Goal: Contribute content: Contribute content

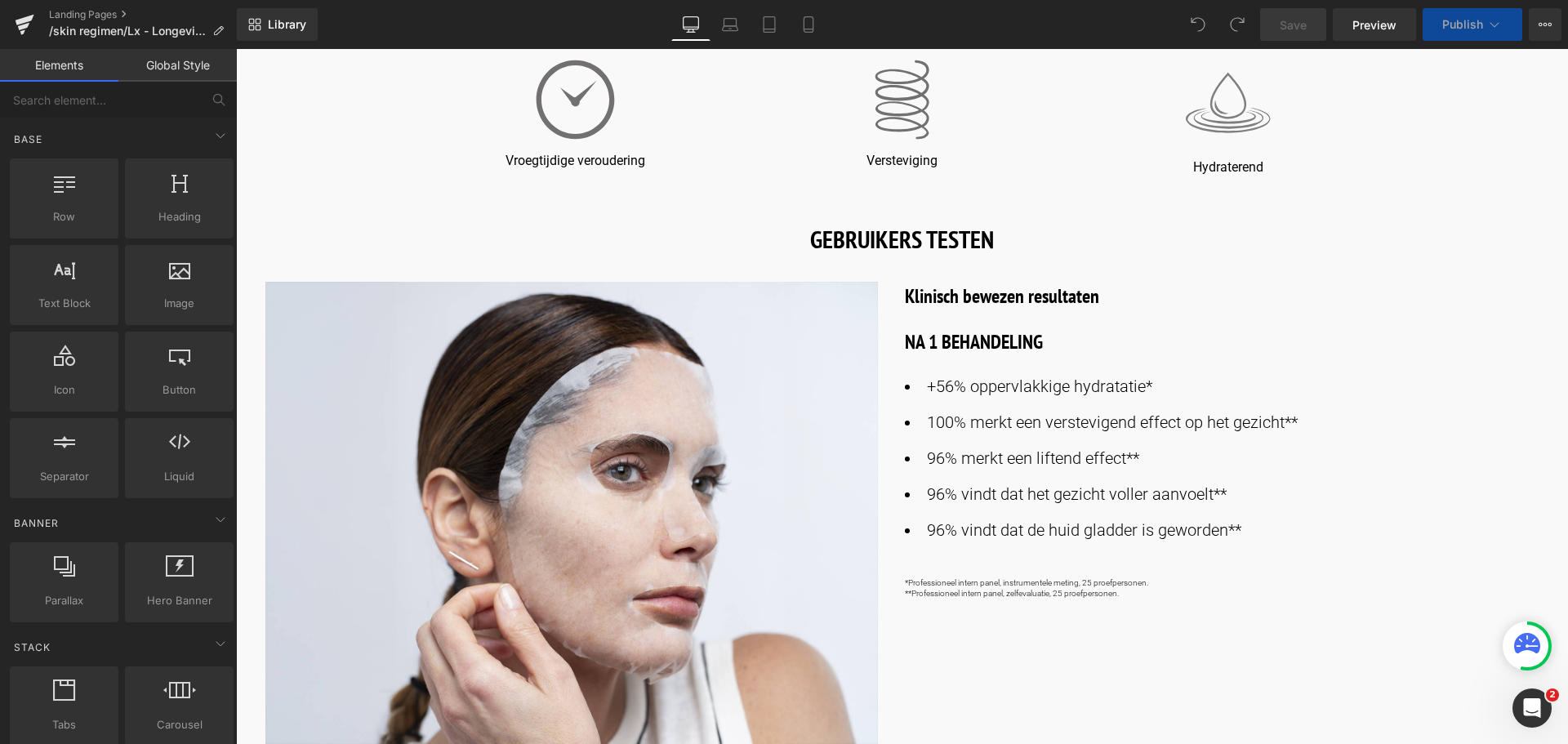
scroll to position [327, 0]
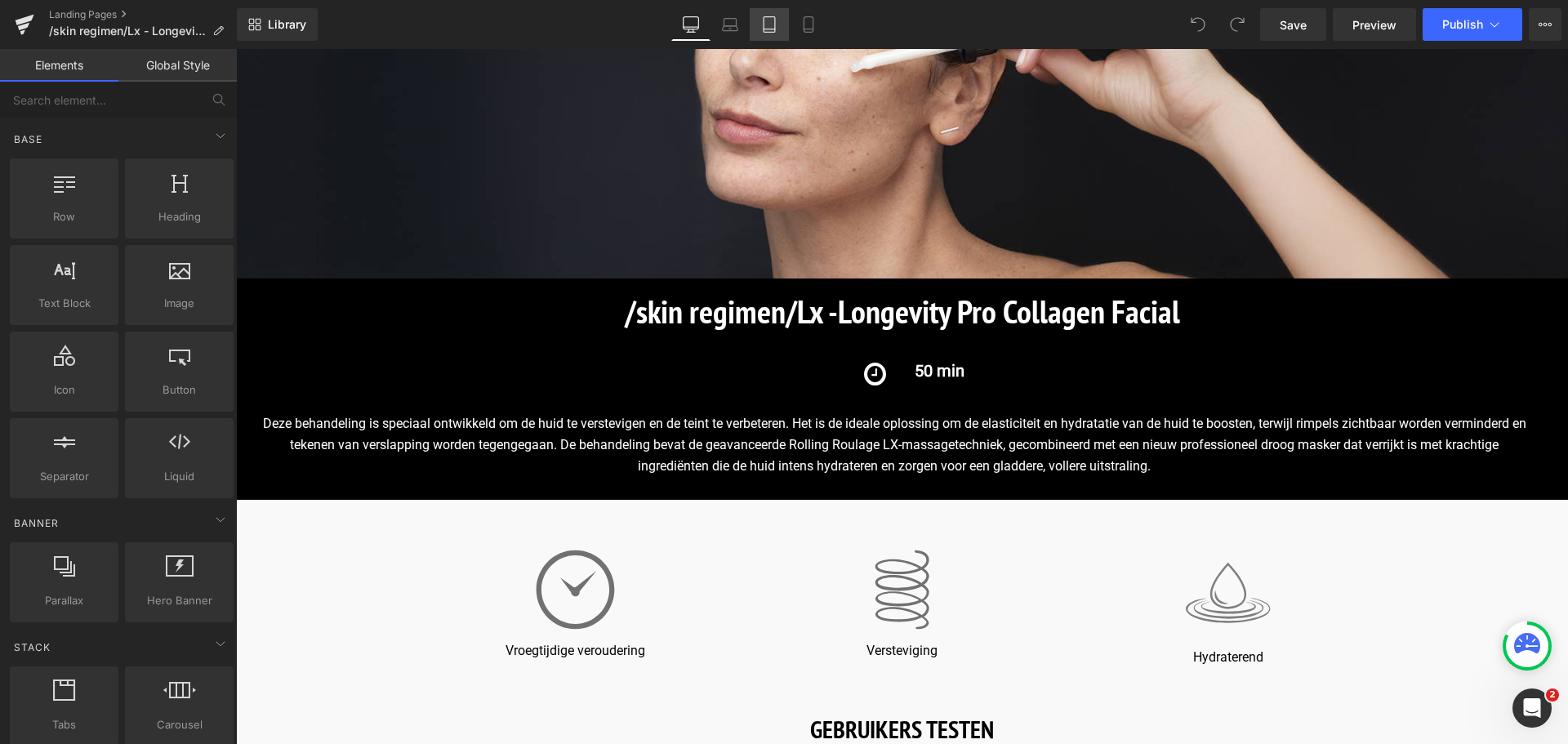
click at [770, 21] on icon at bounding box center [770, 25] width 17 height 17
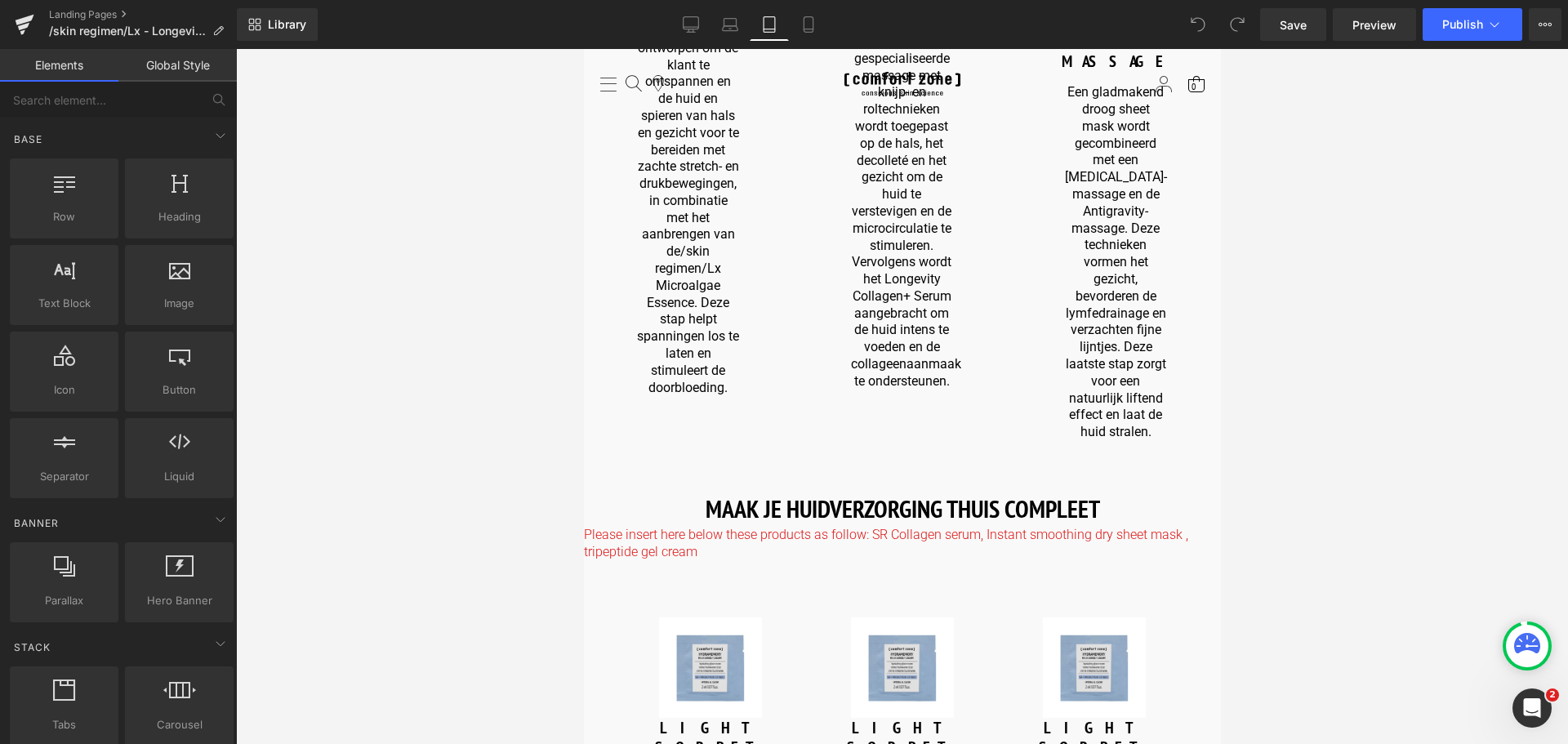
scroll to position [2205, 0]
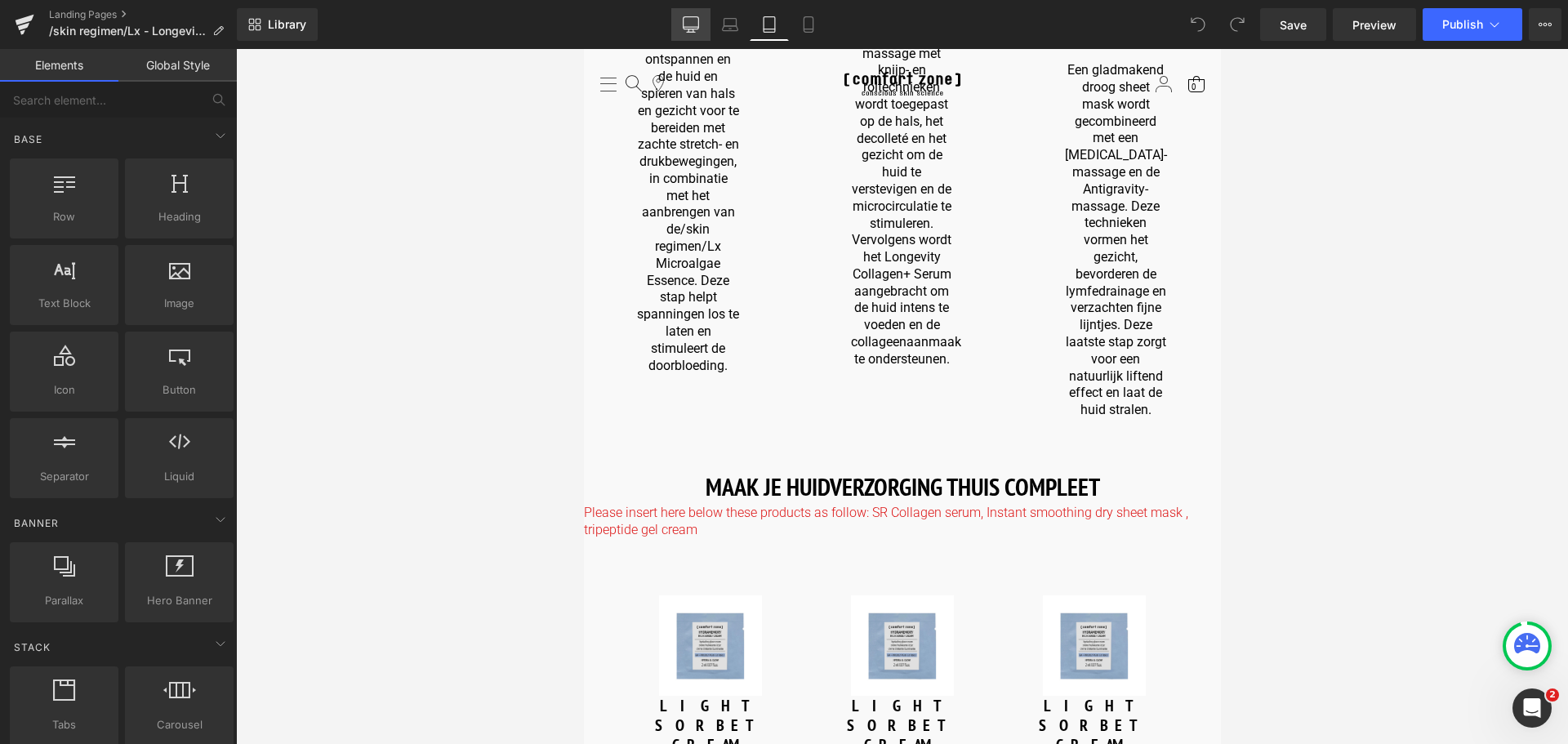
click at [696, 21] on icon at bounding box center [691, 25] width 17 height 17
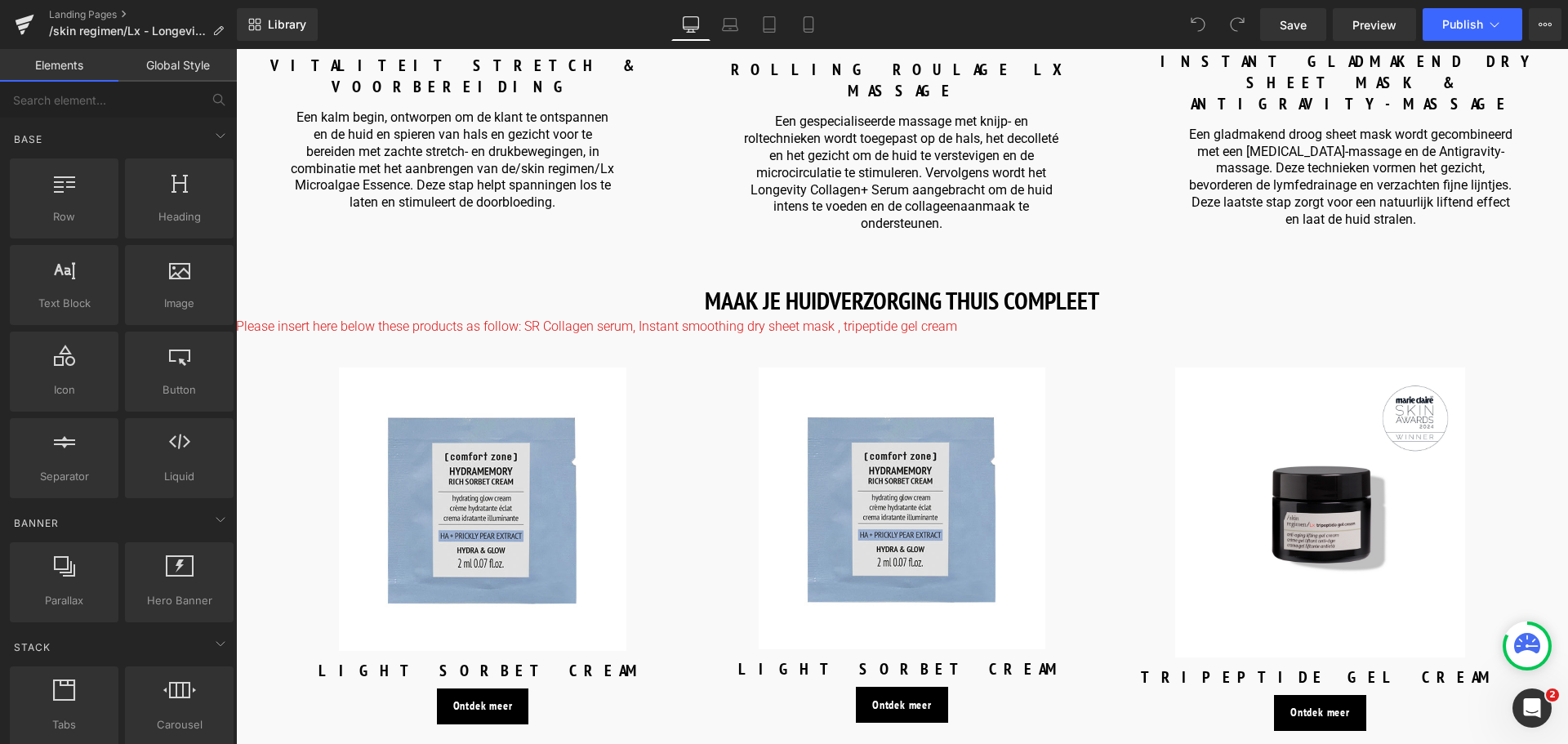
scroll to position [2192, 0]
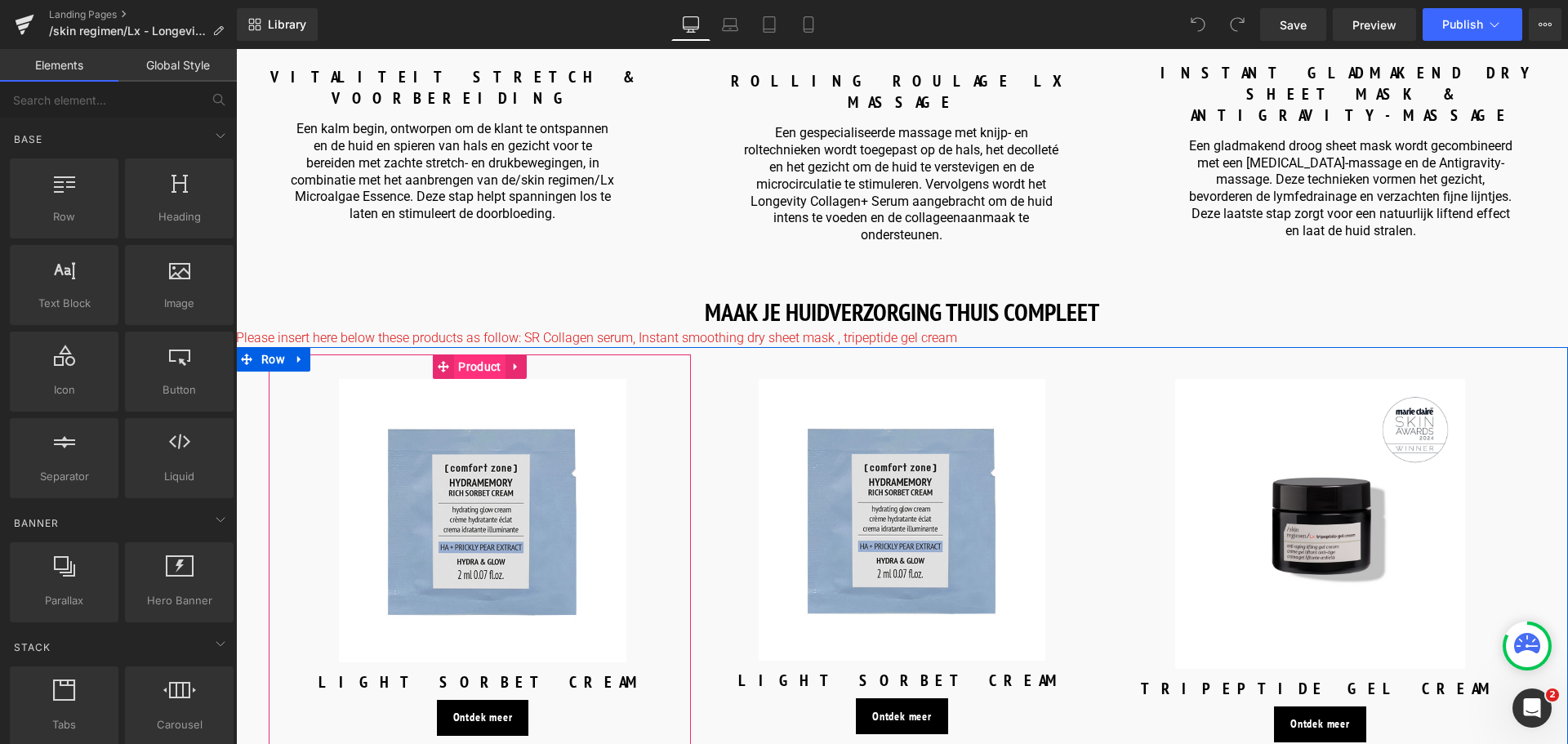
click at [486, 355] on span "Product" at bounding box center [479, 366] width 51 height 25
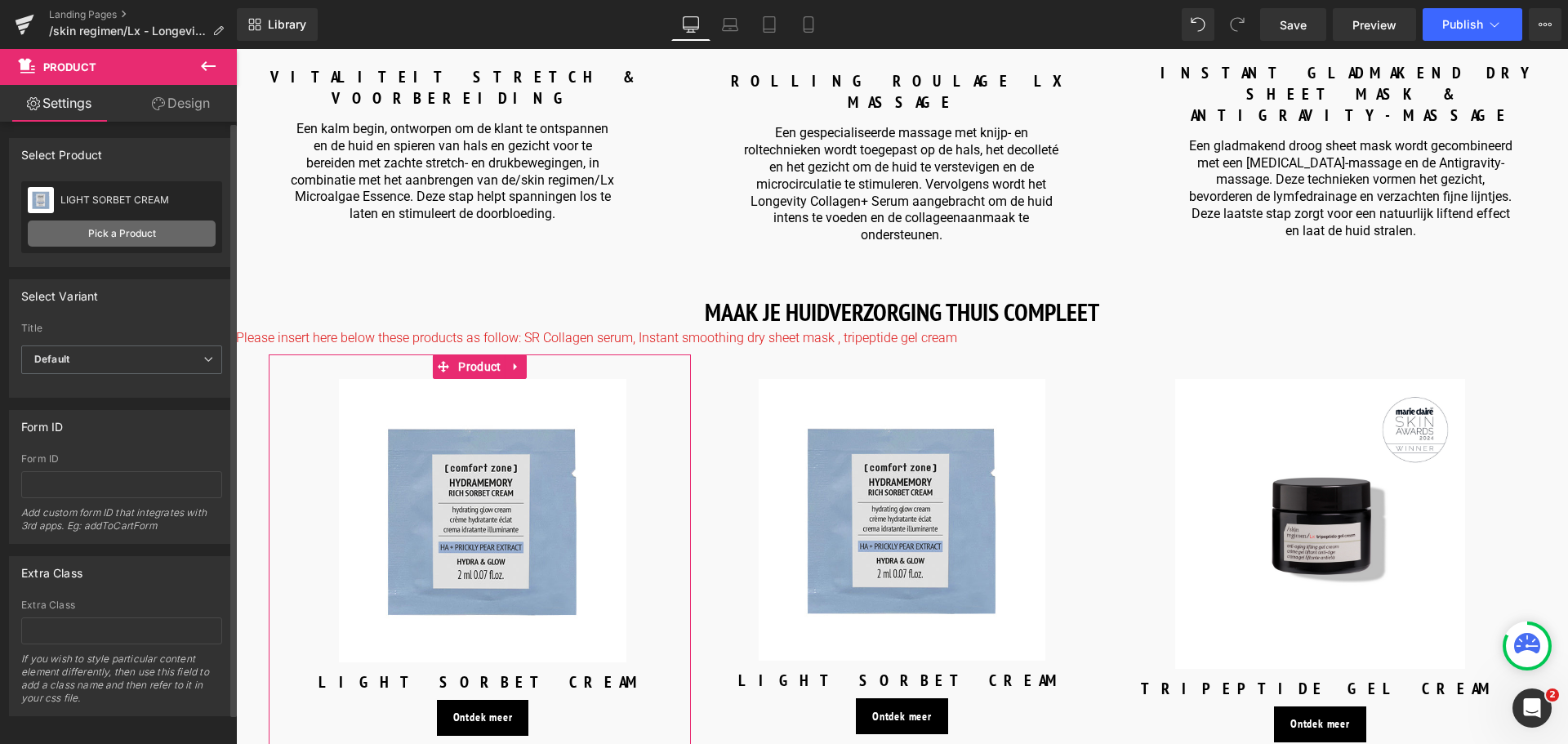
click at [124, 235] on link "Pick a Product" at bounding box center [122, 233] width 188 height 26
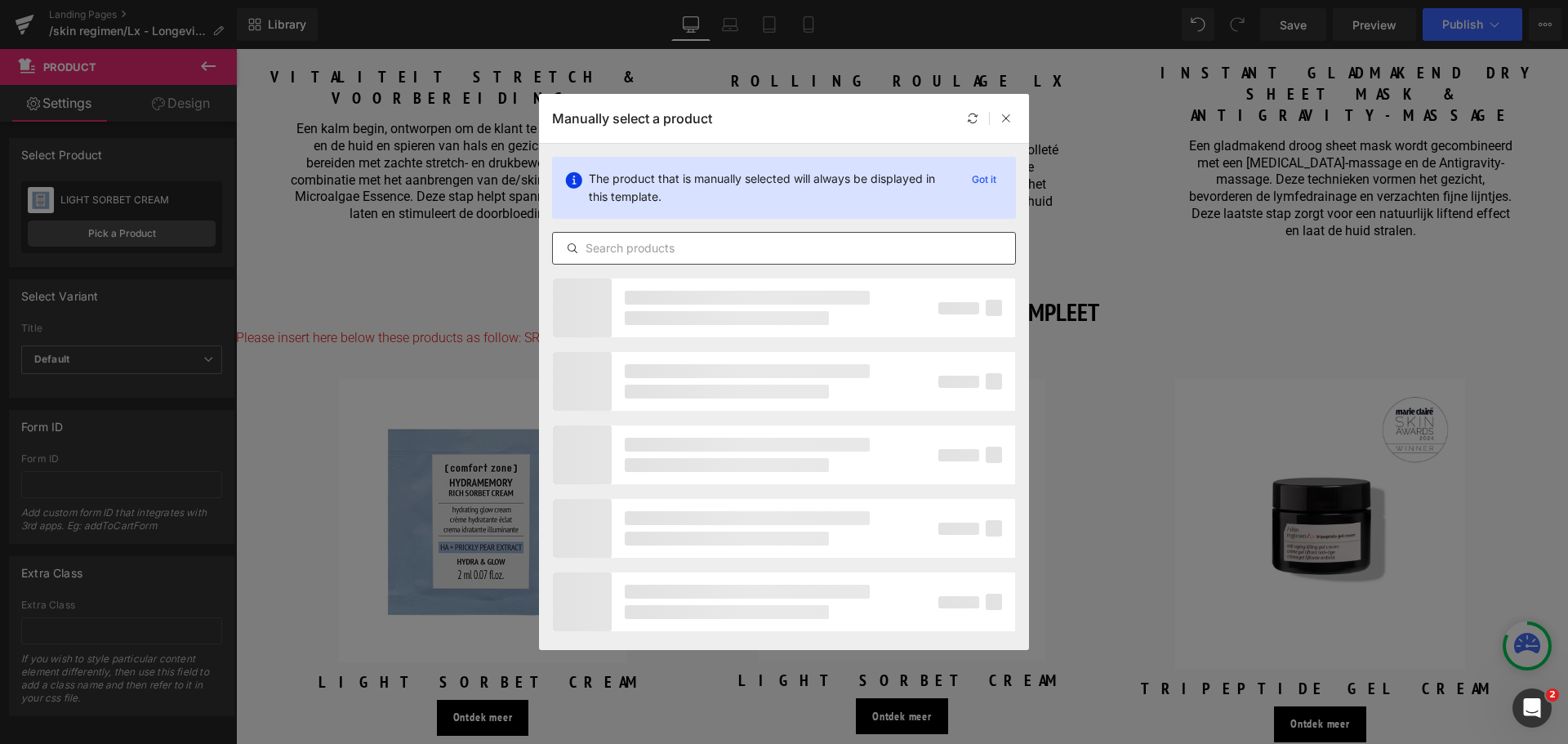
click at [735, 250] on input "text" at bounding box center [784, 248] width 462 height 19
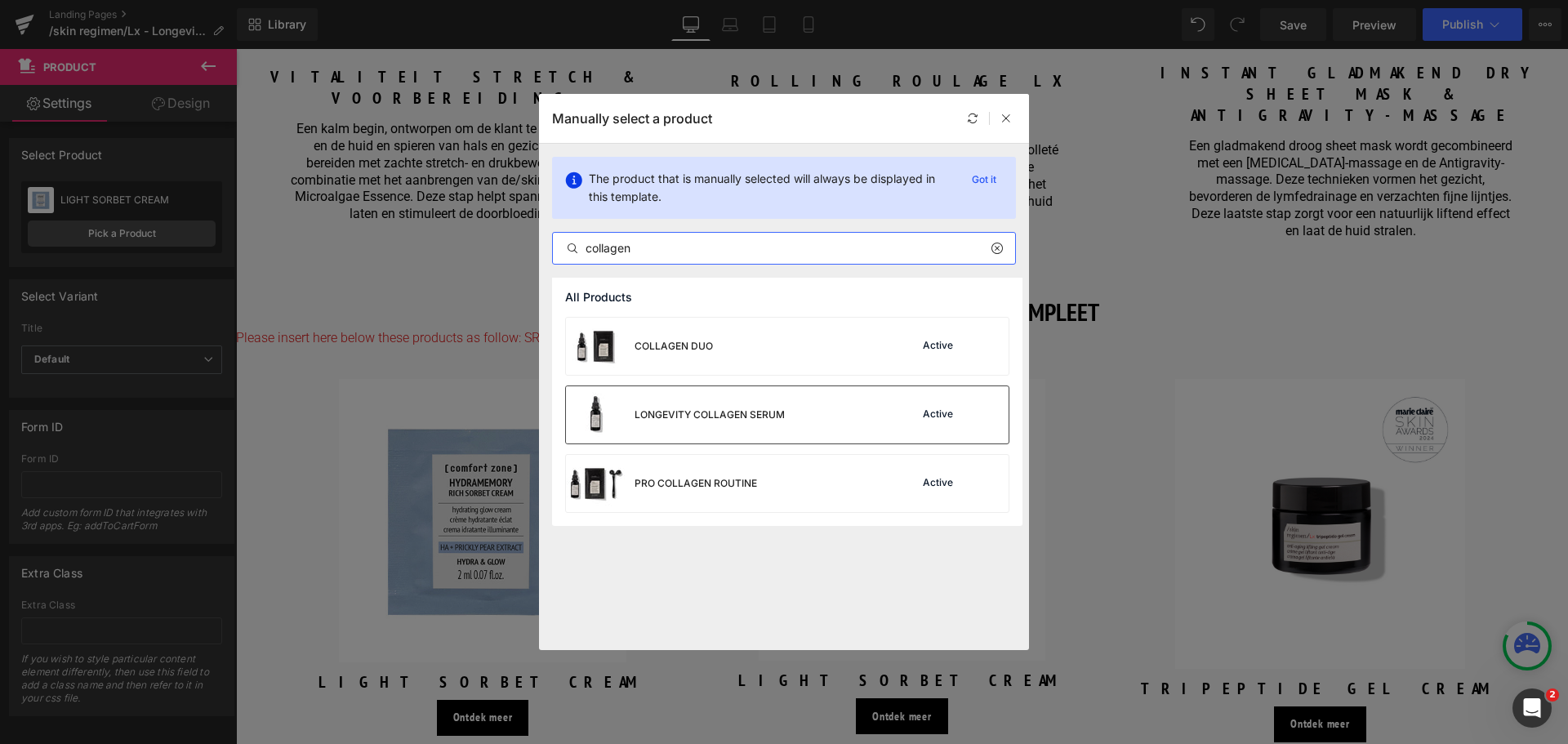
type input "collagen"
click at [705, 424] on div "LONGEVITY COLLAGEN SERUM" at bounding box center [676, 414] width 219 height 57
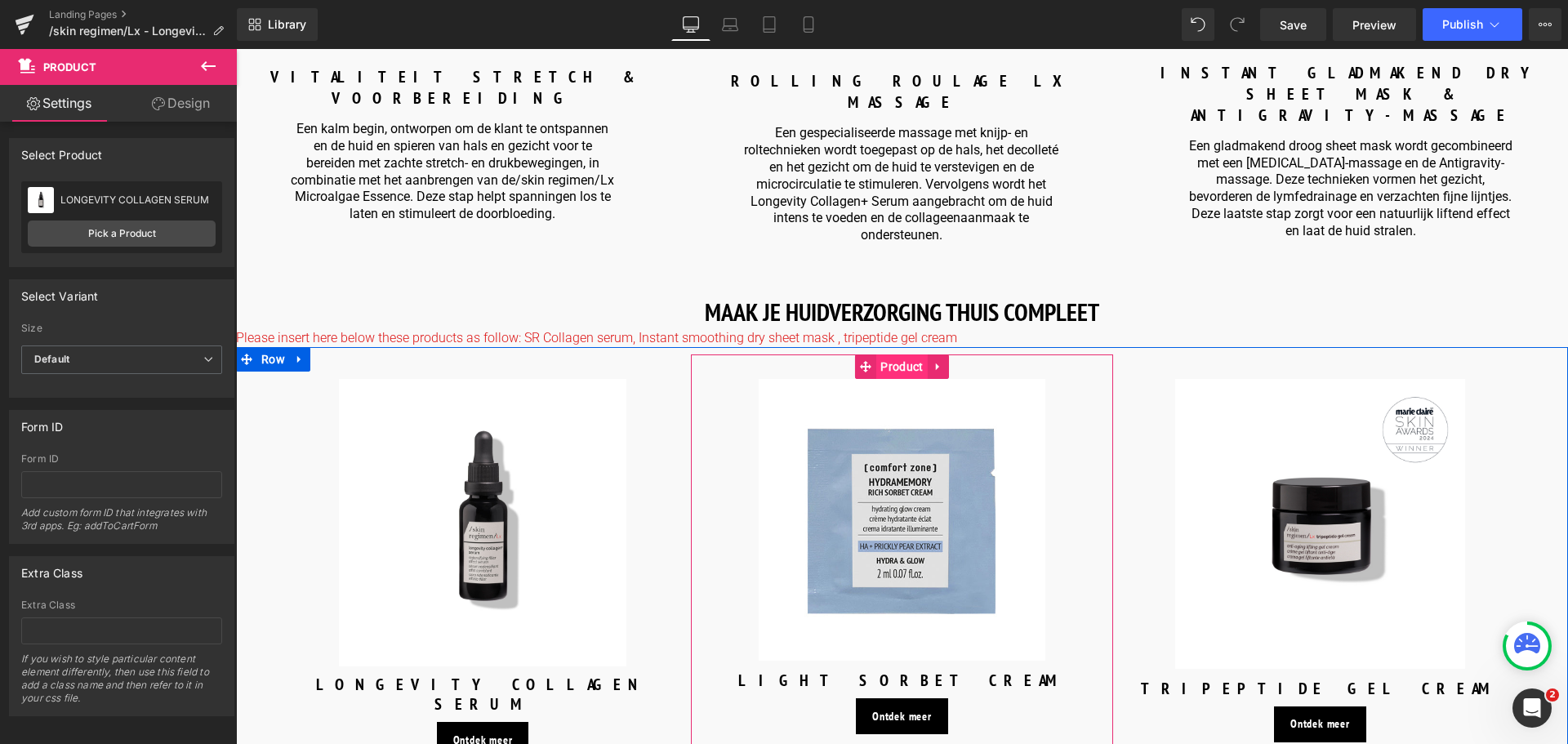
click at [900, 355] on span "Product" at bounding box center [901, 366] width 51 height 25
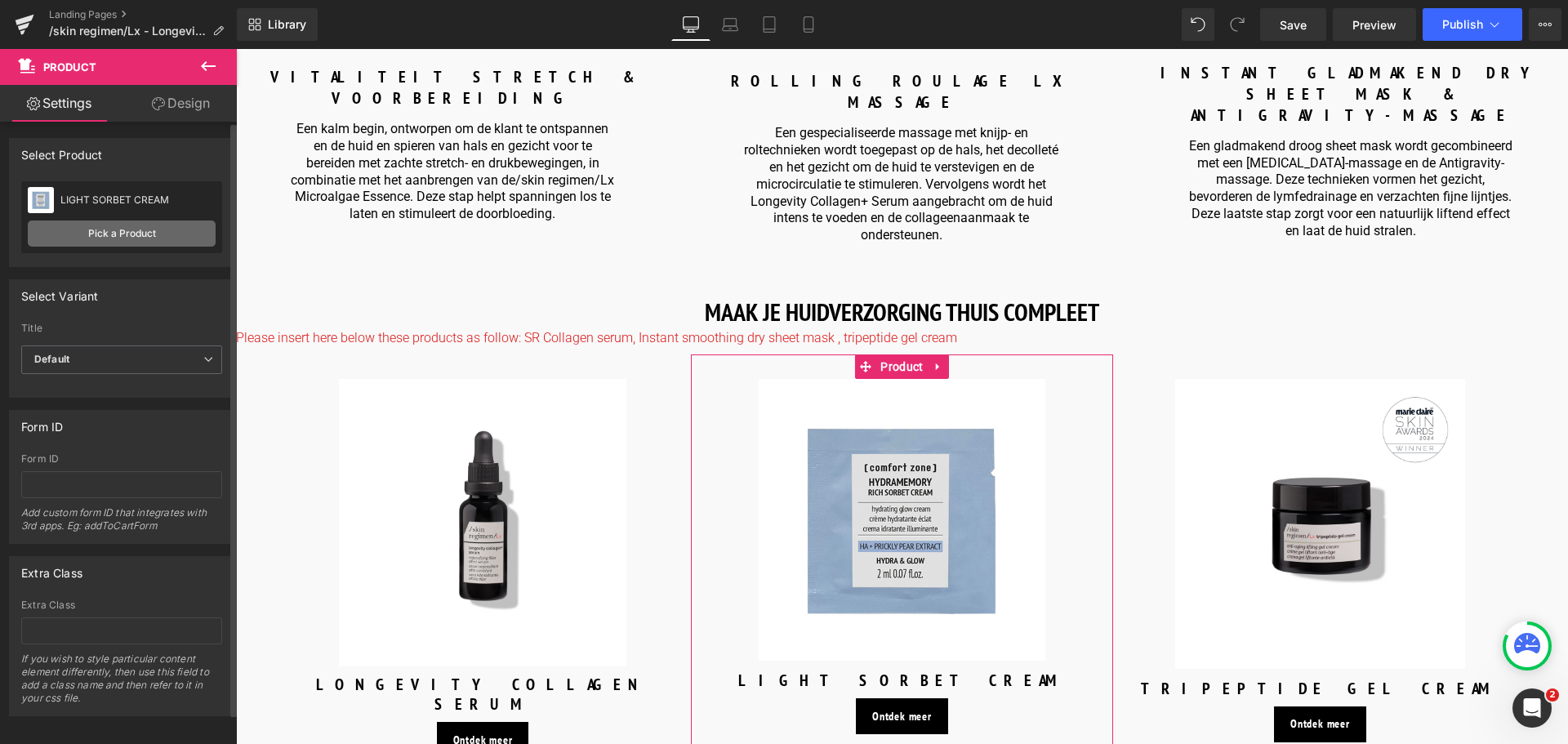
click at [86, 229] on link "Pick a Product" at bounding box center [122, 233] width 188 height 26
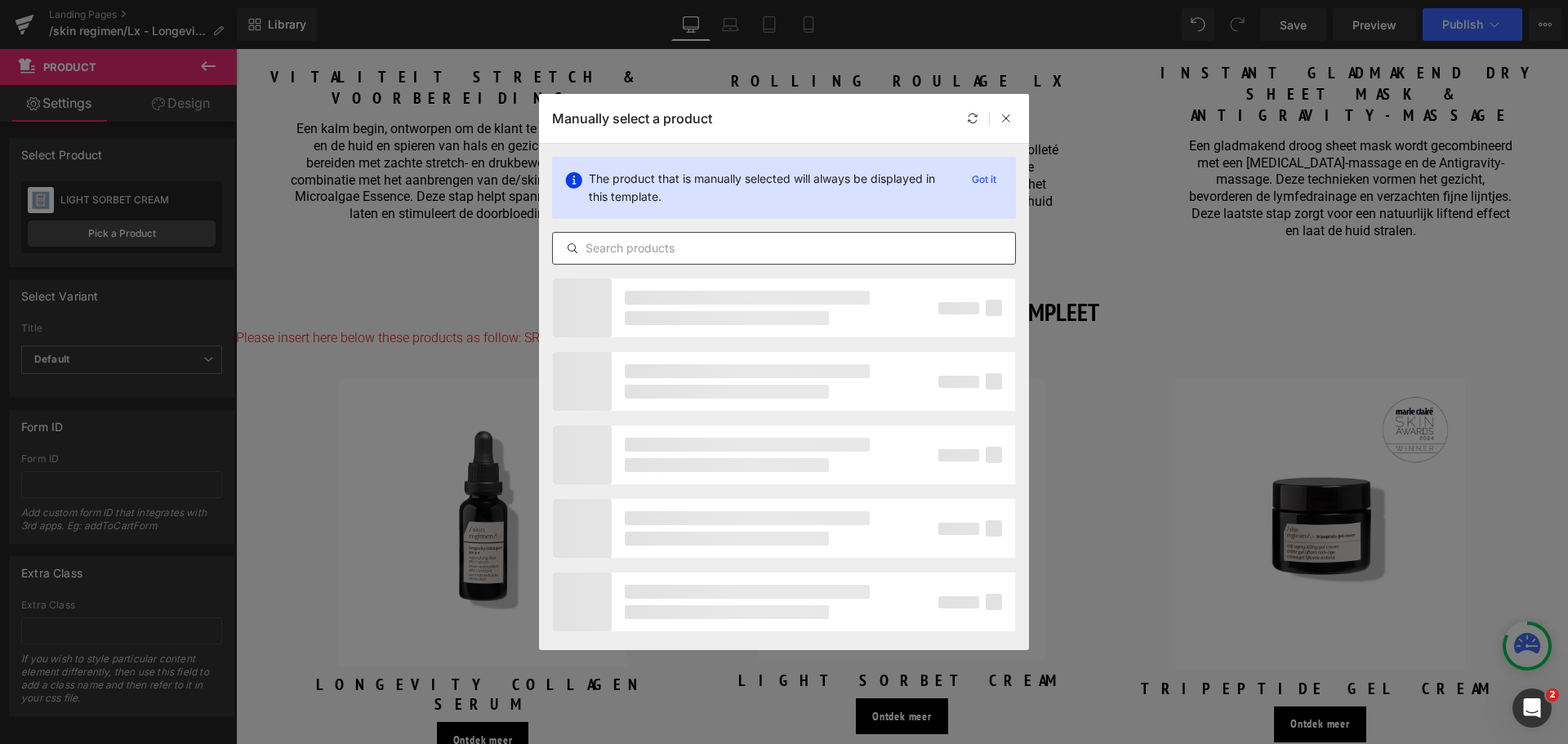
click at [749, 249] on input "text" at bounding box center [784, 248] width 462 height 19
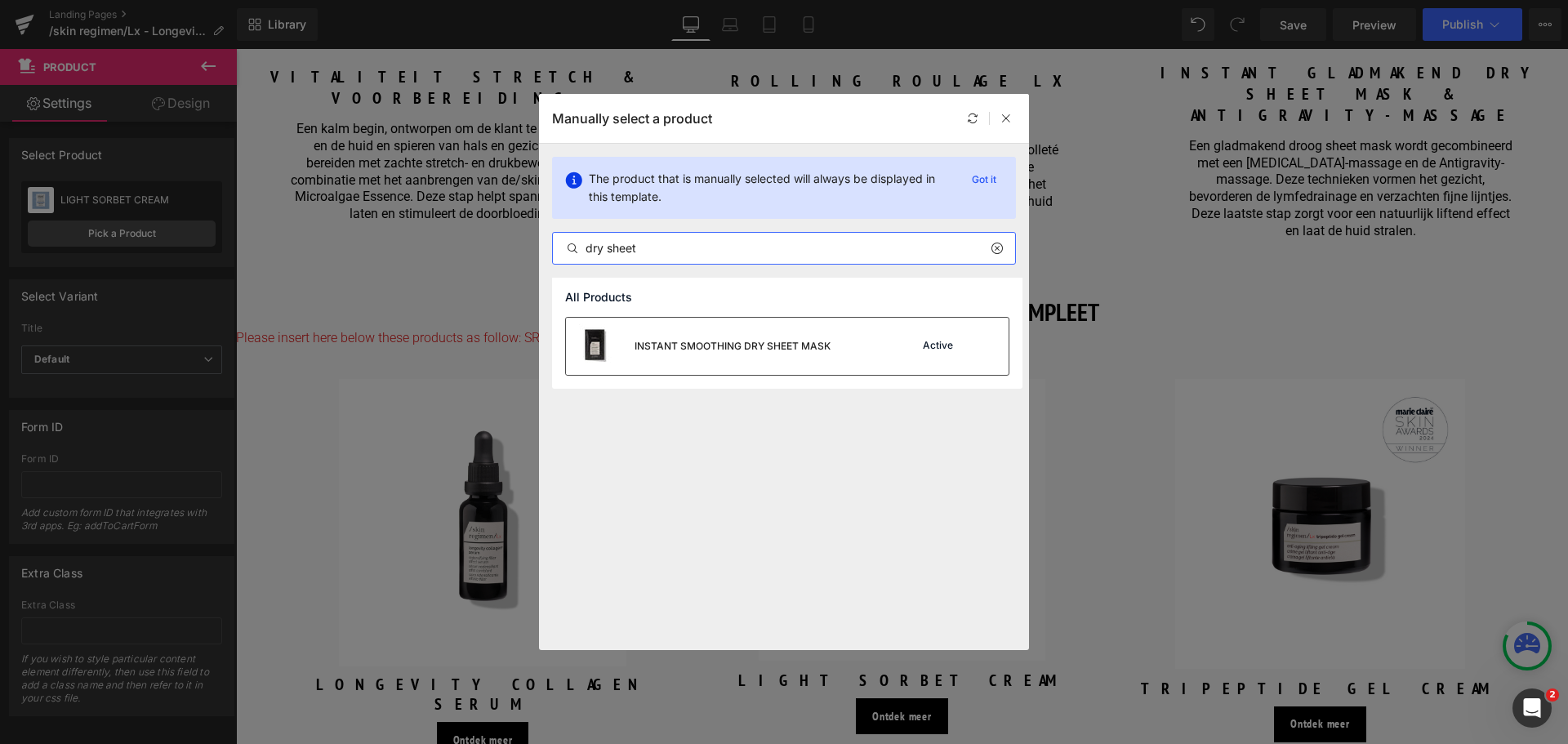
type input "dry sheet"
click at [736, 347] on div "INSTANT SMOOTHING DRY SHEET MASK" at bounding box center [732, 346] width 196 height 15
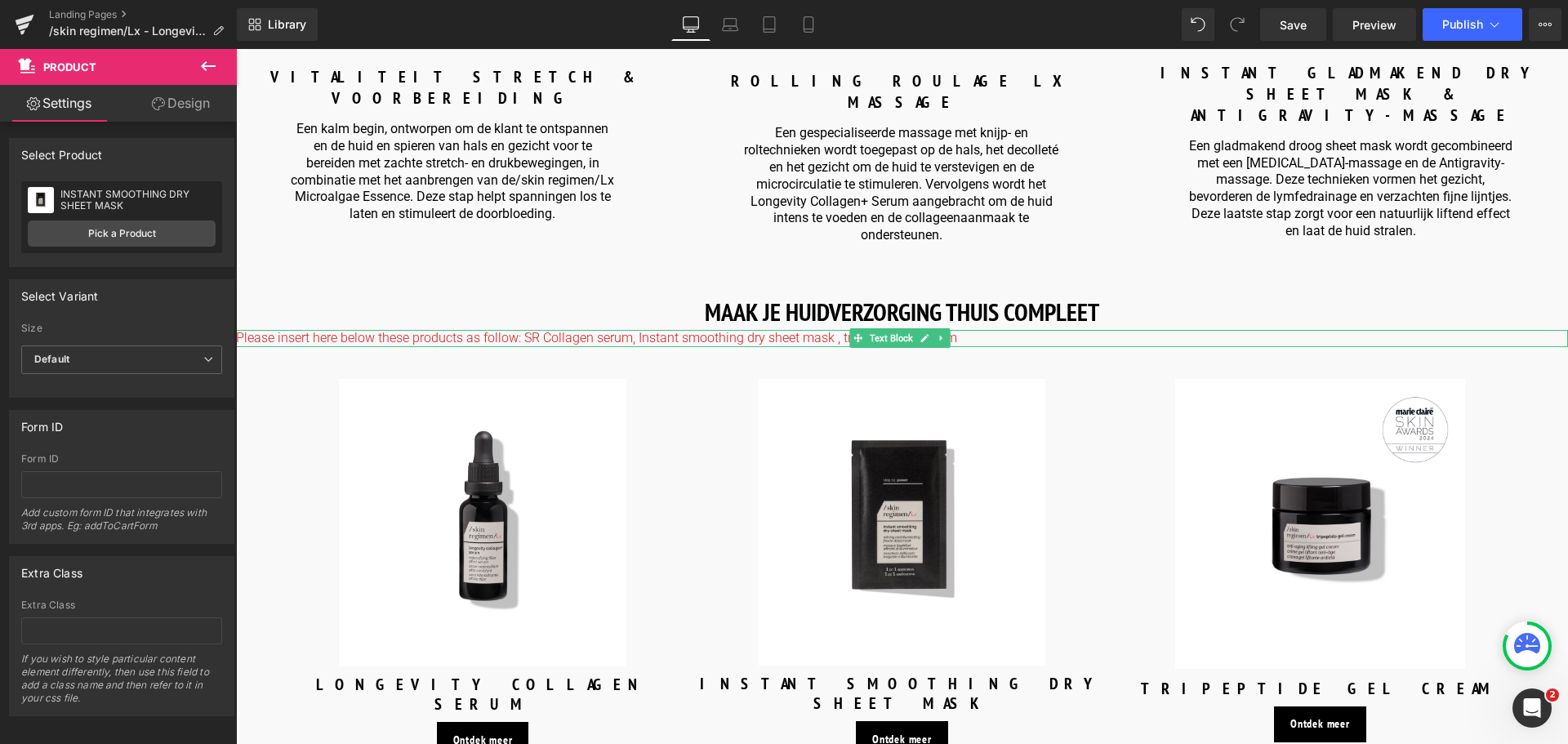
click at [978, 330] on p "Please insert here below these products as follow: SR Collagen serum, Instant s…" at bounding box center [901, 338] width 1331 height 17
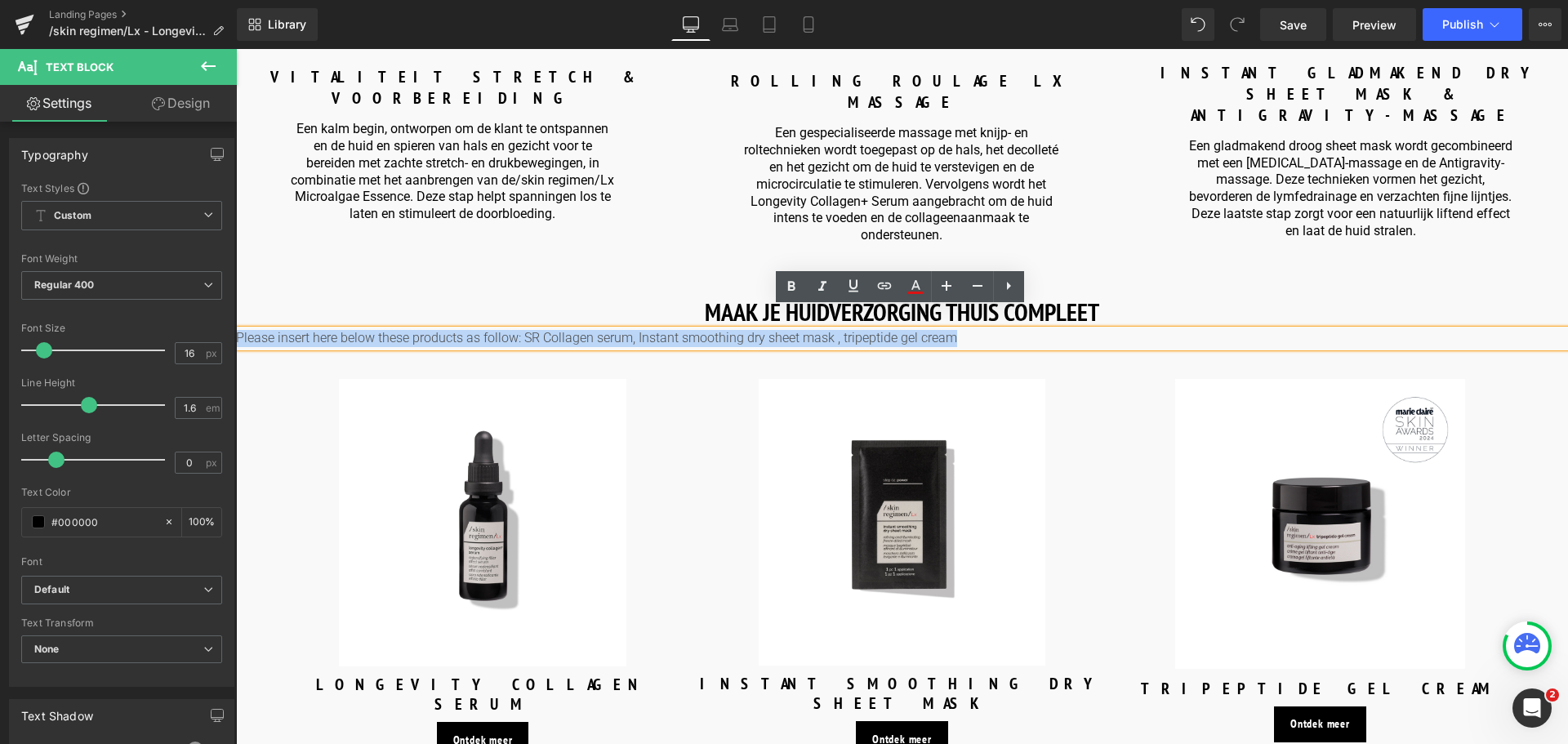
drag, startPoint x: 978, startPoint y: 314, endPoint x: 182, endPoint y: 329, distance: 796.1
click at [236, 329] on html "🚚 Gratis verzending vanaf €59 – shop jouw favorieten nu! ✨ Nu cadeau bij bested…" at bounding box center [901, 43] width 1331 height 4375
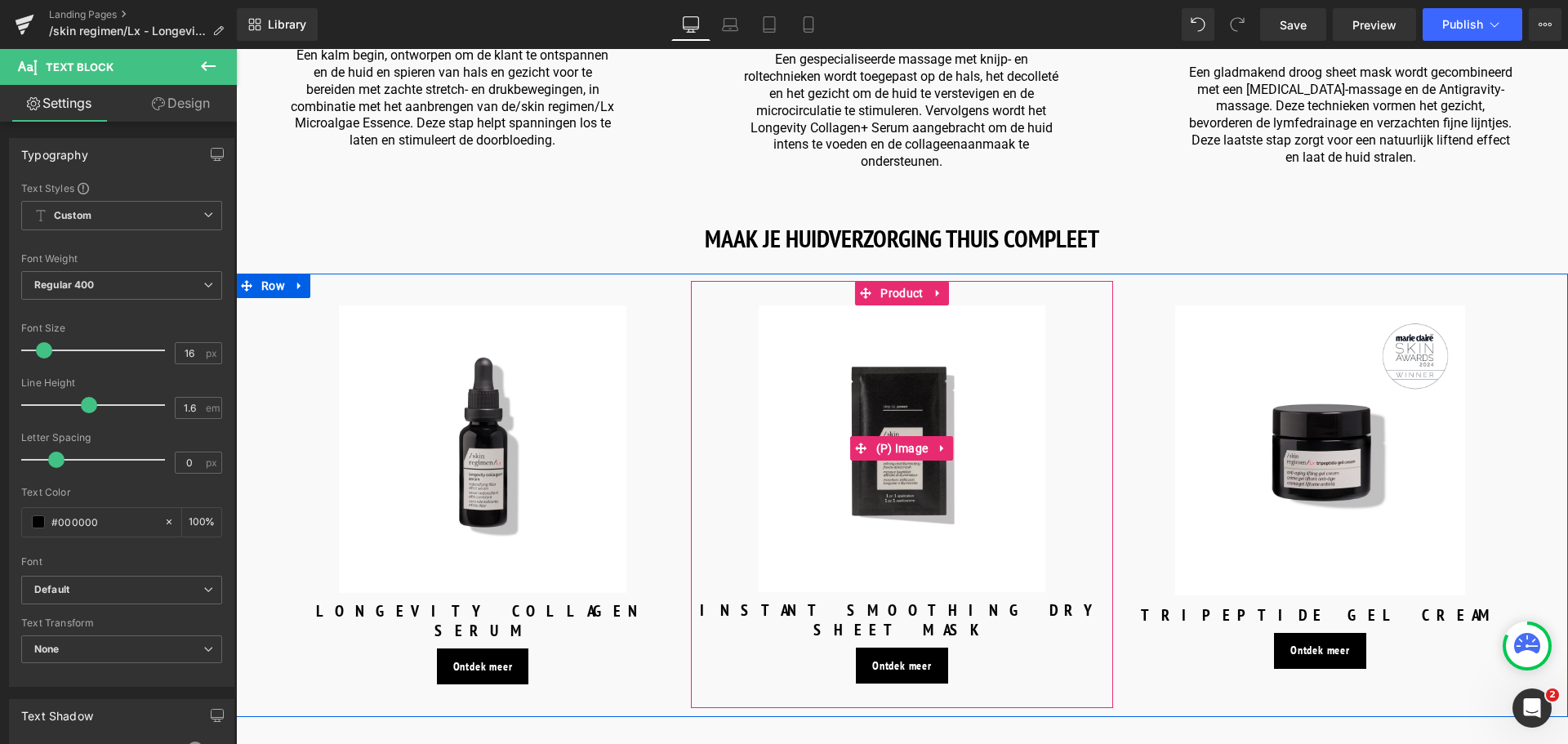
scroll to position [2356, 0]
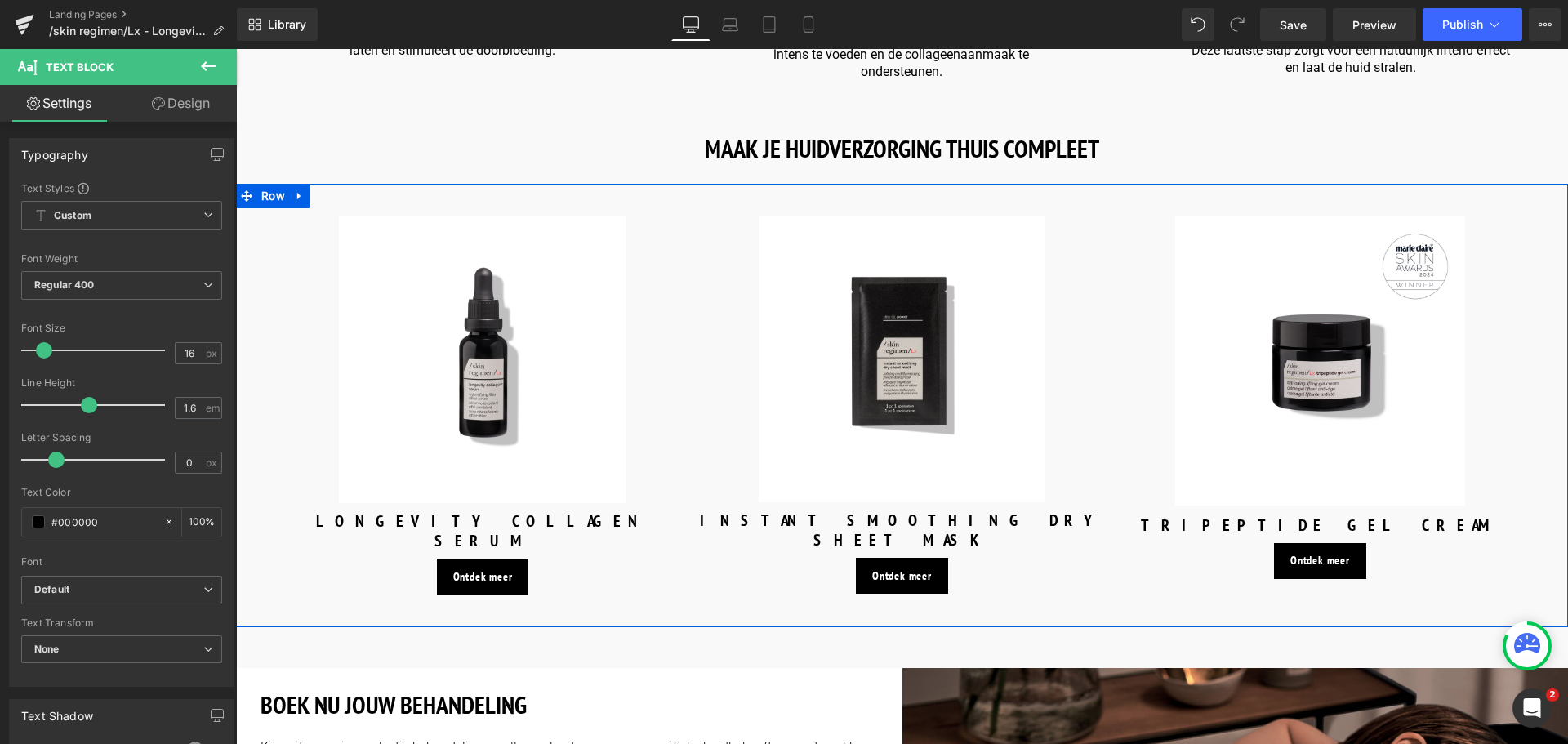
click at [546, 343] on img at bounding box center [482, 359] width 288 height 288
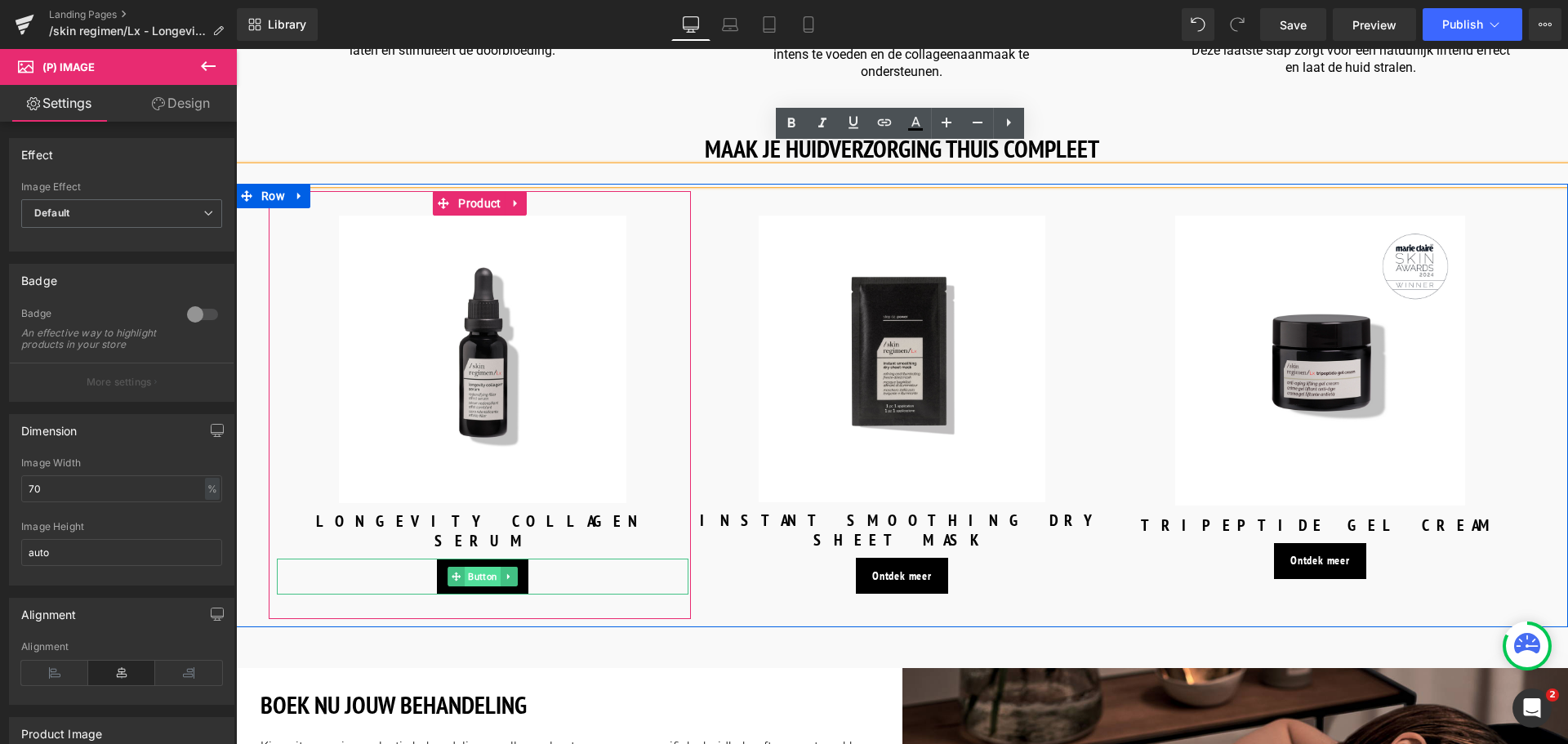
click at [470, 566] on span "Button" at bounding box center [482, 575] width 36 height 19
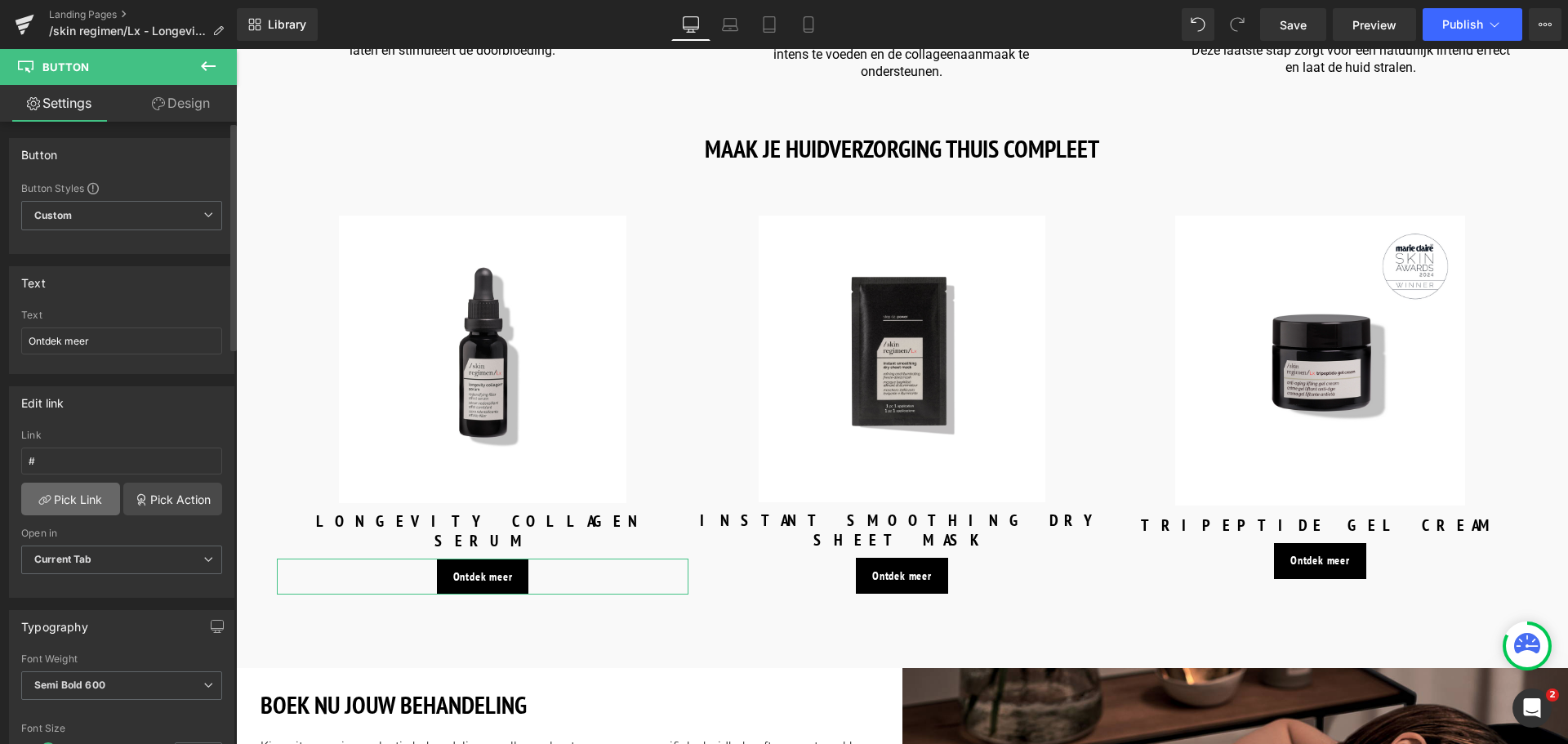
click at [63, 505] on link "Pick Link" at bounding box center [70, 498] width 99 height 32
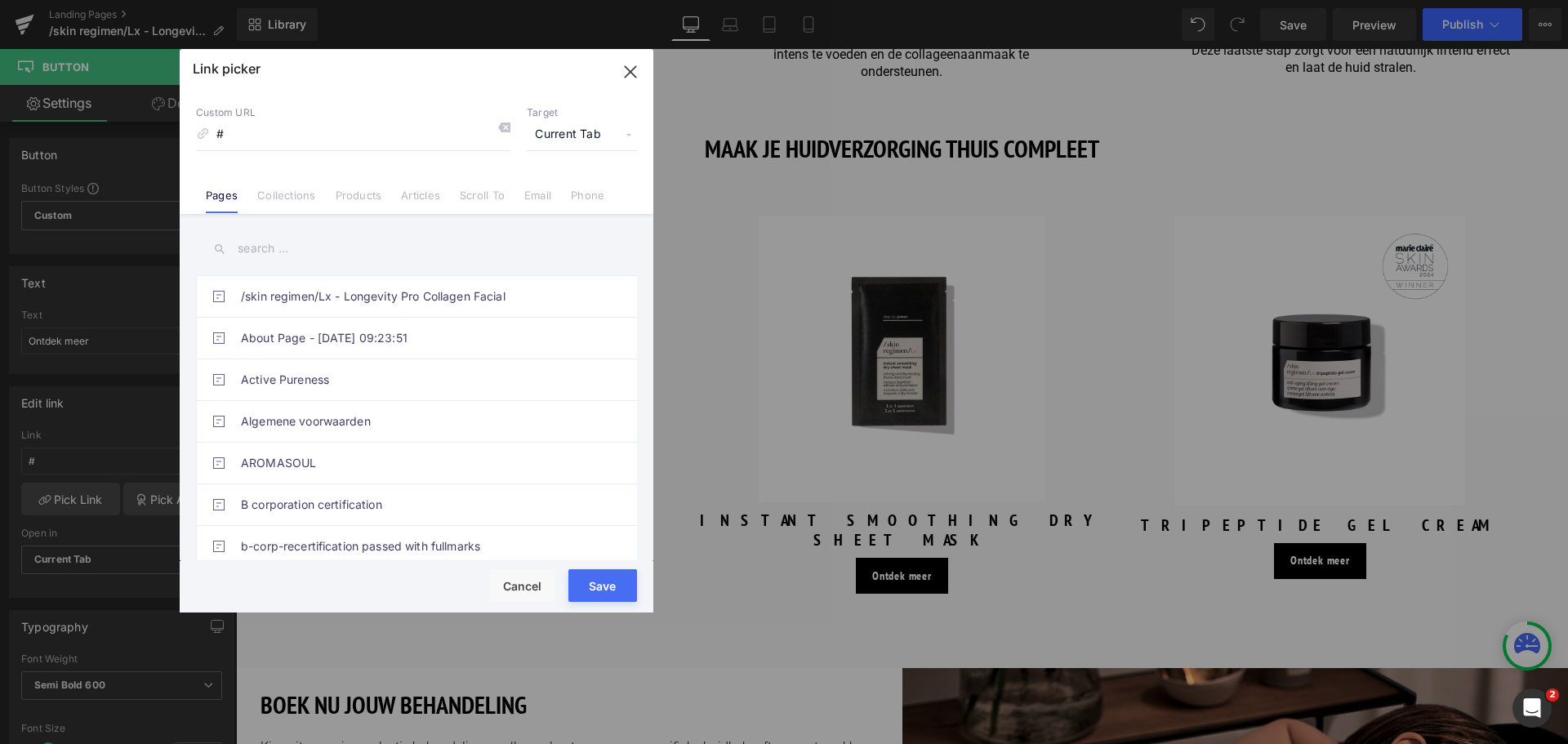
click at [361, 196] on link "Products" at bounding box center [359, 201] width 47 height 25
click at [301, 256] on input "text" at bounding box center [416, 249] width 441 height 37
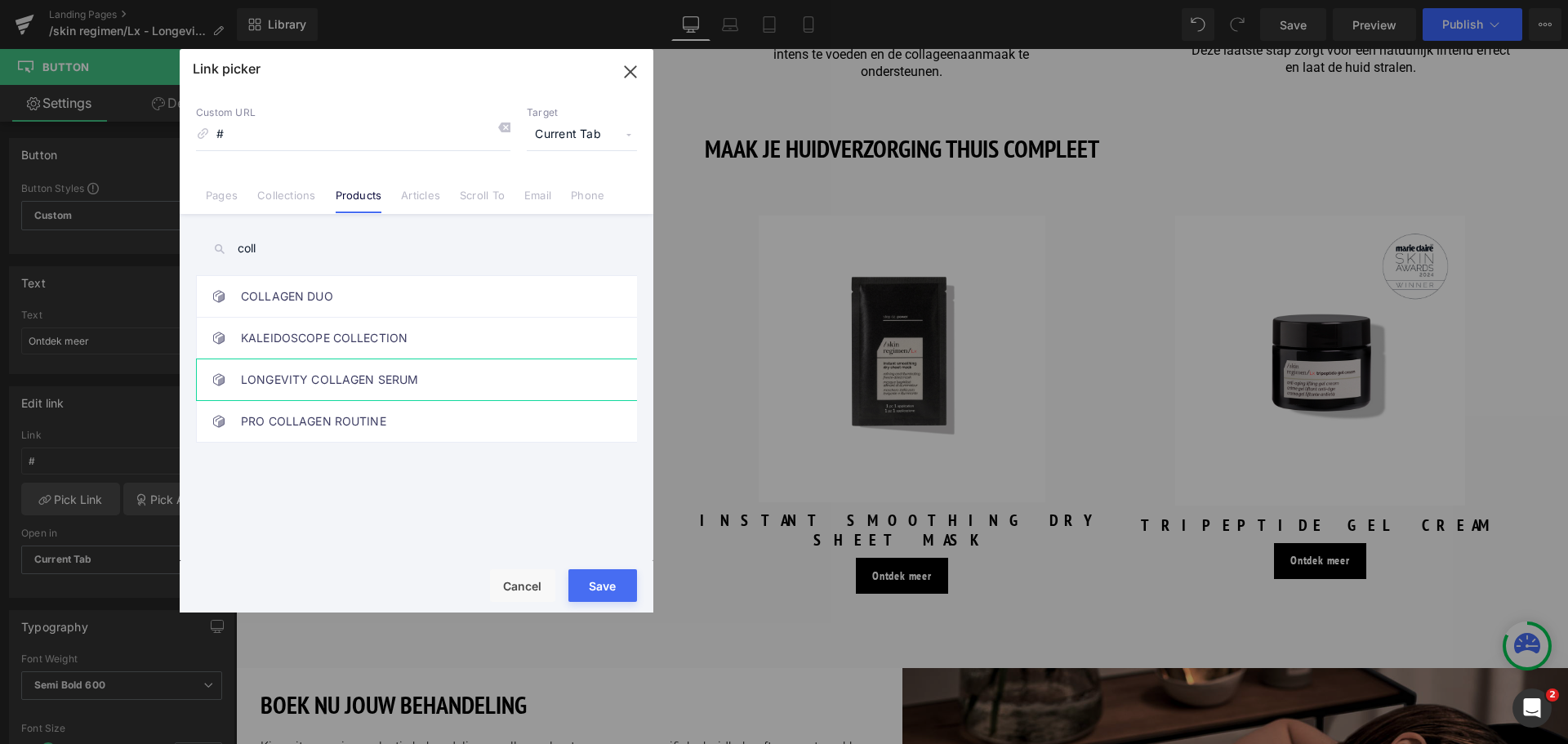
type input "coll"
click at [319, 372] on link "LONGEVITY COLLAGEN SERUM" at bounding box center [421, 379] width 359 height 41
click at [599, 586] on button "Save" at bounding box center [602, 585] width 68 height 32
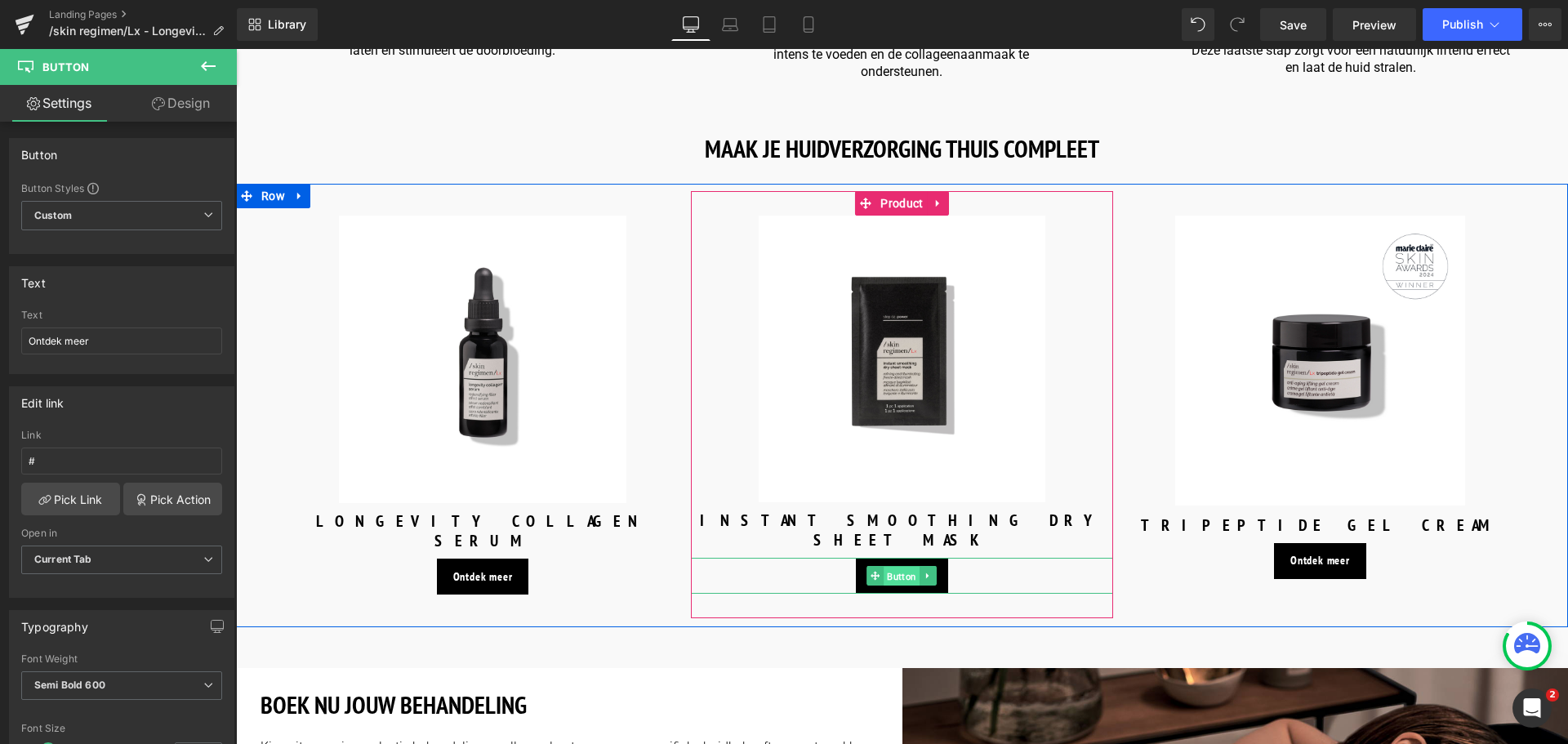
click at [891, 566] on span "Button" at bounding box center [901, 575] width 36 height 19
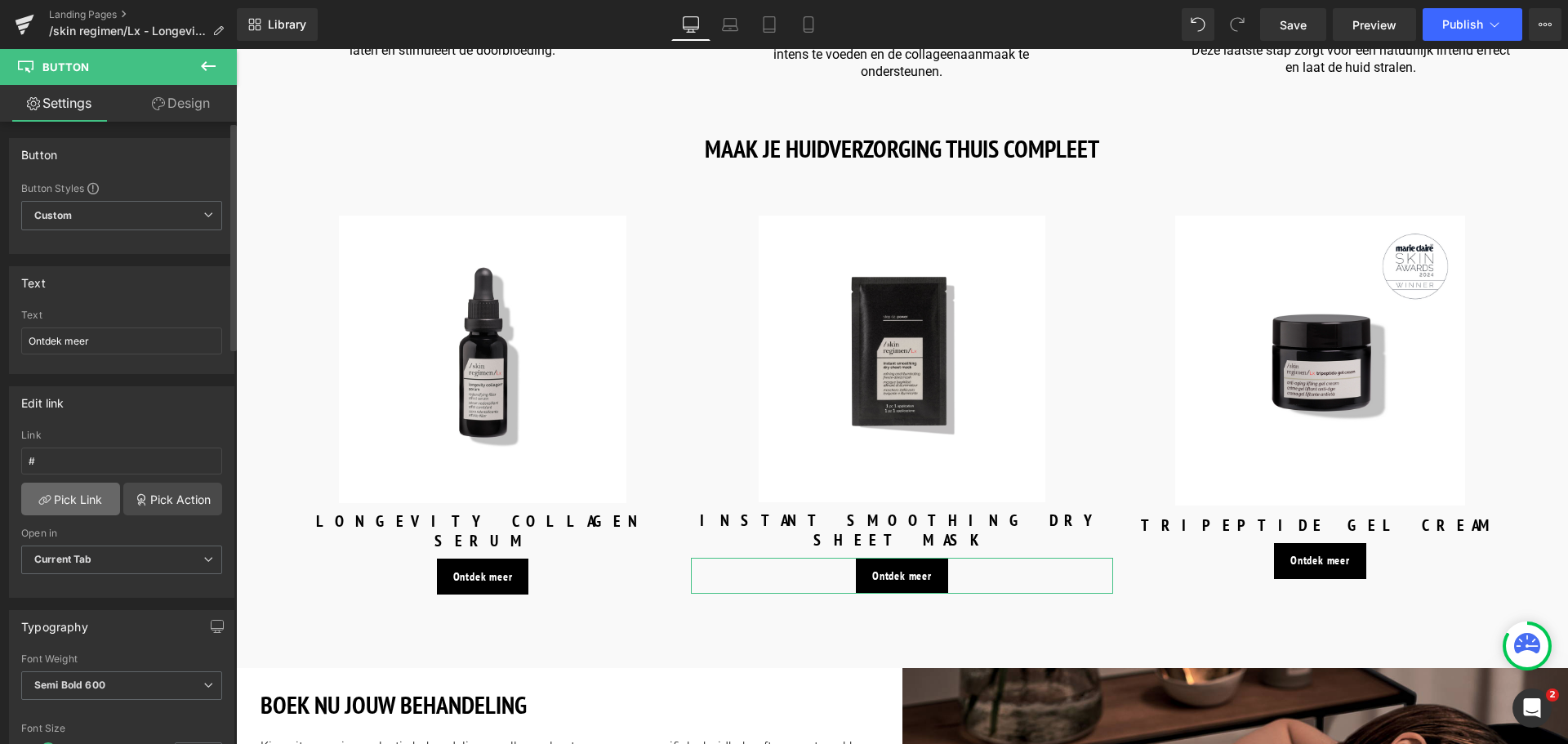
click at [76, 498] on link "Pick Link" at bounding box center [70, 498] width 99 height 32
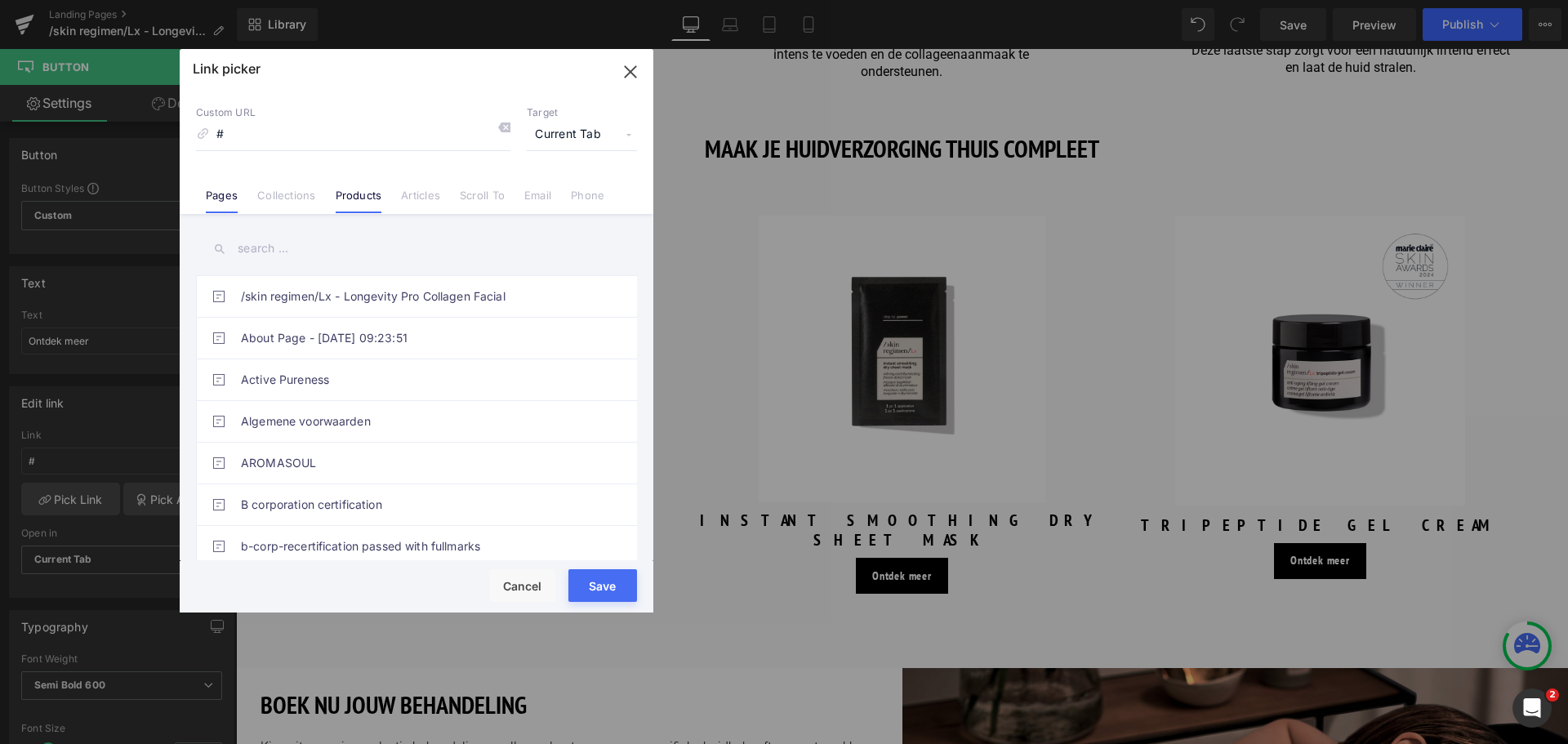
click at [355, 192] on link "Products" at bounding box center [359, 201] width 47 height 25
click at [316, 257] on input "text" at bounding box center [416, 249] width 441 height 37
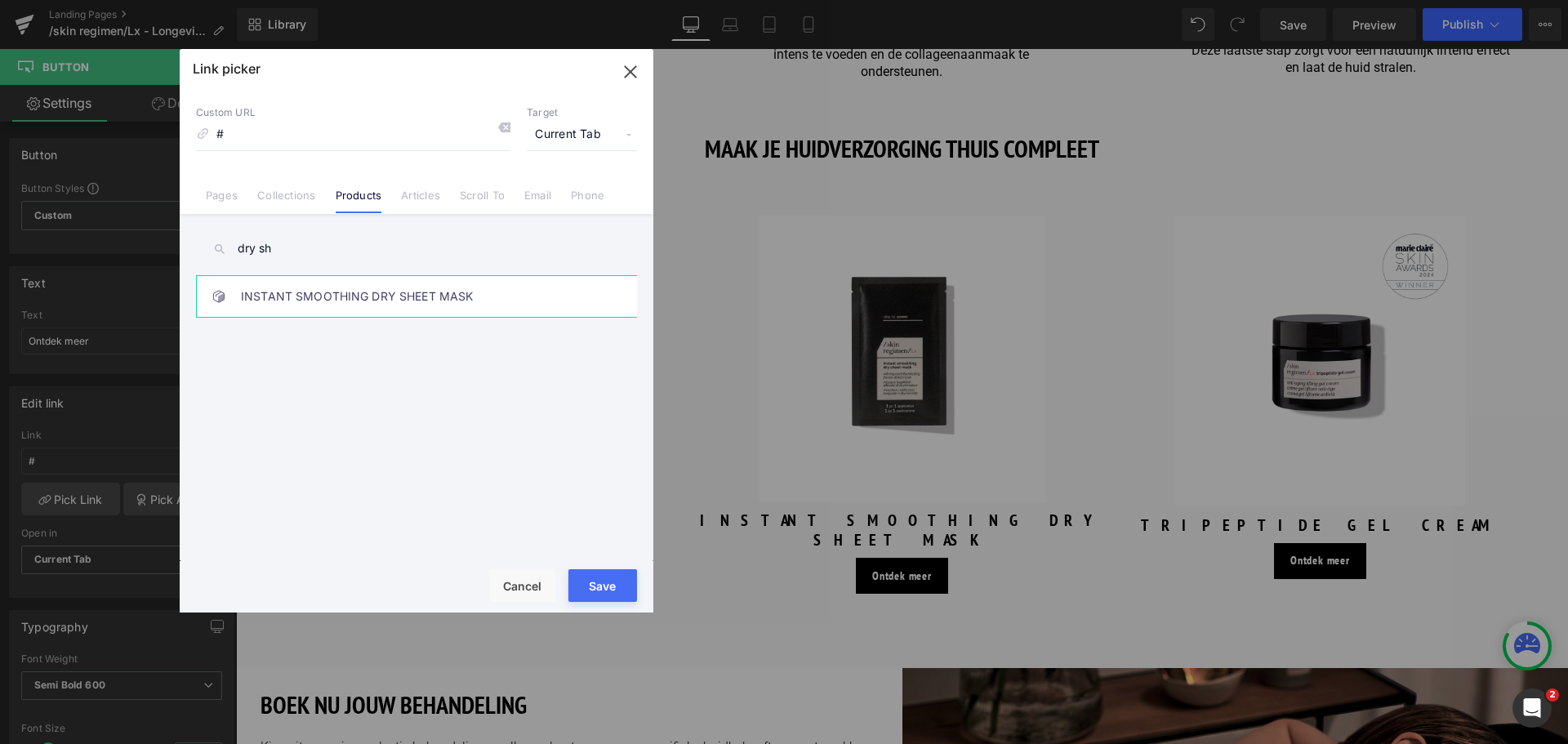
type input "dry sh"
click at [333, 290] on link "INSTANT SMOOTHING DRY SHEET MASK" at bounding box center [421, 296] width 359 height 41
click at [582, 575] on button "Save" at bounding box center [602, 585] width 68 height 32
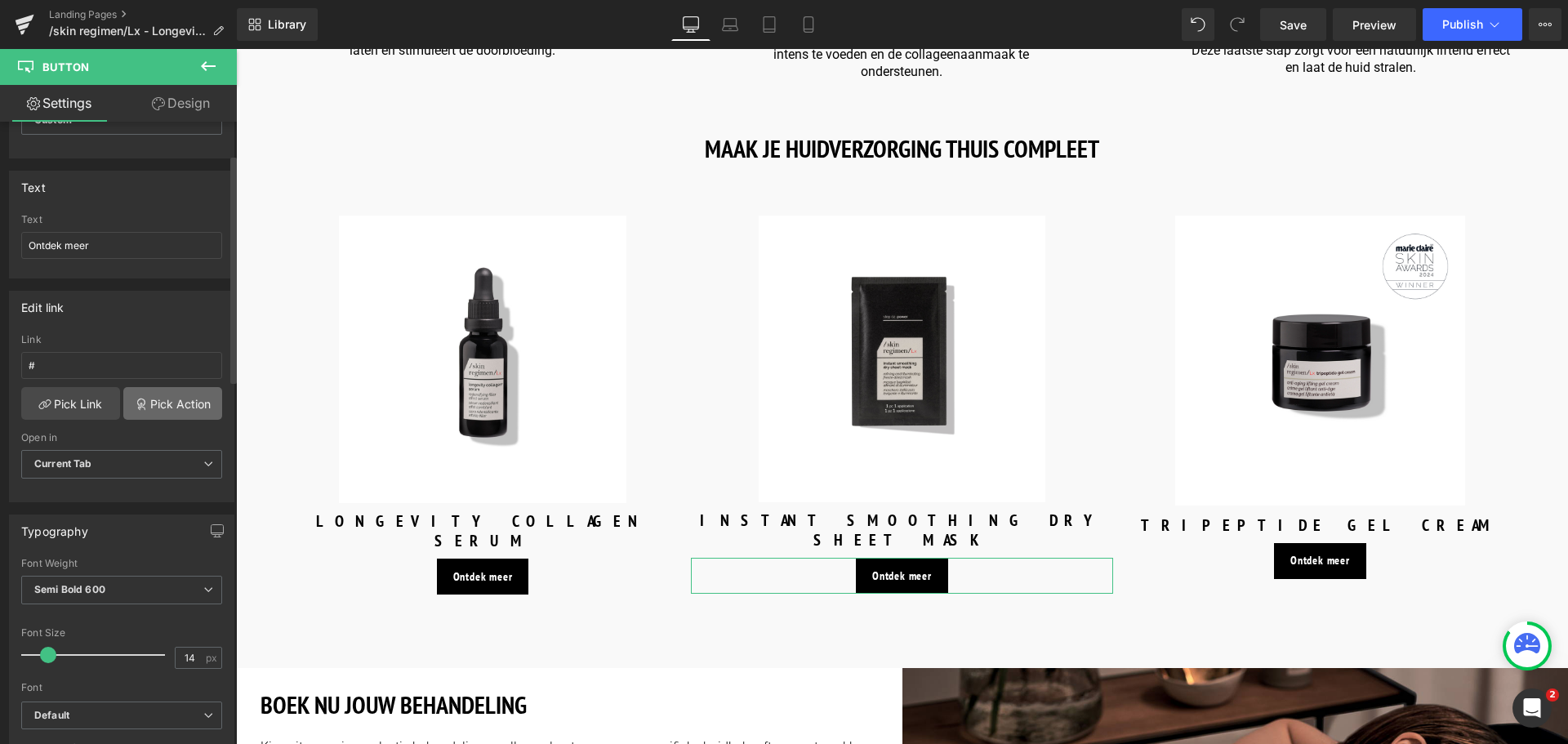
scroll to position [163, 0]
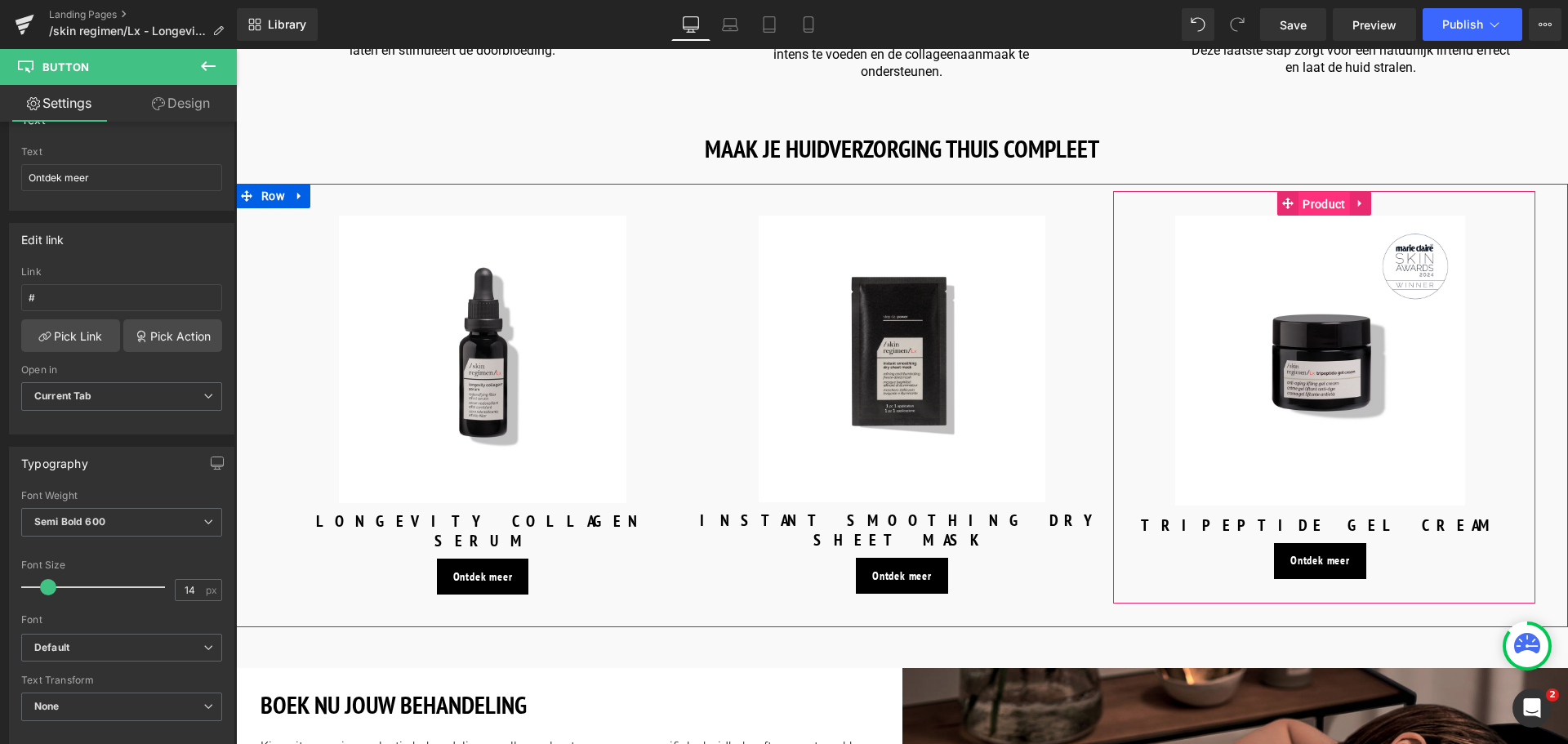
click at [1328, 192] on span "Product" at bounding box center [1323, 203] width 51 height 25
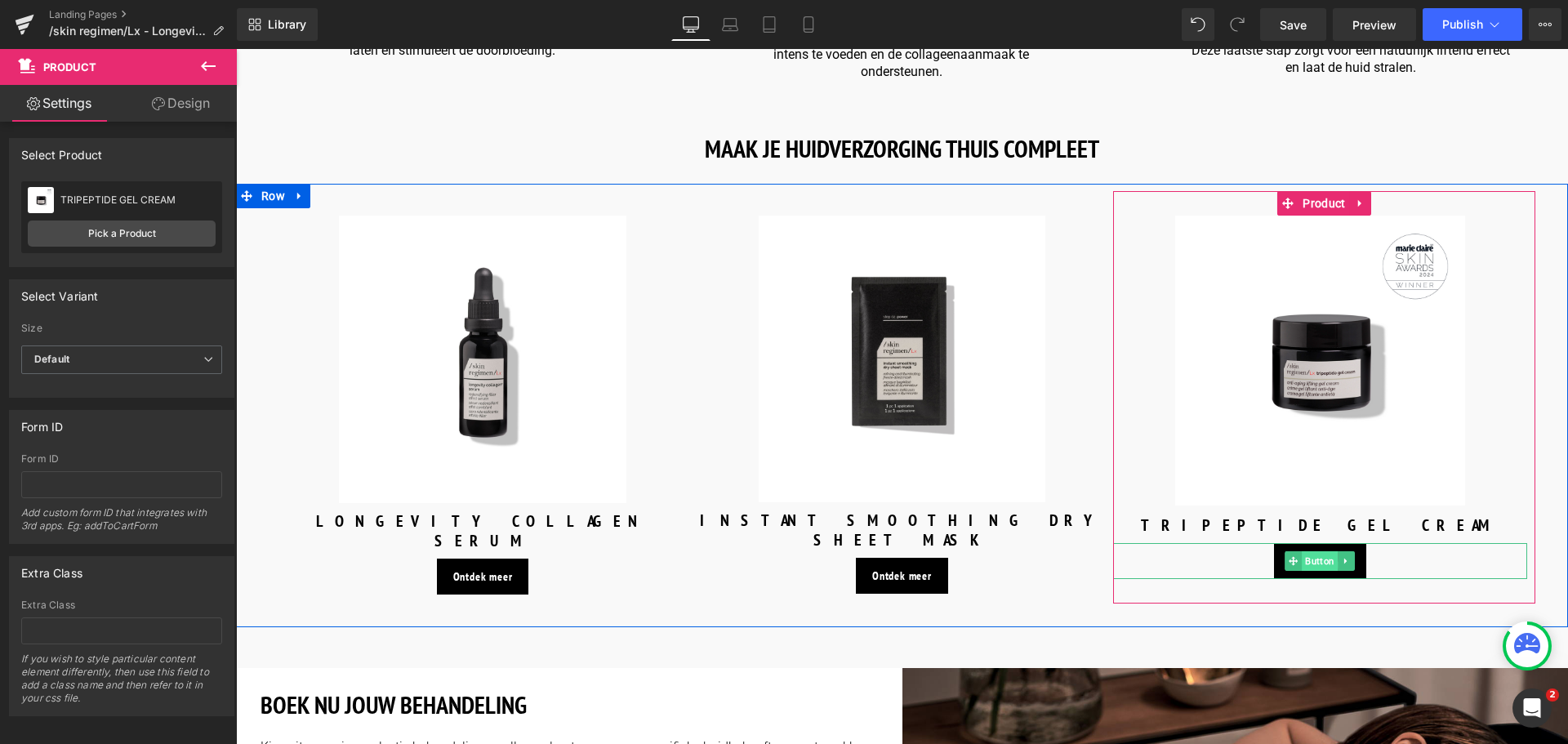
click at [1306, 552] on span "Button" at bounding box center [1320, 561] width 36 height 19
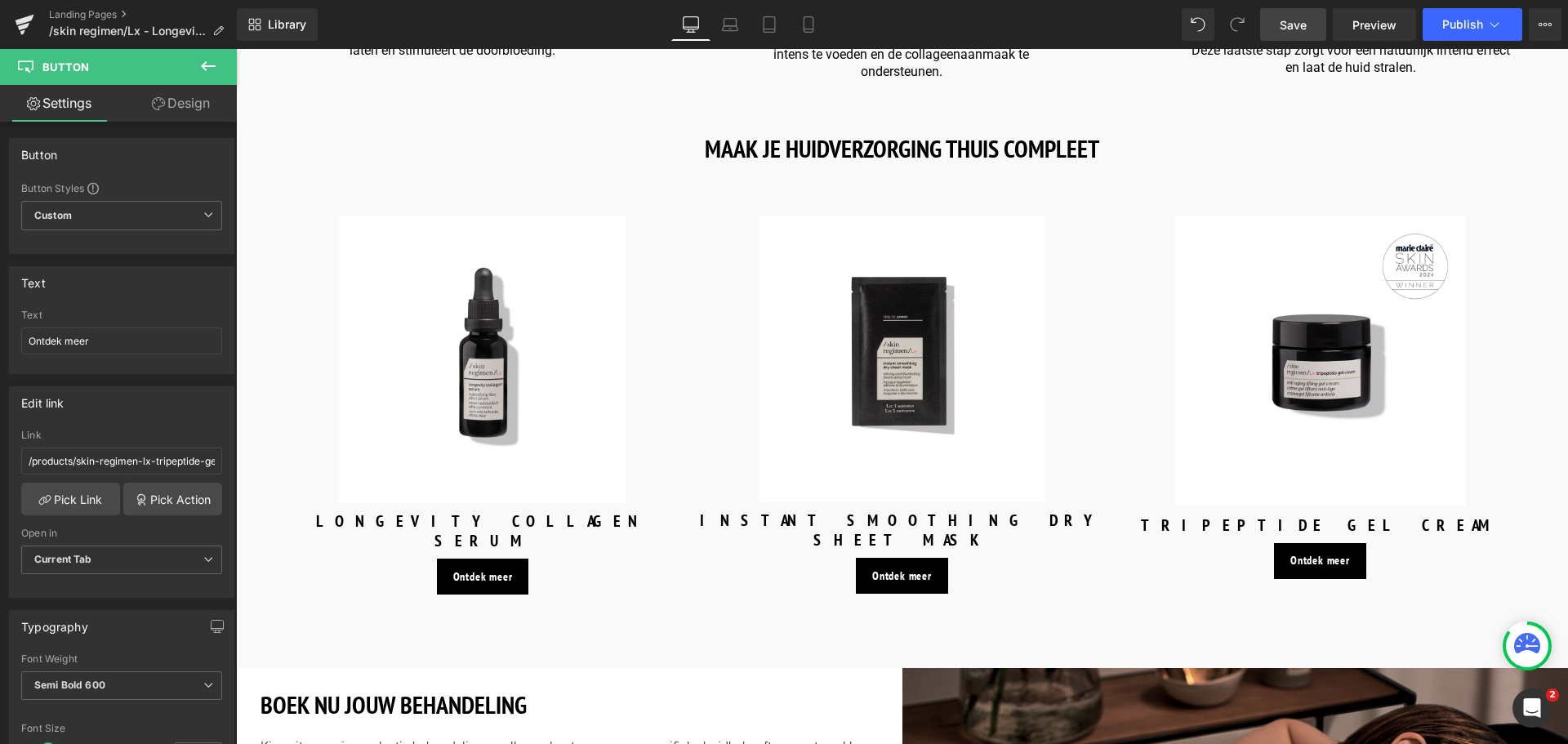
click at [1303, 31] on span "Save" at bounding box center [1293, 25] width 27 height 17
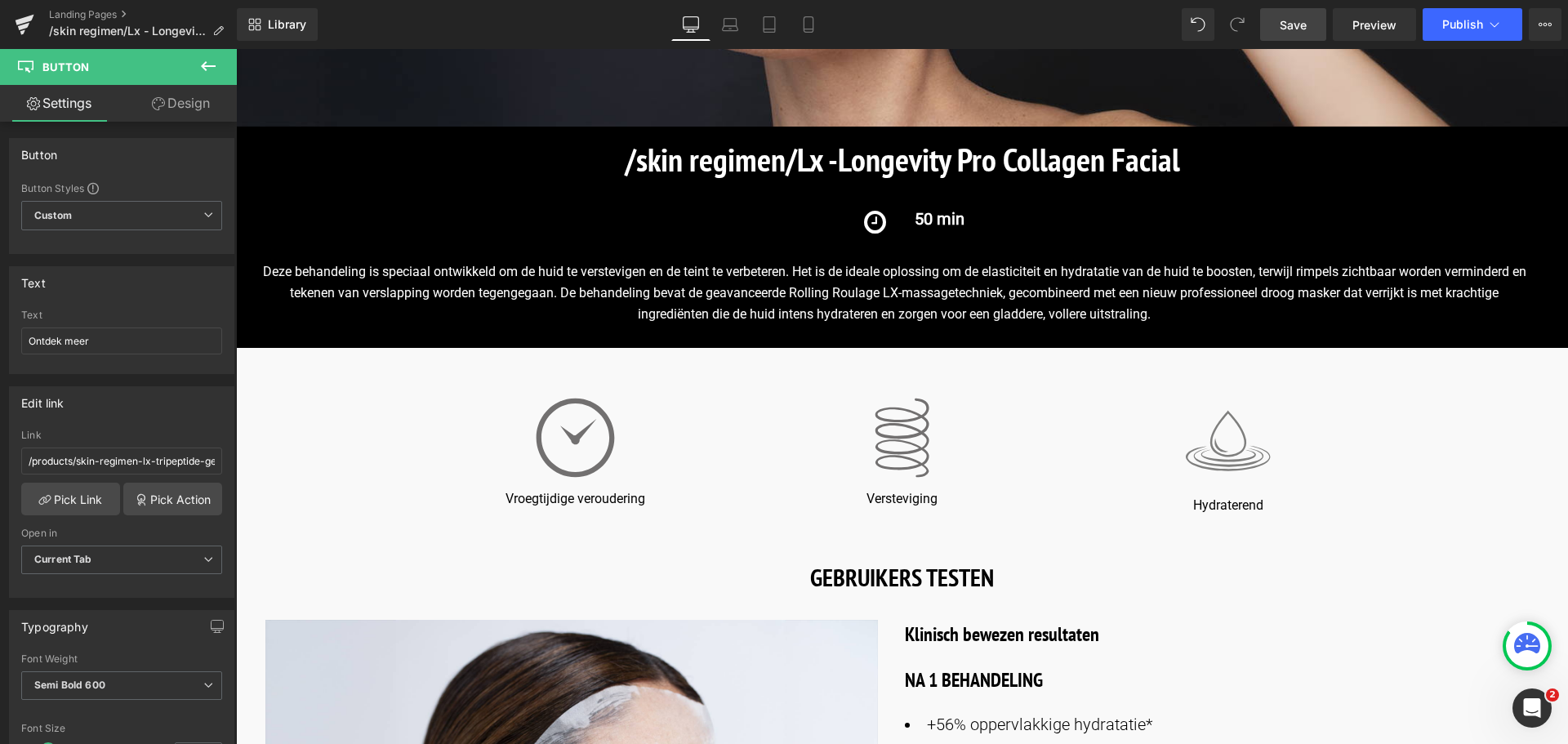
scroll to position [478, 0]
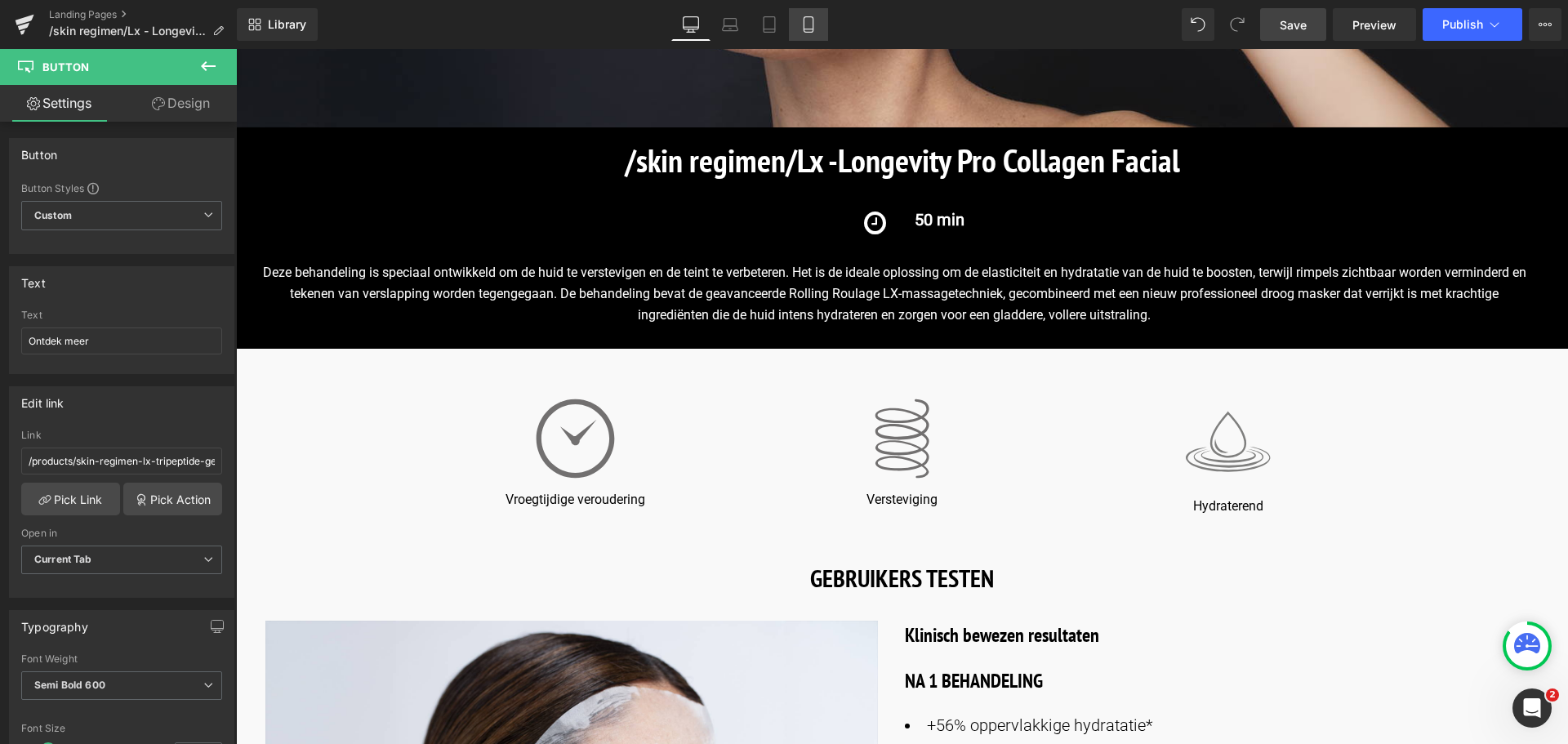
click at [808, 23] on icon at bounding box center [808, 25] width 17 height 17
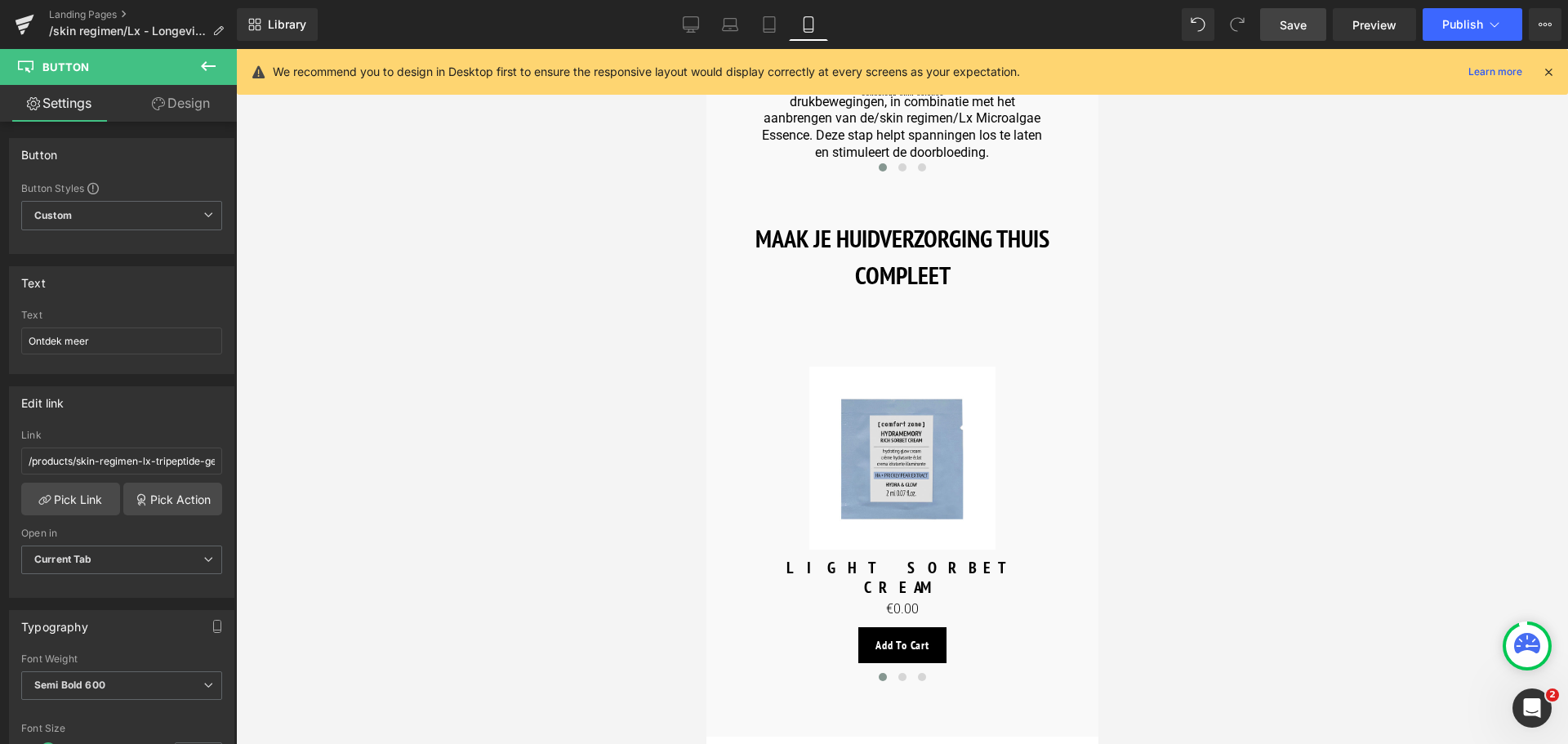
scroll to position [2286, 0]
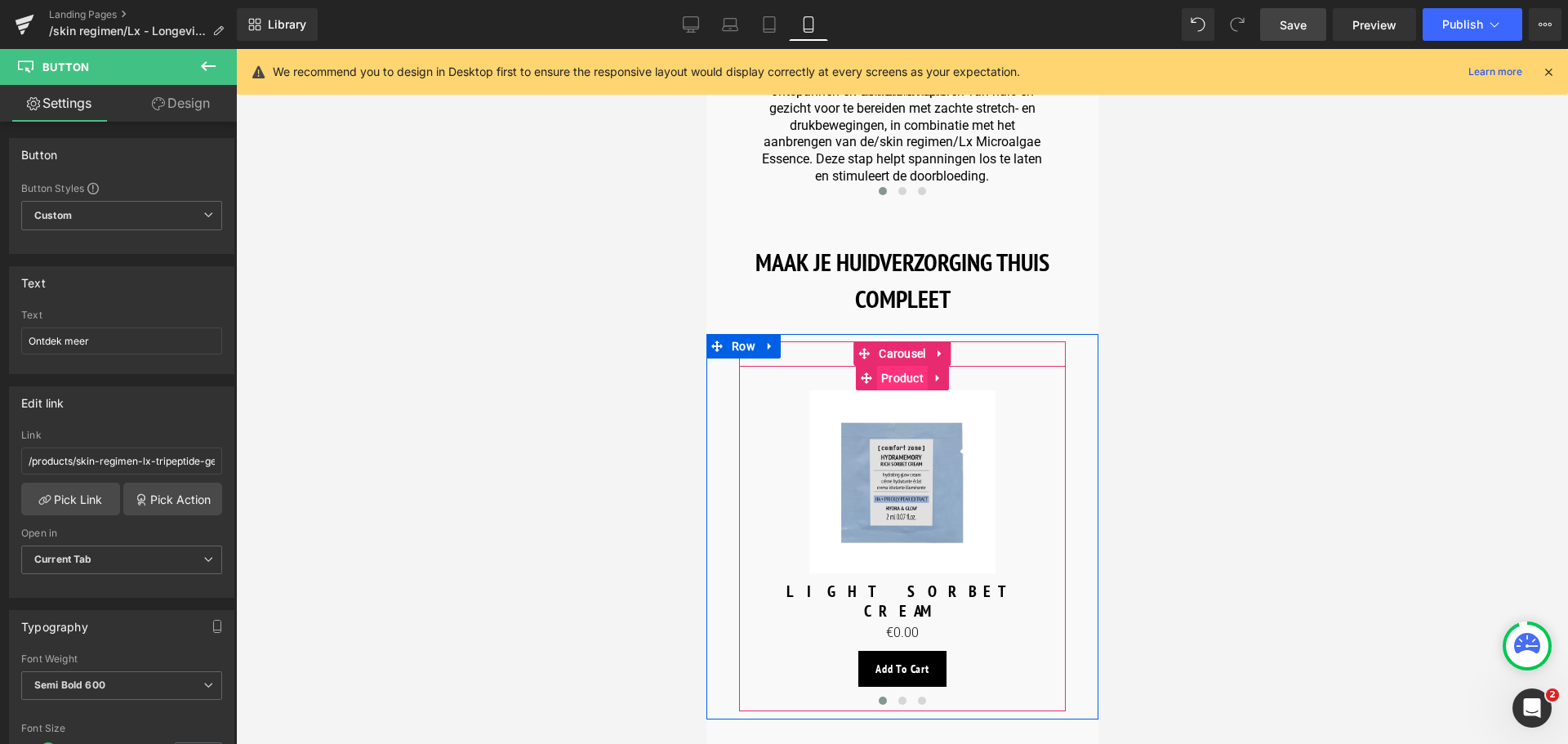
click at [898, 366] on span "Product" at bounding box center [901, 378] width 51 height 25
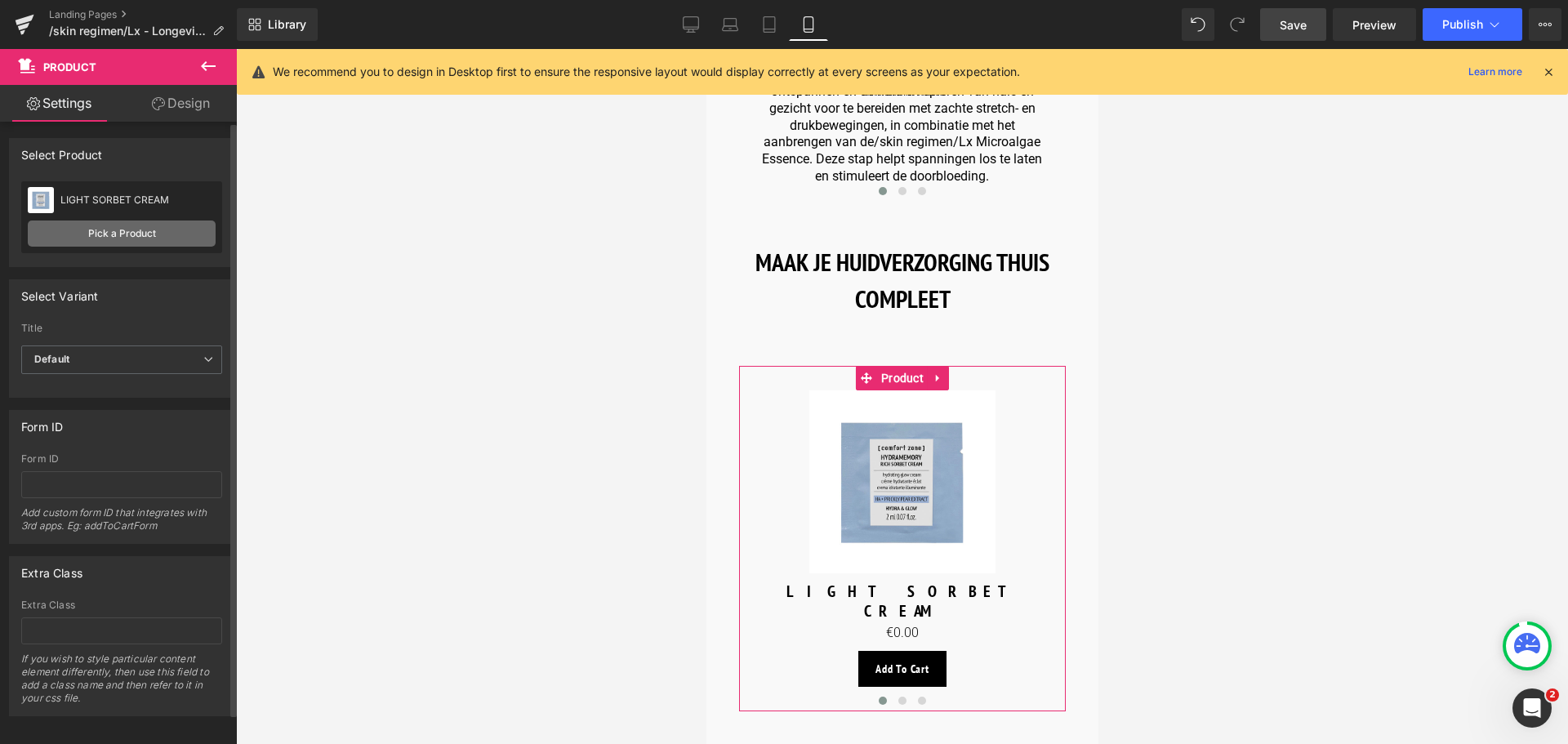
click at [91, 235] on link "Pick a Product" at bounding box center [122, 233] width 188 height 26
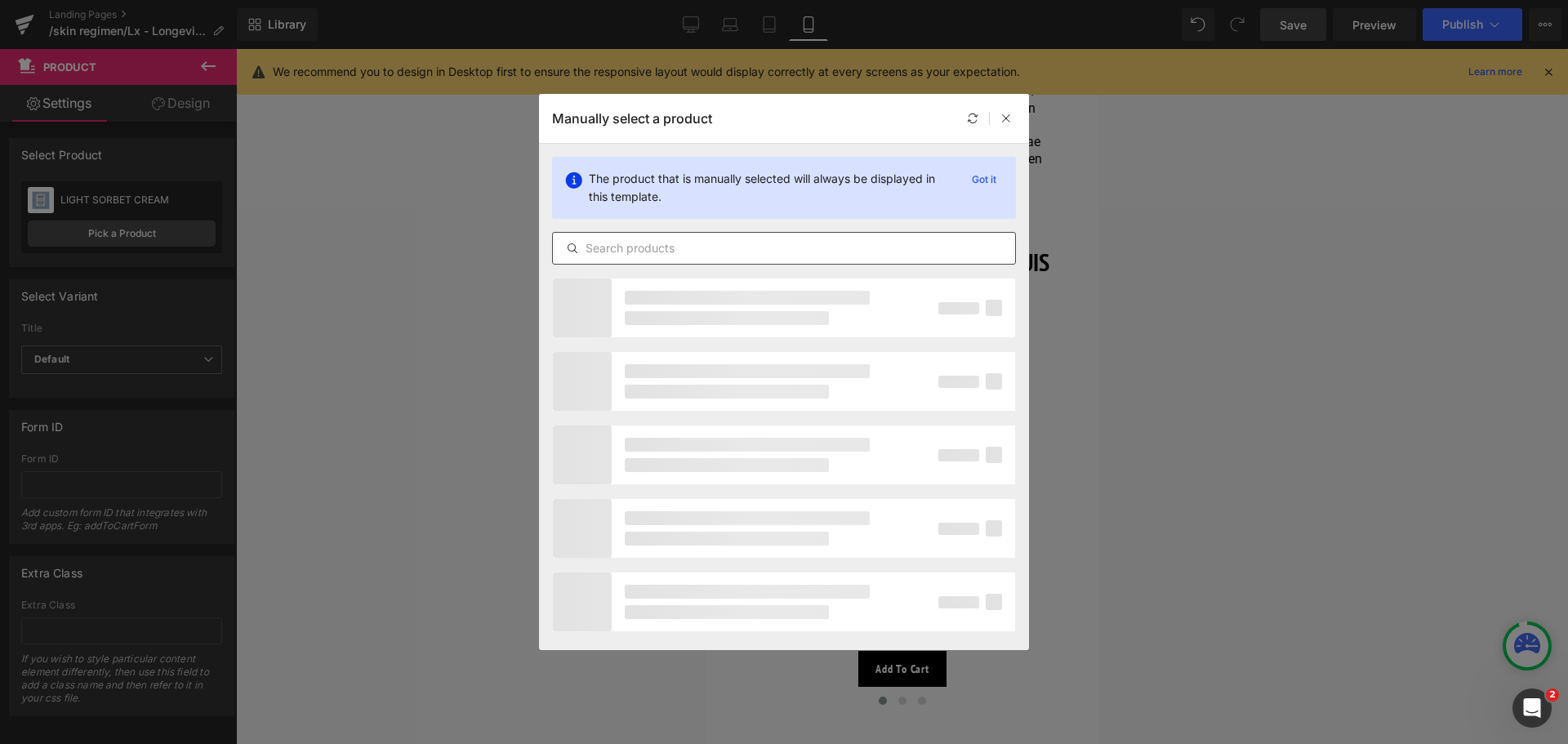
click at [658, 258] on div at bounding box center [784, 248] width 464 height 32
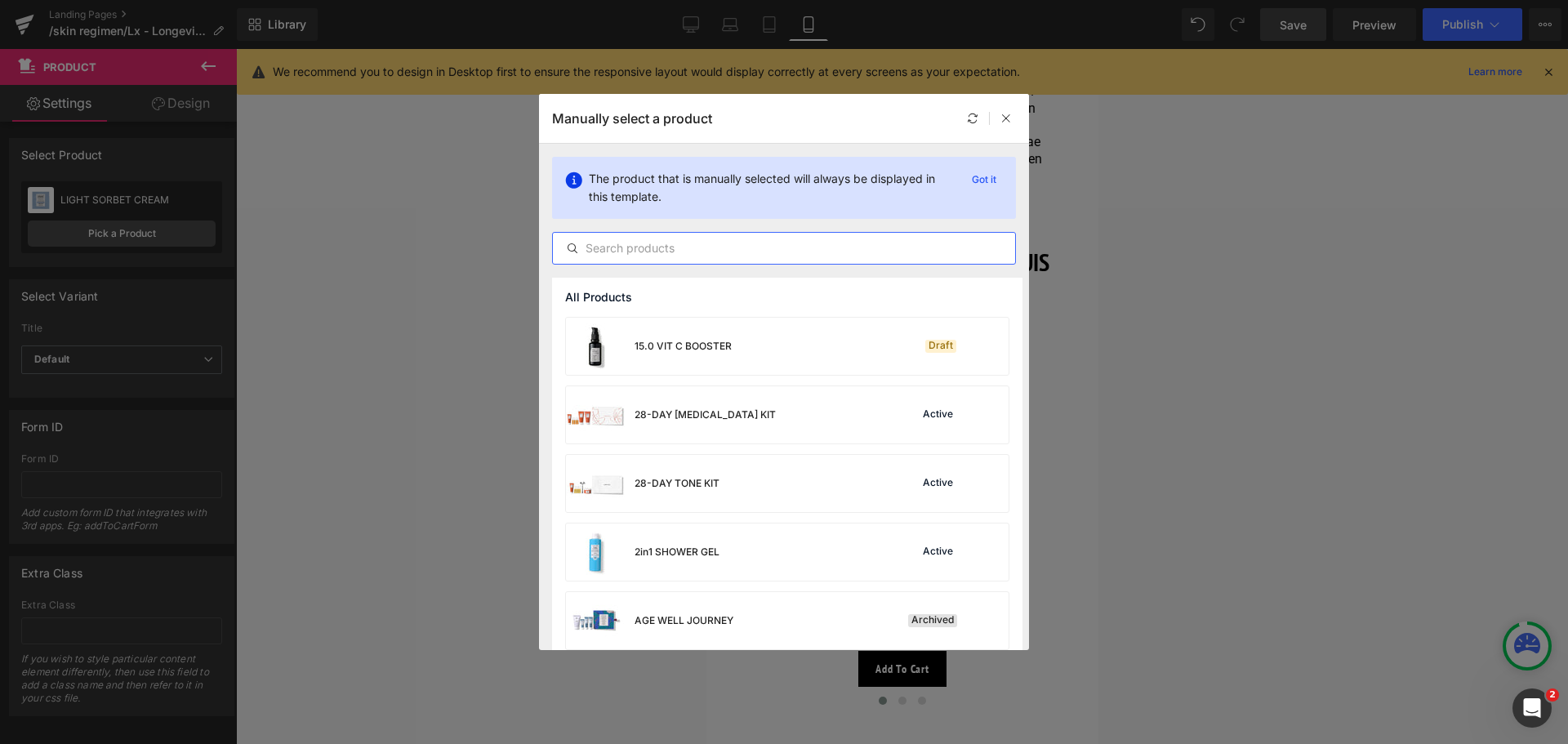
click at [660, 253] on input "text" at bounding box center [784, 248] width 462 height 19
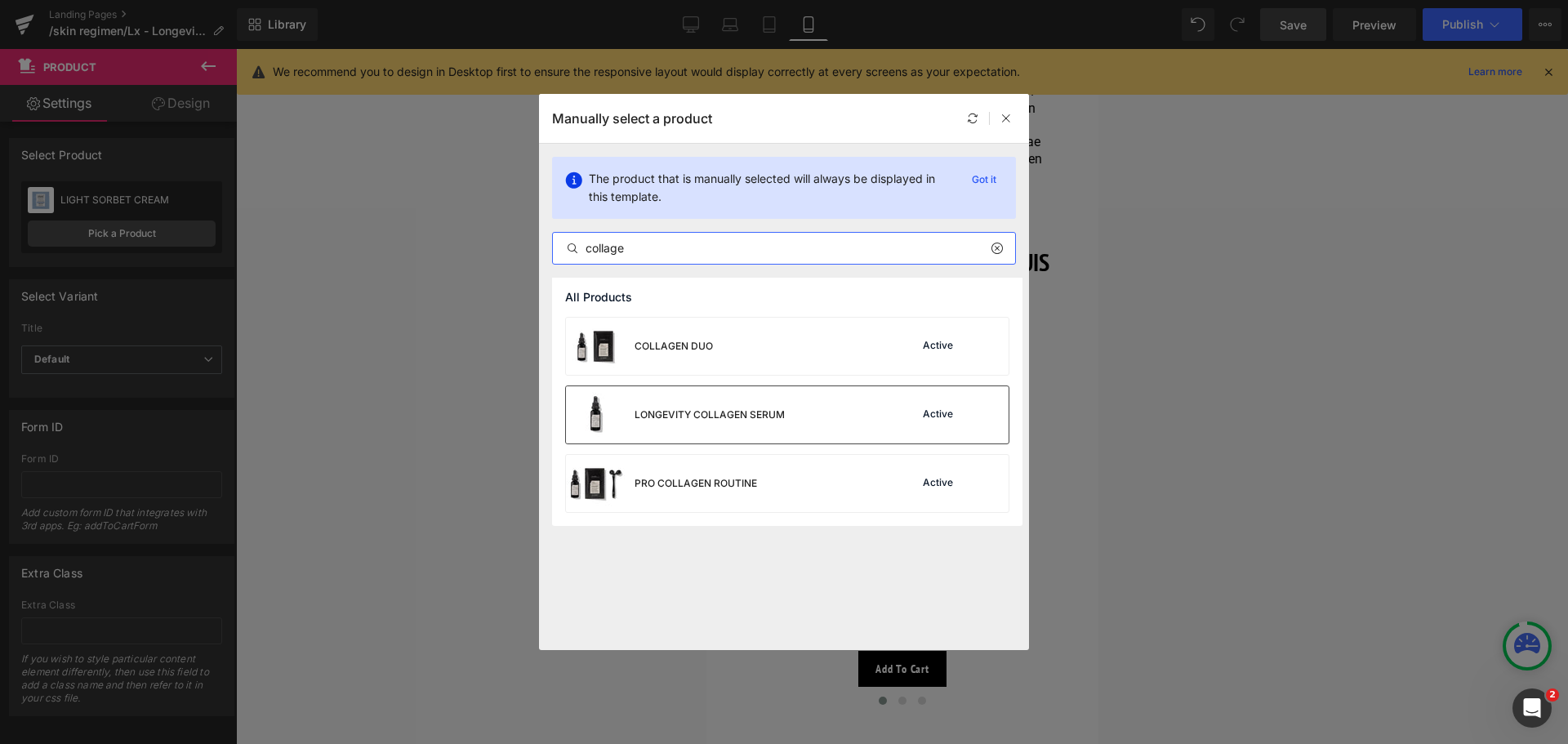
type input "collage"
click at [682, 416] on div "LONGEVITY COLLAGEN SERUM" at bounding box center [709, 415] width 150 height 15
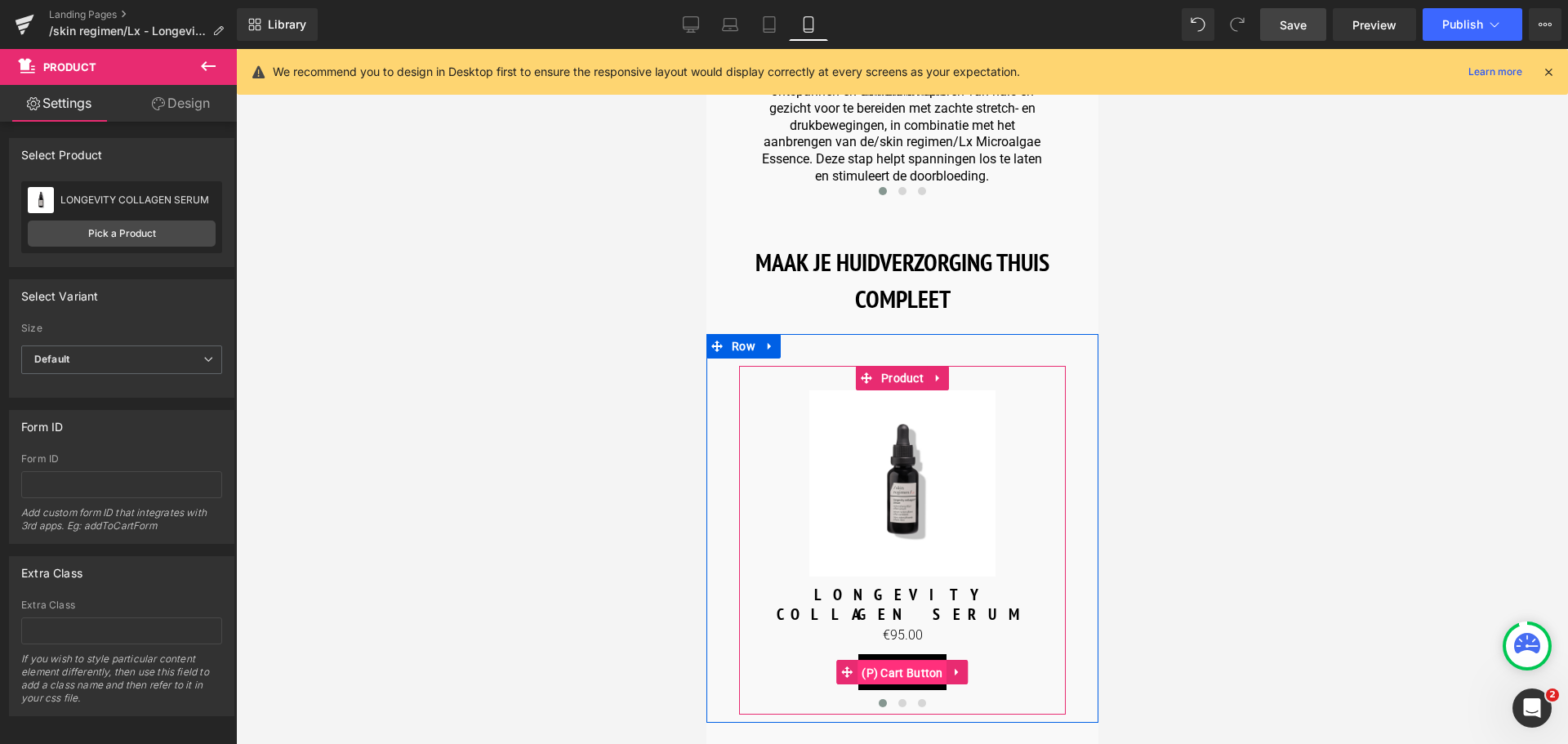
click at [892, 660] on span "(P) Cart Button" at bounding box center [901, 672] width 90 height 25
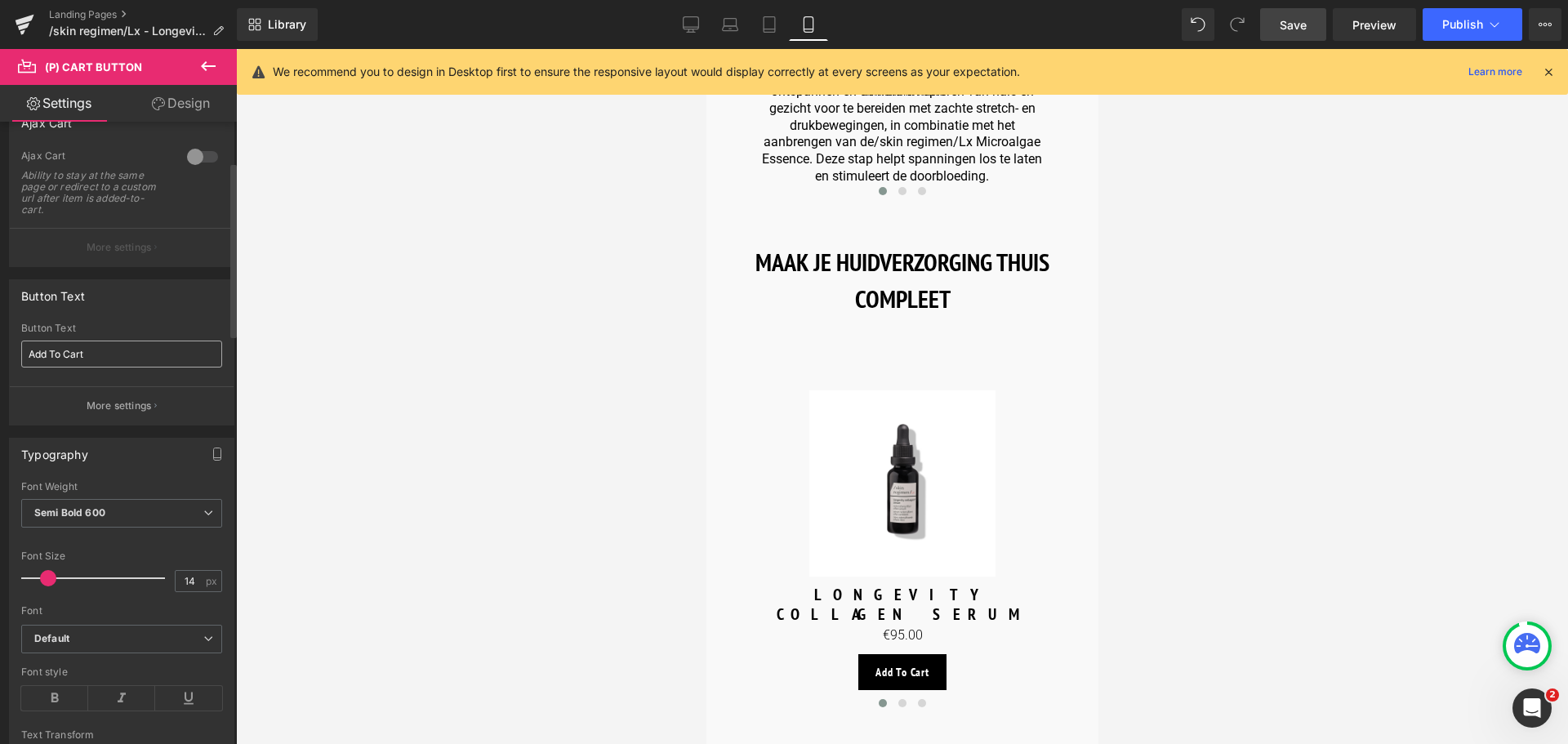
scroll to position [163, 0]
drag, startPoint x: 90, startPoint y: 345, endPoint x: 0, endPoint y: 362, distance: 91.6
click at [0, 362] on div "Button Text Add To Cart Button Text Add To Cart More settings" at bounding box center [122, 343] width 244 height 158
type input "Ontdek meer"
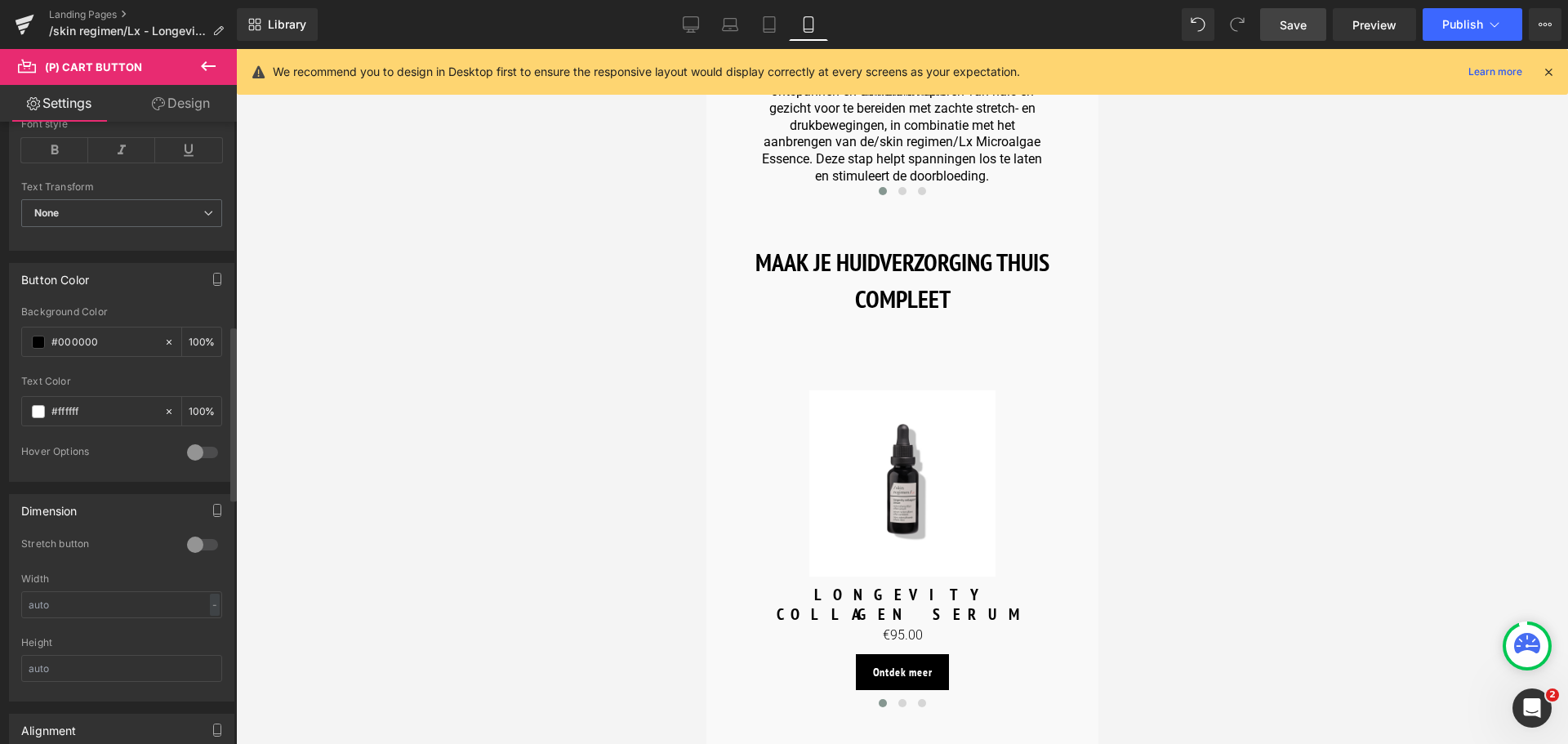
scroll to position [735, 0]
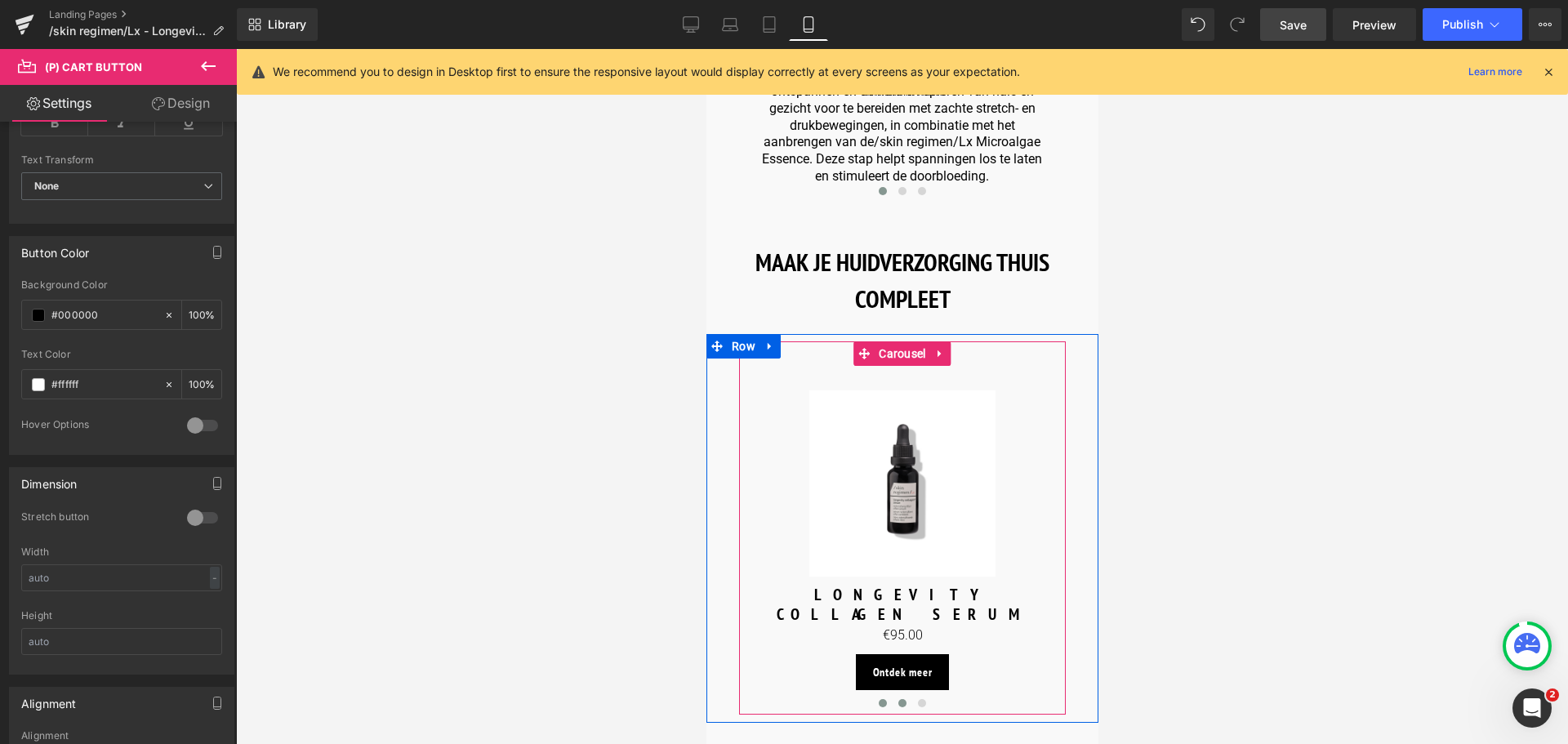
click at [892, 695] on button at bounding box center [900, 703] width 19 height 17
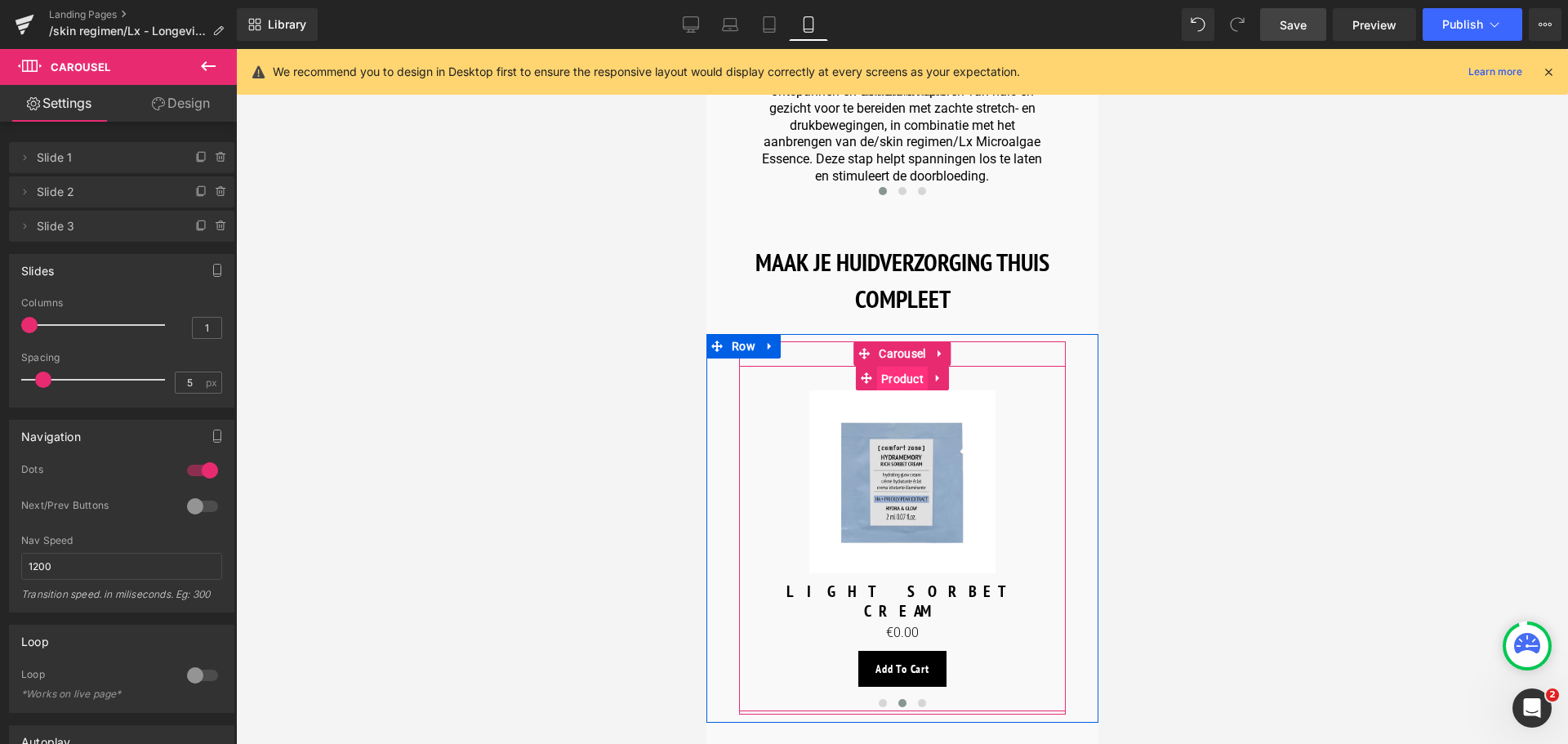
click at [894, 366] on span "Product" at bounding box center [901, 378] width 51 height 25
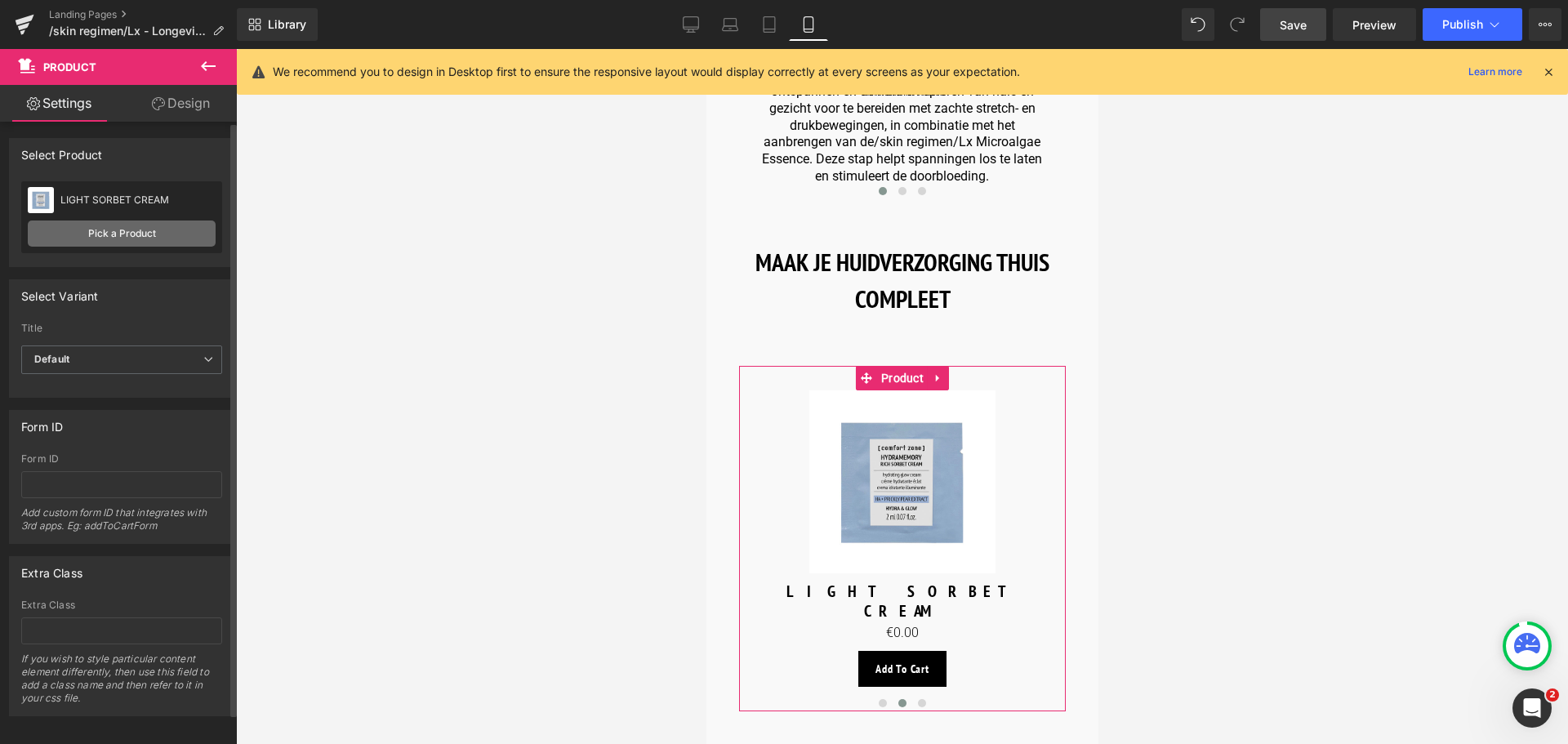
click at [119, 242] on link "Pick a Product" at bounding box center [122, 233] width 188 height 26
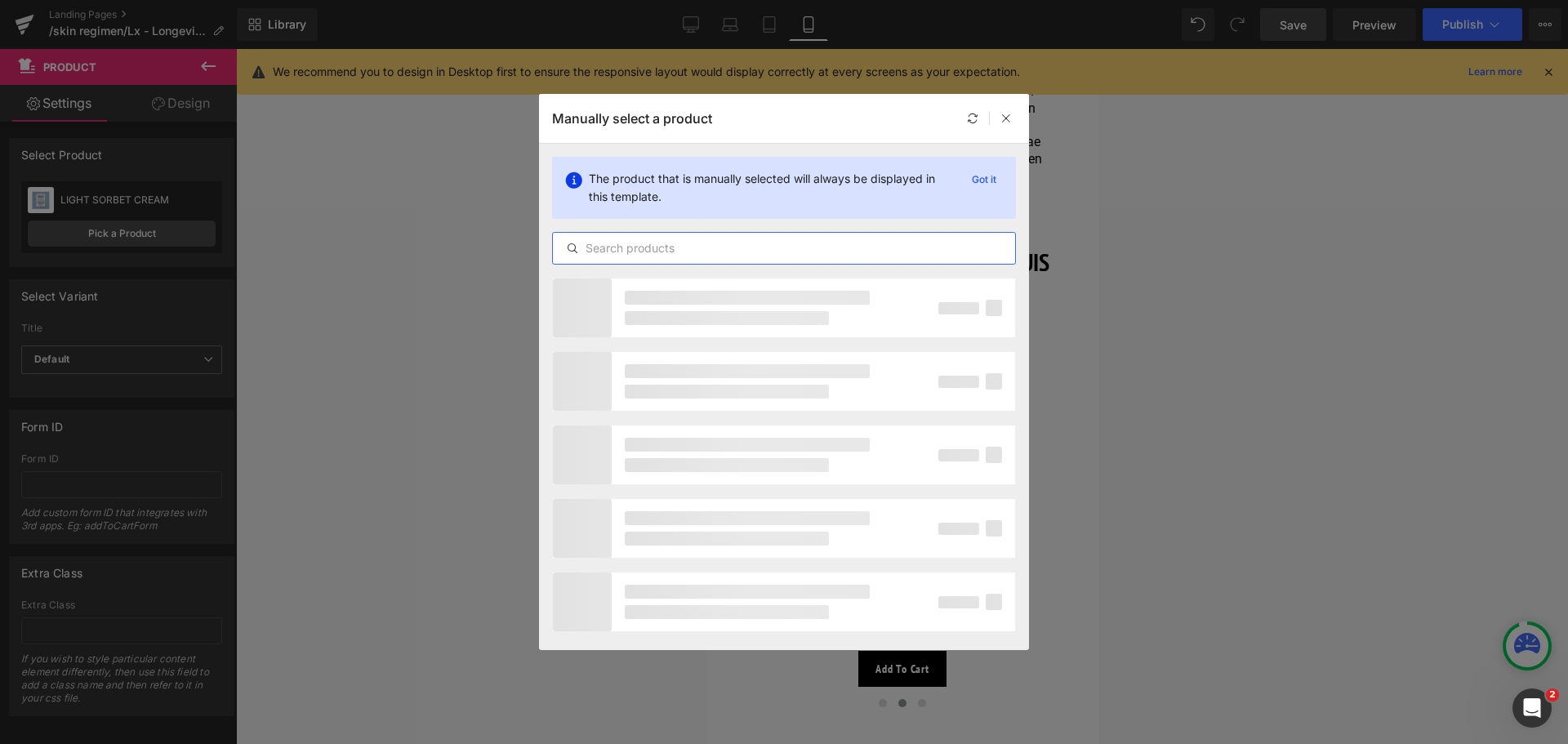
click at [680, 251] on input "text" at bounding box center [784, 248] width 462 height 19
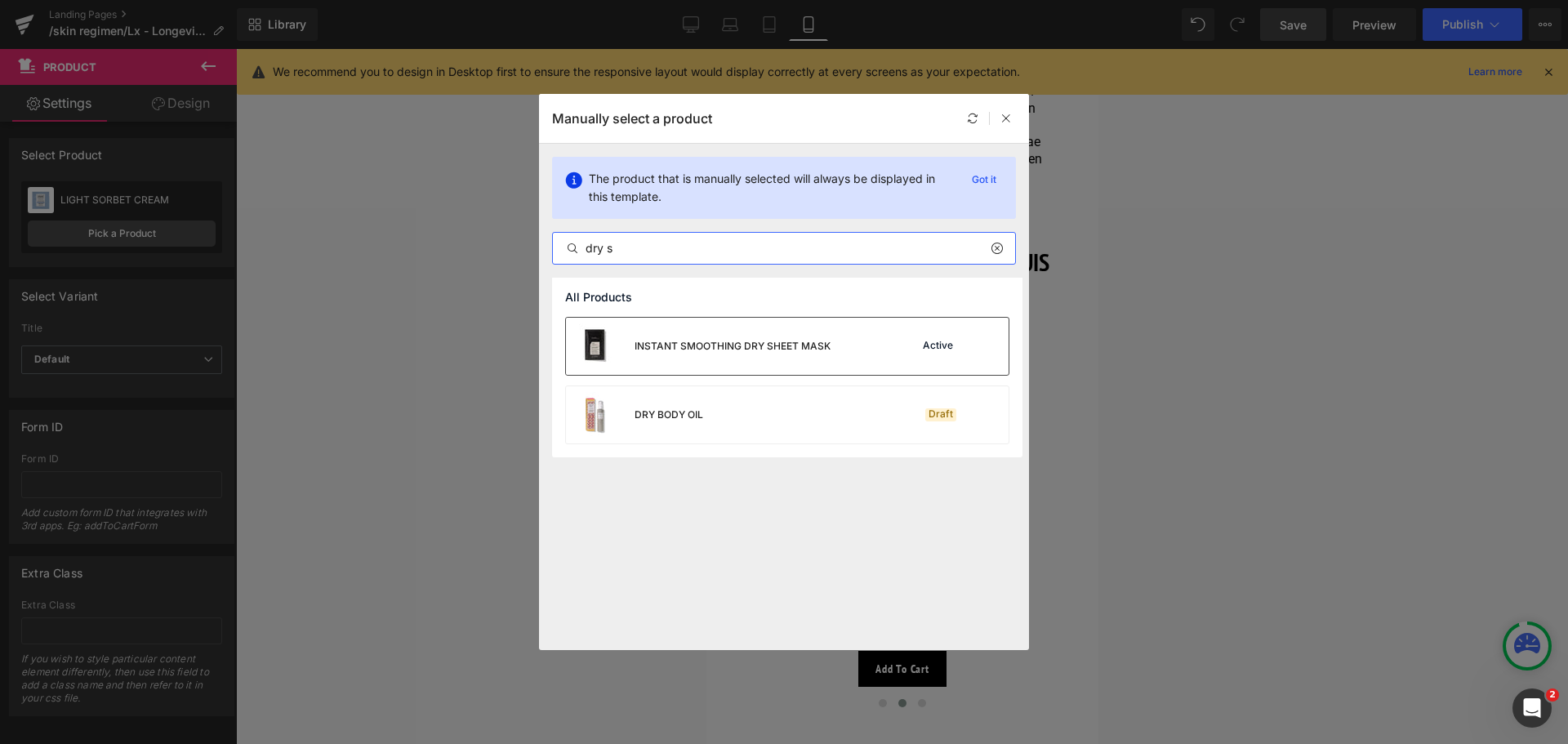
type input "dry s"
click at [691, 342] on div "INSTANT SMOOTHING DRY SHEET MASK" at bounding box center [732, 346] width 196 height 15
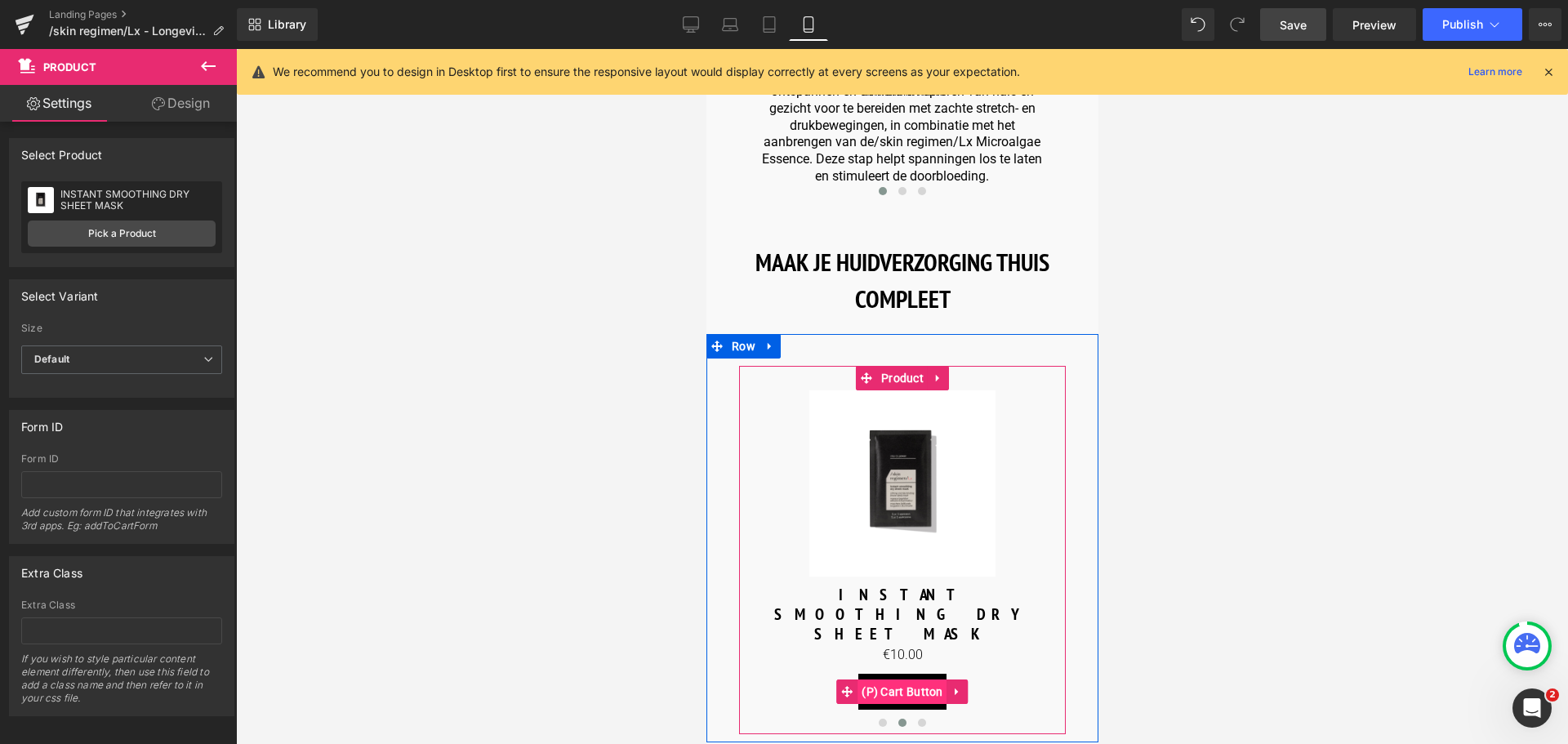
click at [888, 680] on span "(P) Cart Button" at bounding box center [901, 692] width 90 height 25
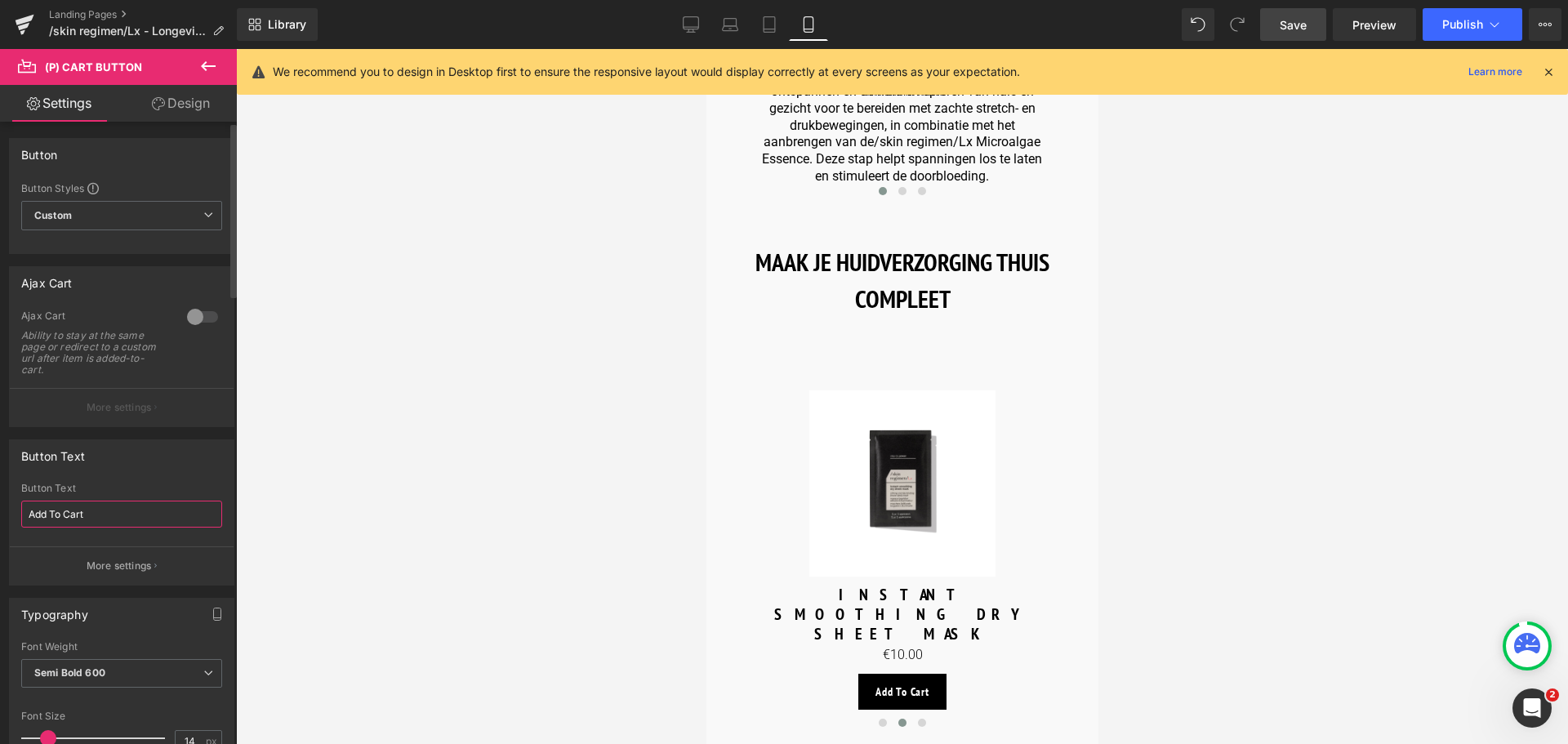
drag, startPoint x: 111, startPoint y: 515, endPoint x: 0, endPoint y: 517, distance: 111.0
click at [0, 517] on div "Button Text Add To Cart Button Text Add To Cart More settings" at bounding box center [122, 506] width 244 height 158
type input "Ontdek meer"
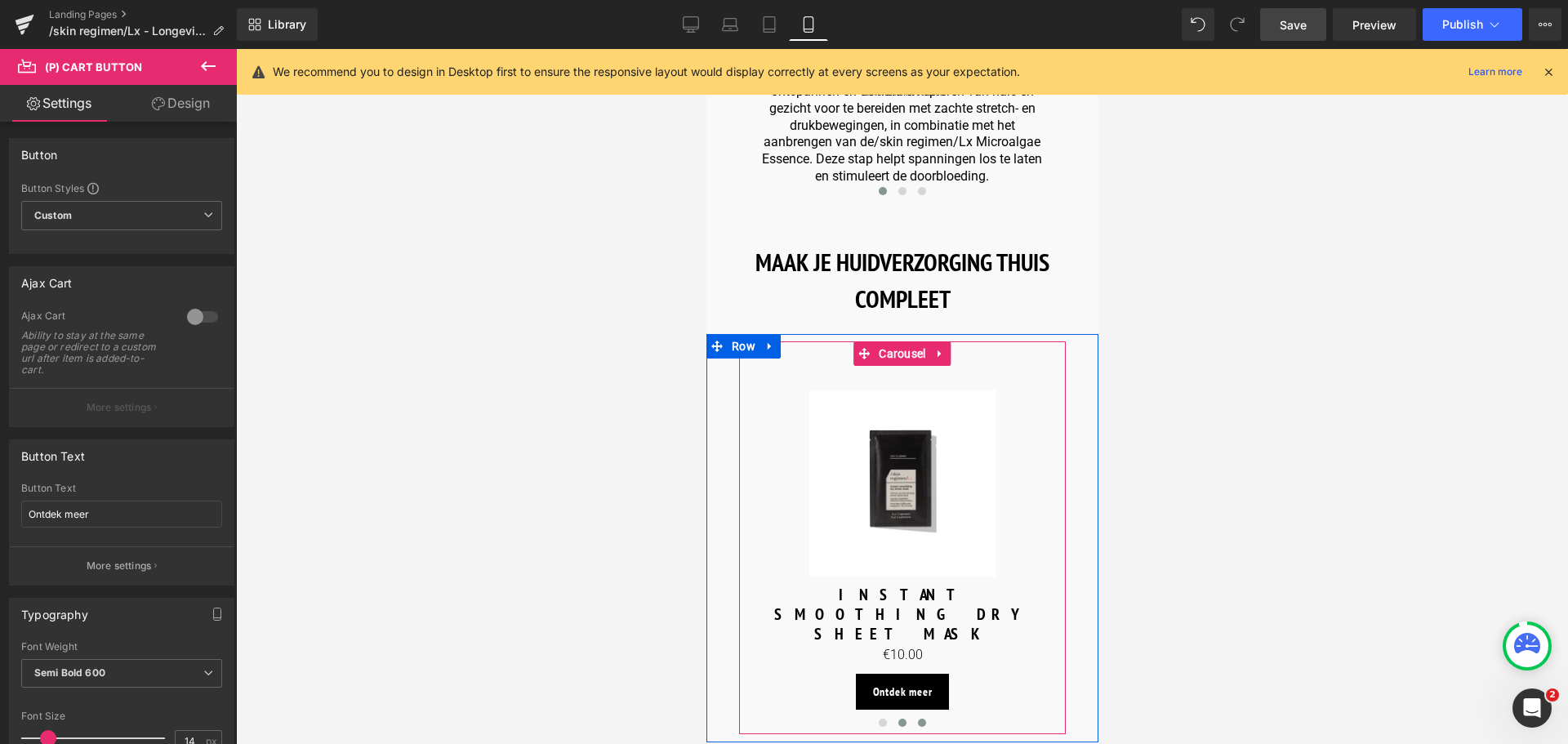
click at [918, 718] on span at bounding box center [921, 722] width 8 height 8
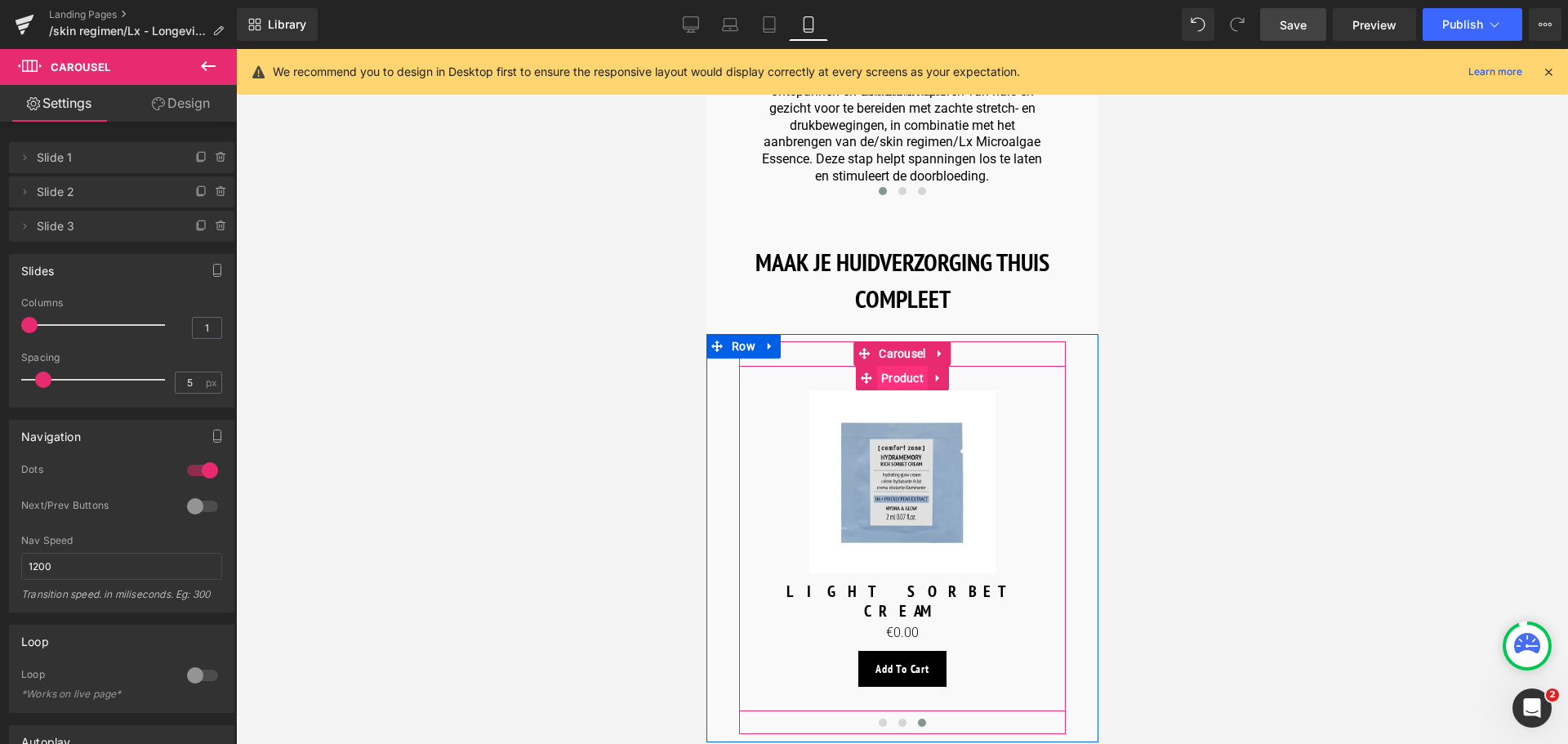
click at [894, 366] on span "Product" at bounding box center [901, 378] width 51 height 25
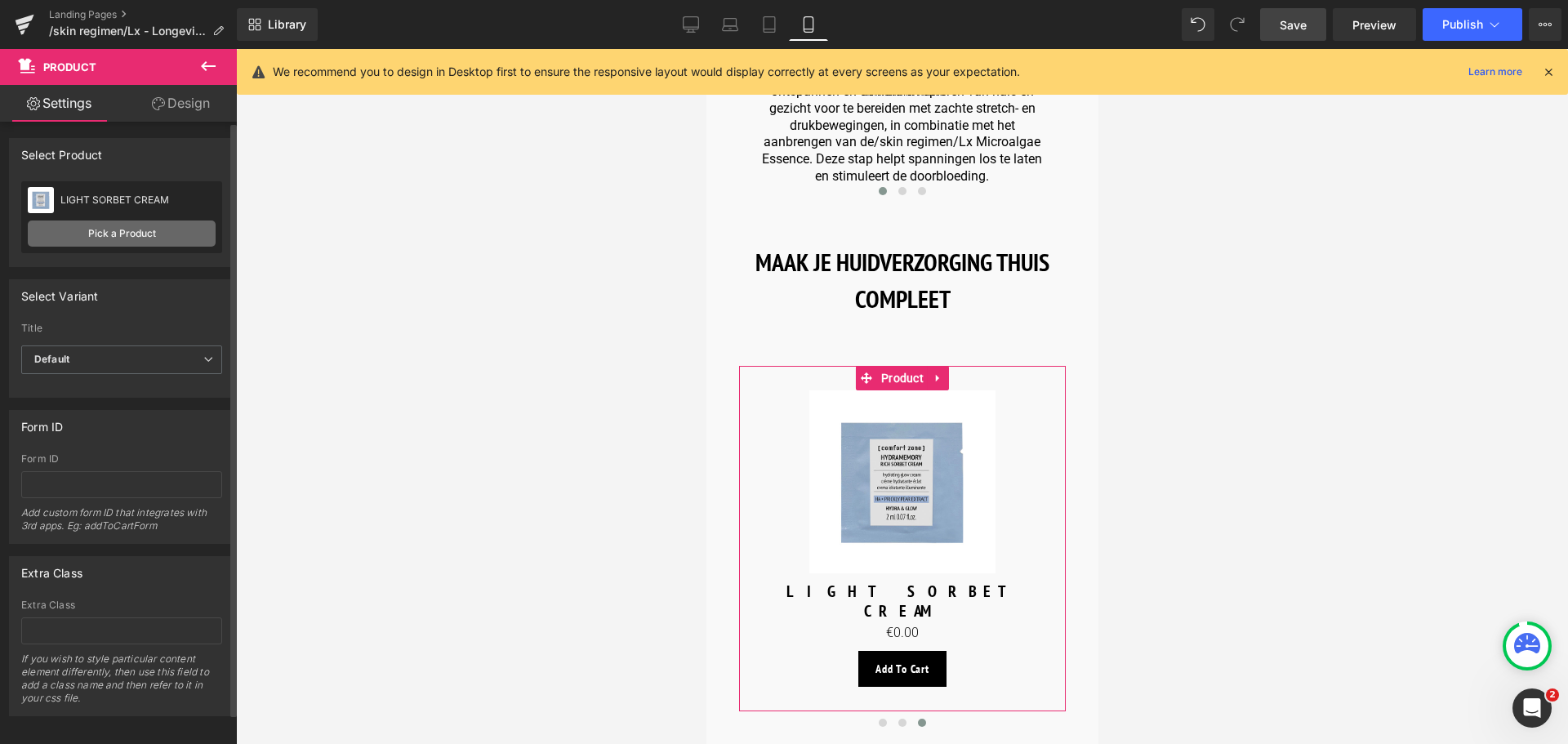
click at [143, 238] on link "Pick a Product" at bounding box center [122, 233] width 188 height 26
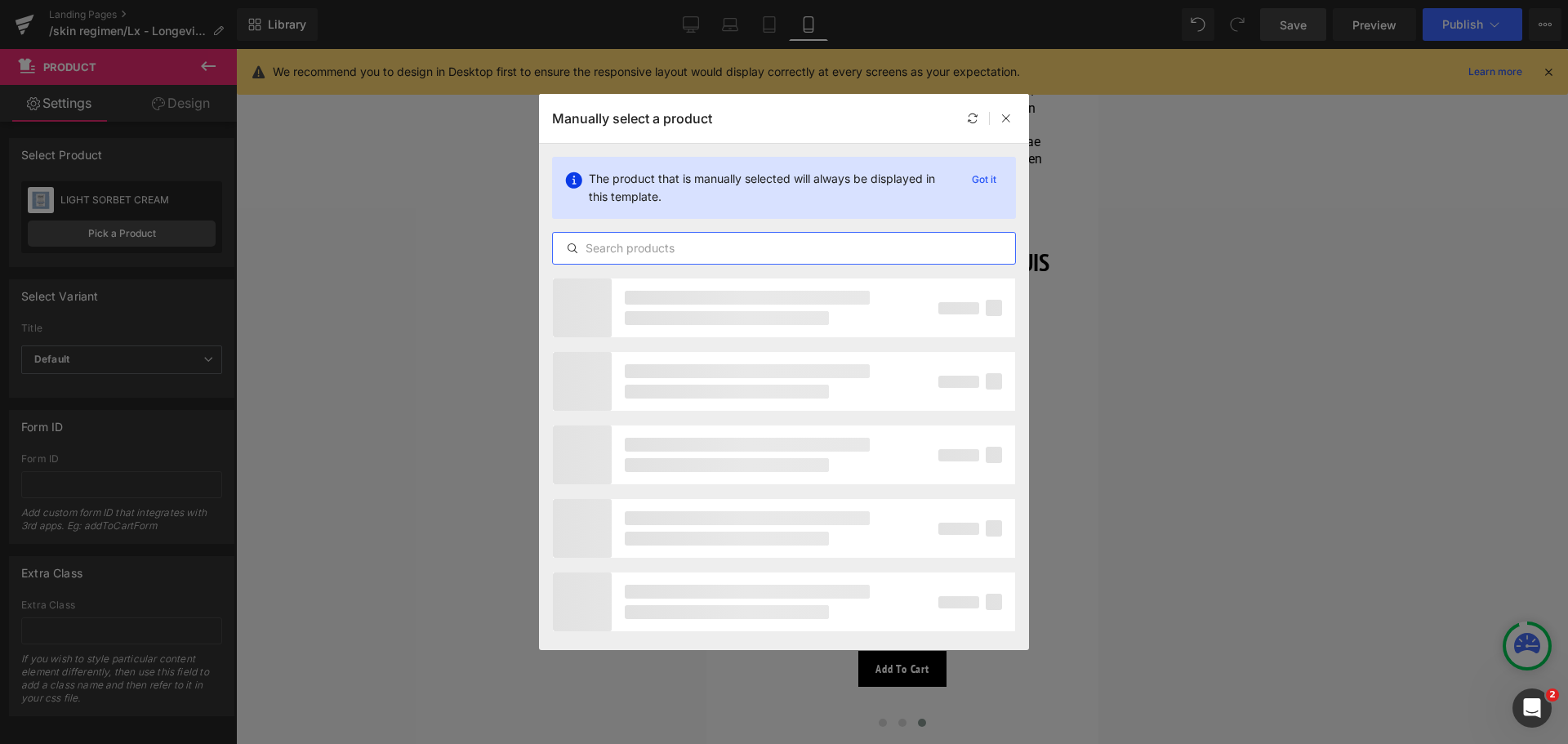
click at [783, 246] on input "text" at bounding box center [784, 248] width 462 height 19
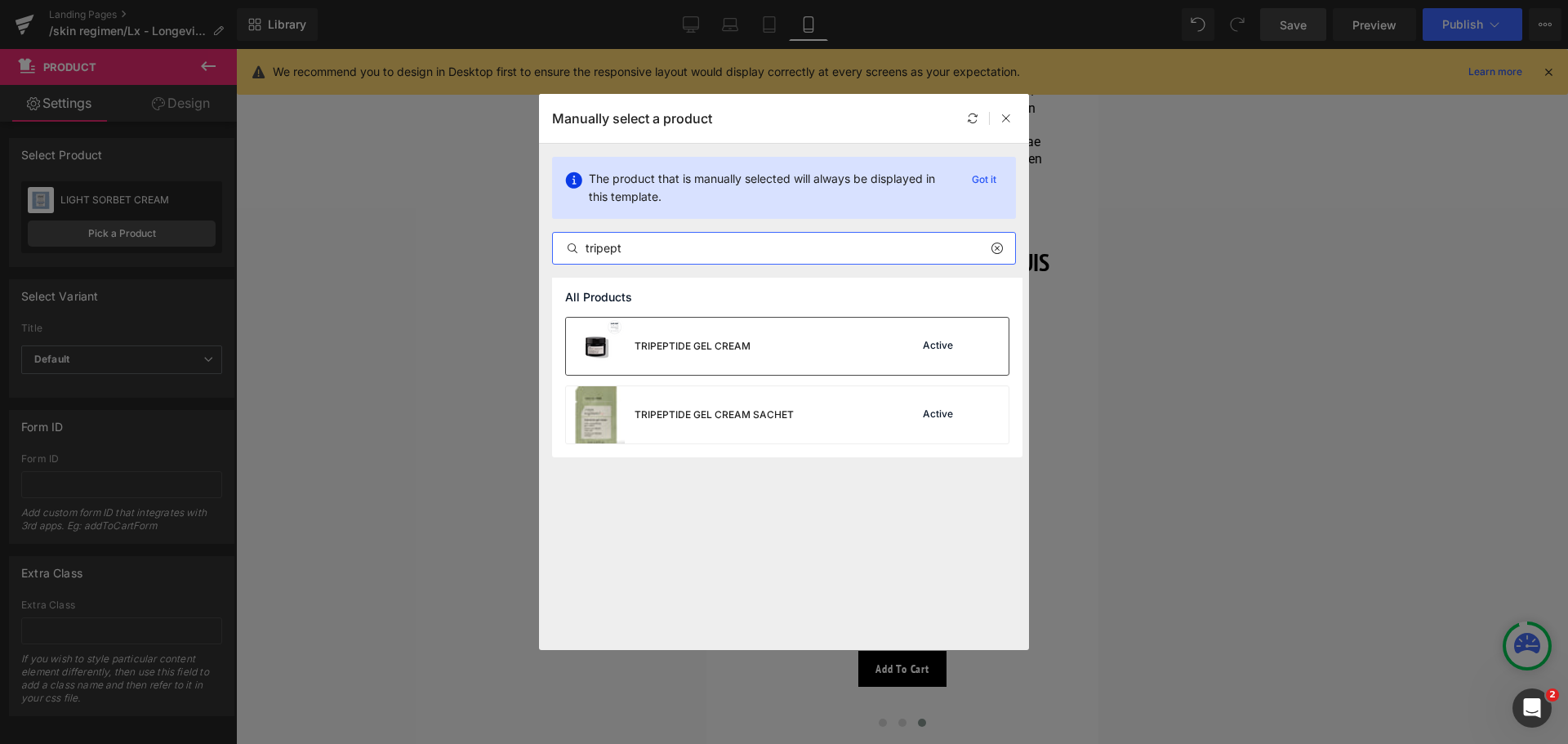
type input "tripept"
click at [719, 347] on div "TRIPEPTIDE GEL CREAM" at bounding box center [692, 346] width 116 height 15
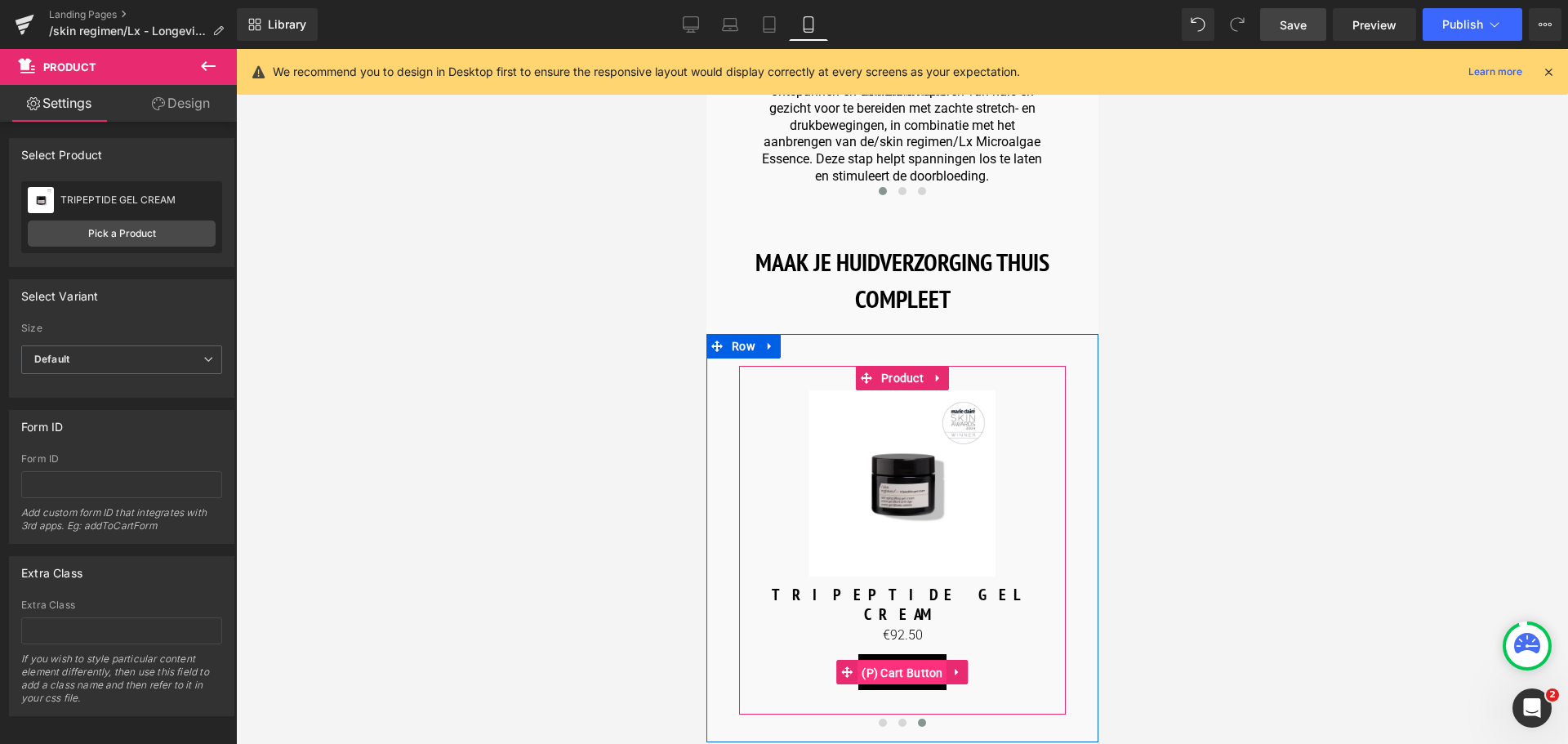
click at [890, 660] on span "(P) Cart Button" at bounding box center [901, 672] width 90 height 25
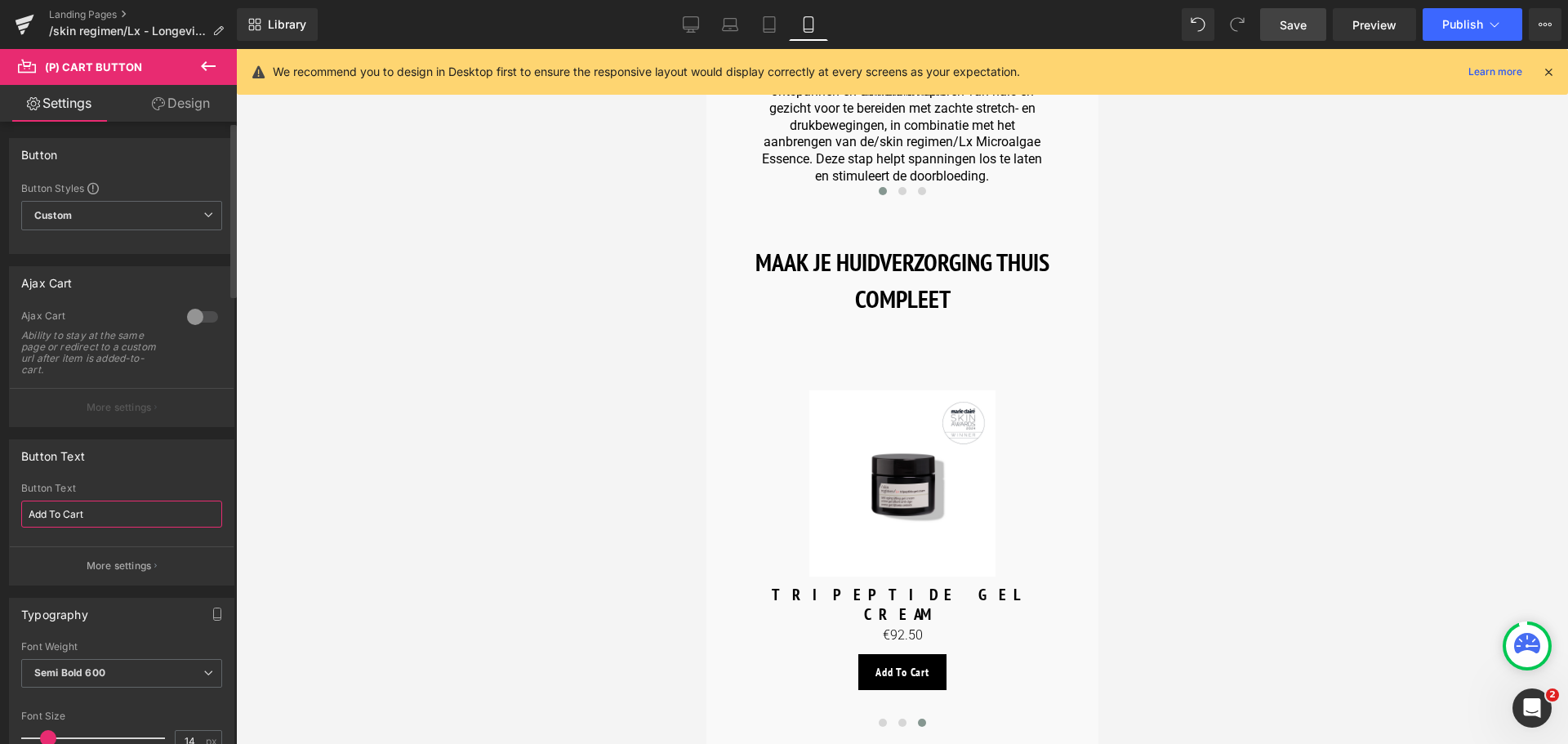
drag, startPoint x: 94, startPoint y: 517, endPoint x: 0, endPoint y: 516, distance: 94.0
click at [0, 516] on div "Button Text Add To Cart Button Text Add To Cart More settings" at bounding box center [122, 506] width 244 height 158
type input "Ontdek meer"
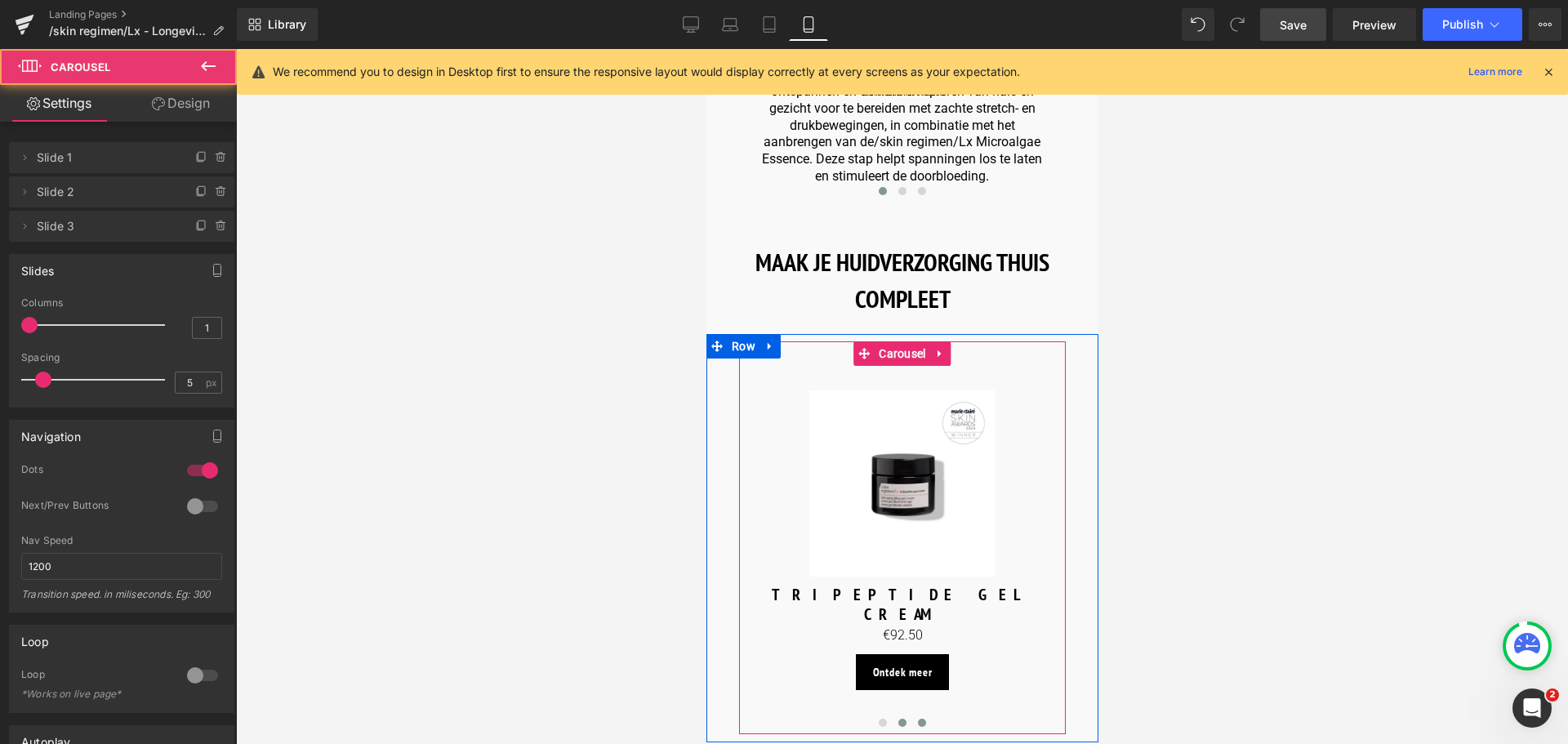
click at [898, 718] on span at bounding box center [901, 722] width 8 height 8
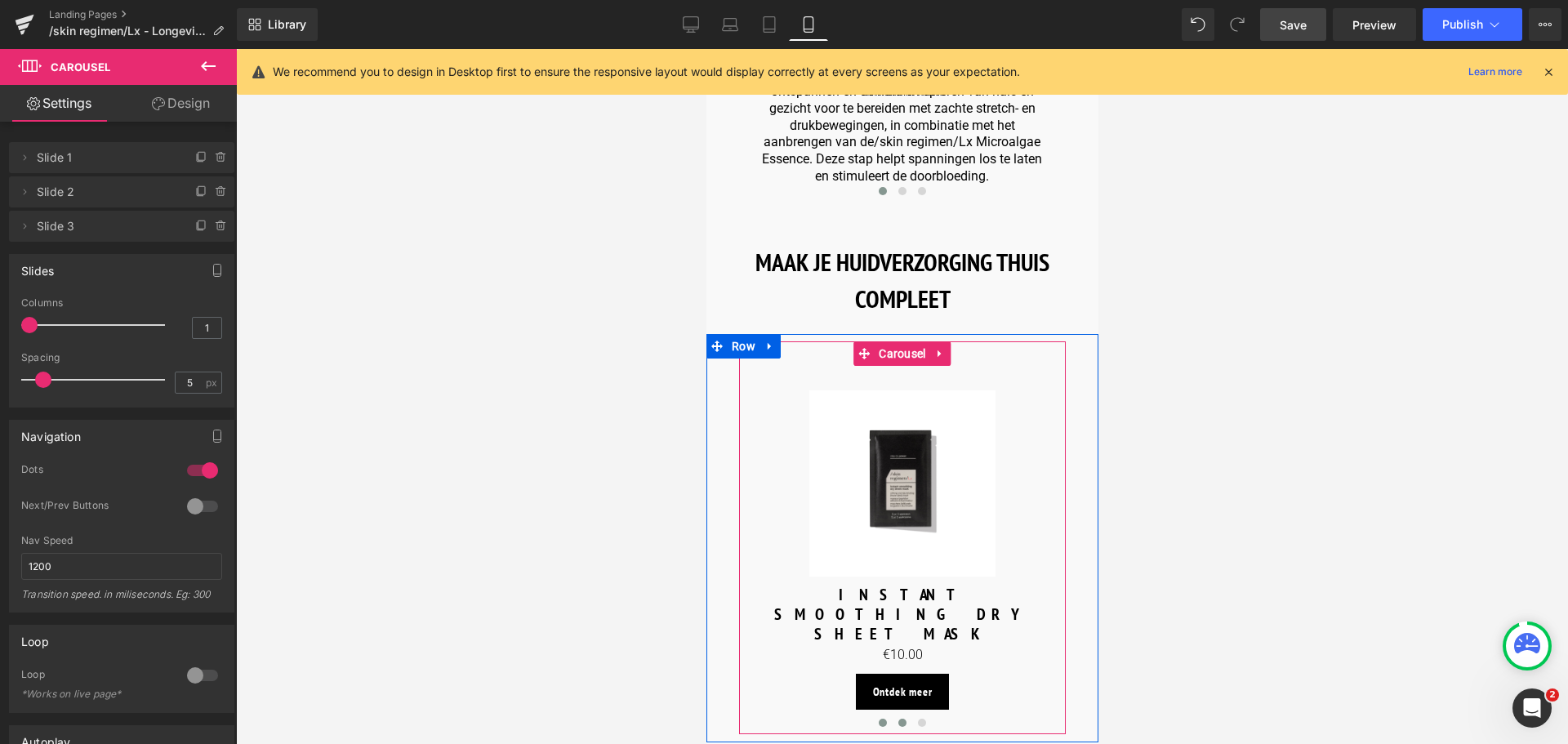
click at [883, 718] on span at bounding box center [881, 722] width 8 height 8
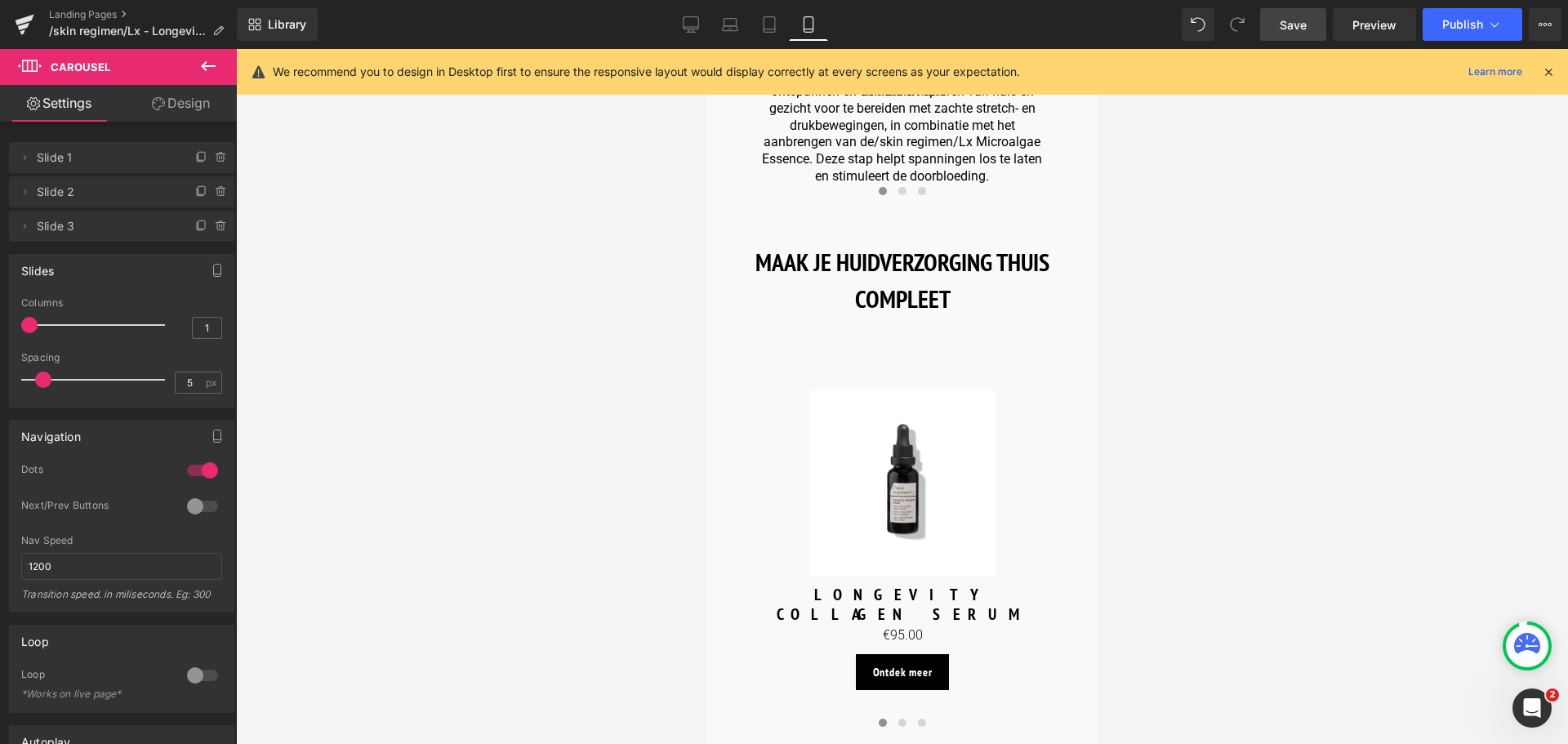
click at [1283, 21] on span "Save" at bounding box center [1293, 25] width 27 height 17
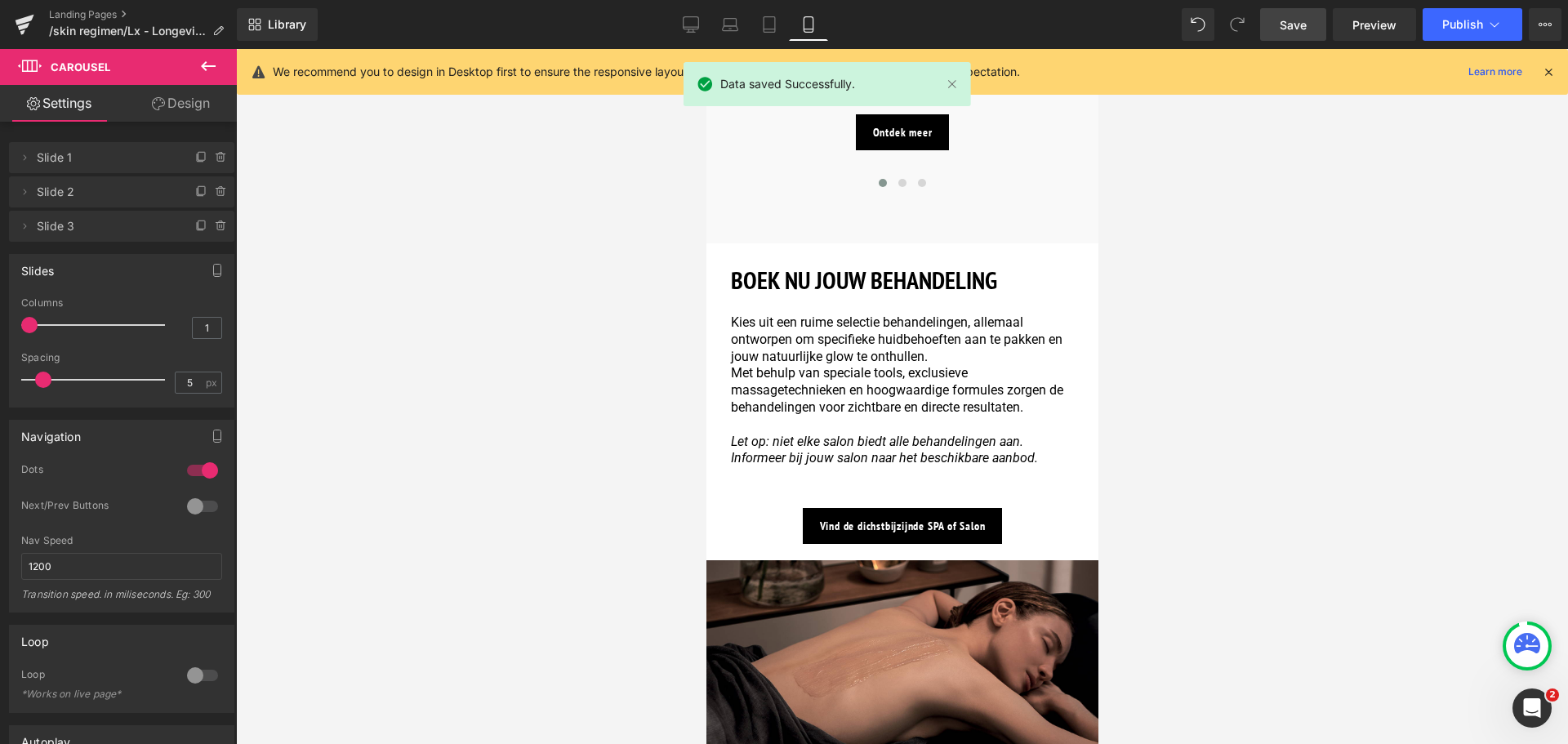
scroll to position [2450, 0]
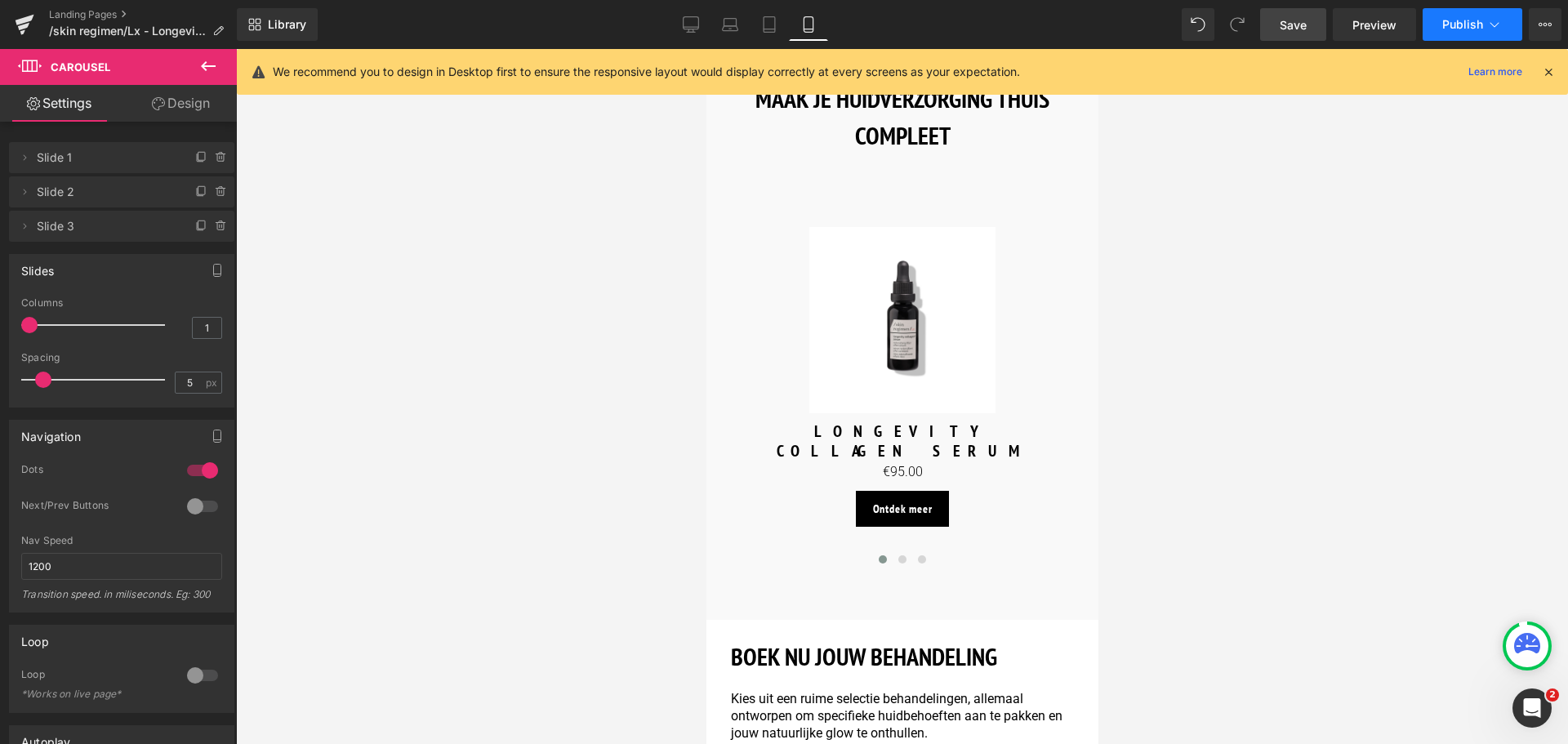
click at [1493, 29] on icon at bounding box center [1494, 25] width 17 height 17
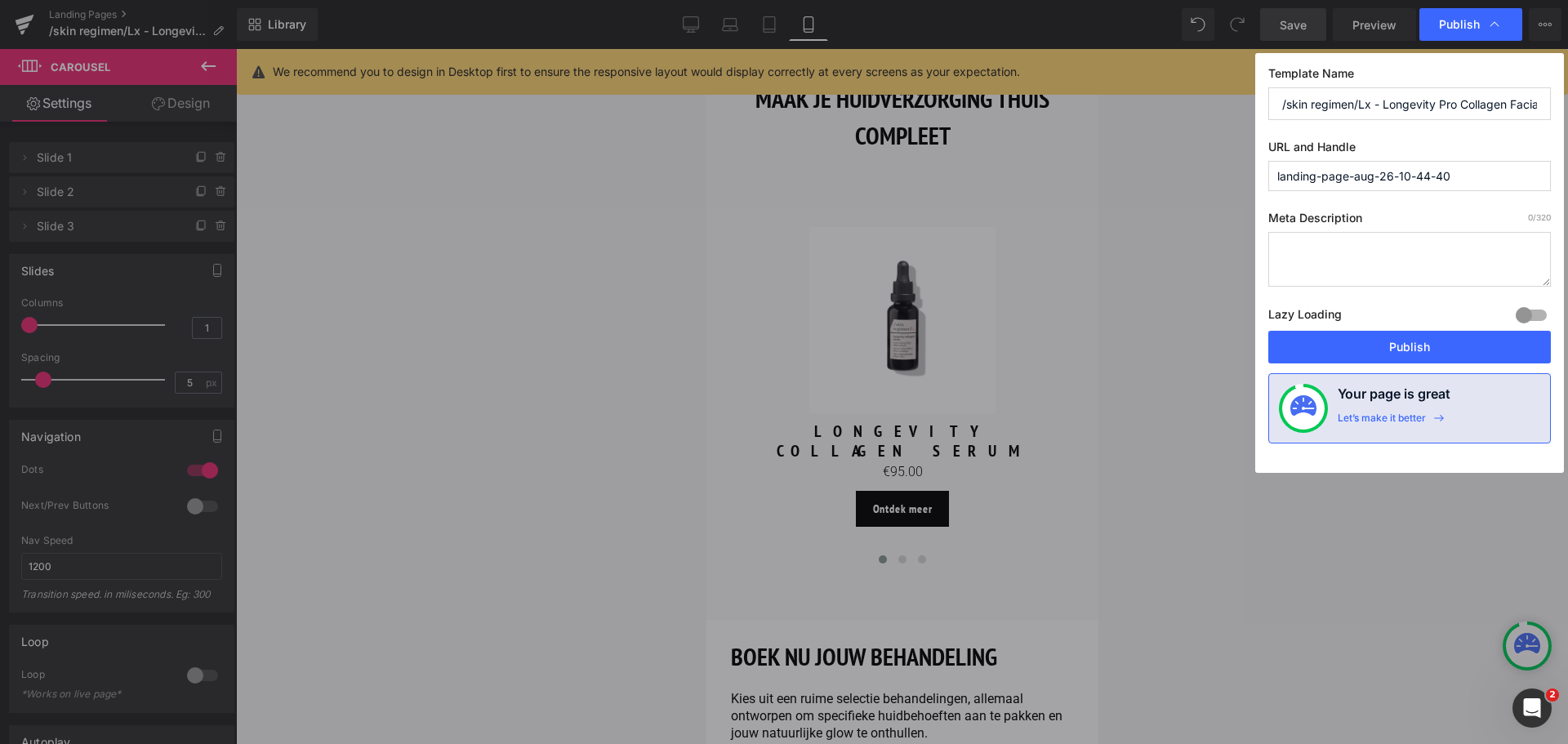
click at [1339, 259] on textarea at bounding box center [1409, 259] width 283 height 54
paste textarea "Intensieve behandeling die elasticiteit en hydratatie versterkt en rimpels verm…"
drag, startPoint x: 1400, startPoint y: 279, endPoint x: 1330, endPoint y: 277, distance: 70.0
click at [1330, 277] on textarea "Intensieve behandeling die elasticiteit en hydratatie versterkt en rimpels verm…" at bounding box center [1409, 259] width 283 height 54
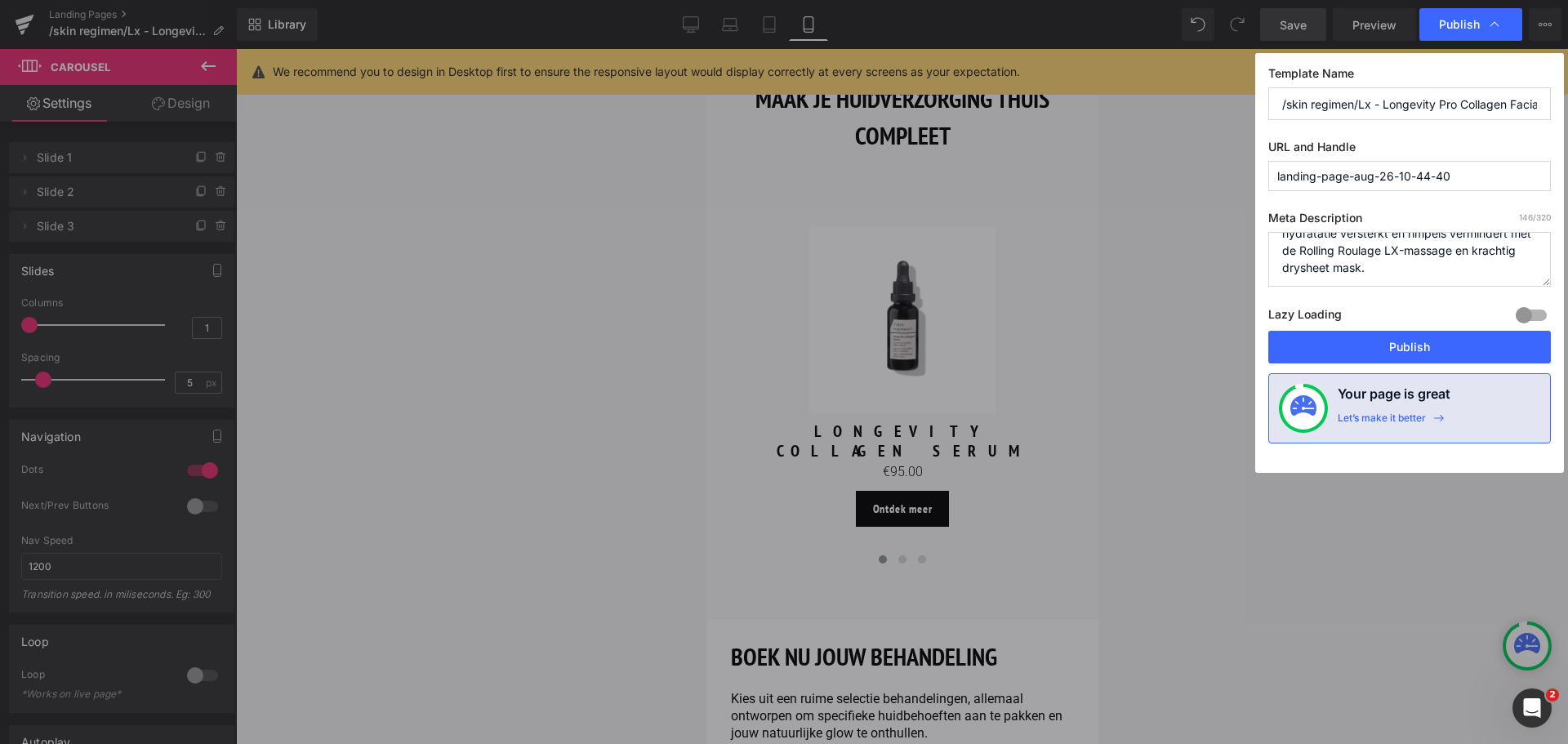
click at [1345, 269] on textarea "Intensieve behandeling die elasticiteit en hydratatie versterkt en rimpels verm…" at bounding box center [1409, 259] width 283 height 54
type textarea "Intensieve behandeling die elasticiteit en hydratatie versterkt en rimpels verm…"
drag, startPoint x: 1280, startPoint y: 109, endPoint x: 1628, endPoint y: 121, distance: 348.2
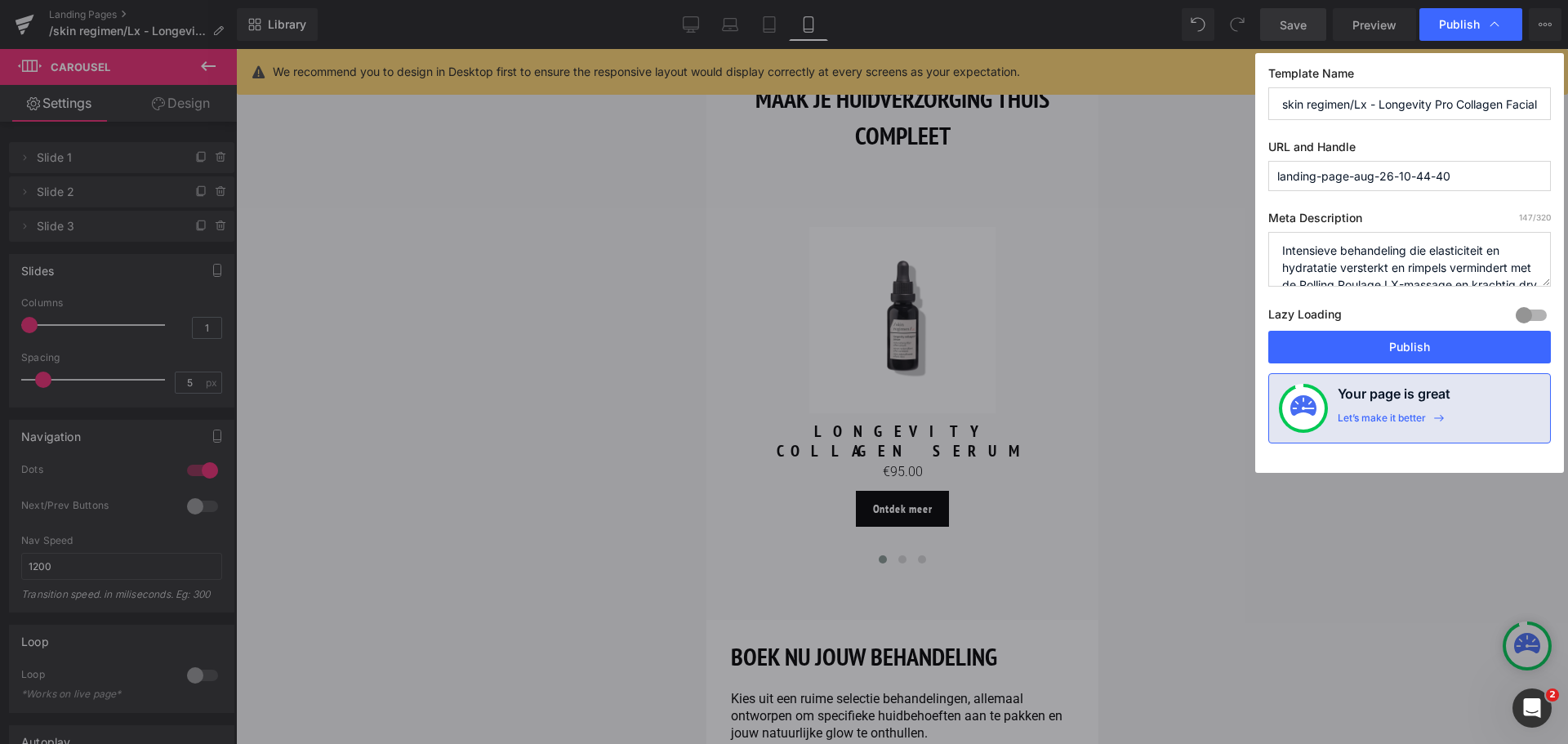
click at [1567, 121] on html "(P) Cart Button You are previewing how the will restyle your page. You can not …" at bounding box center [784, 372] width 1568 height 744
drag, startPoint x: 1469, startPoint y: 180, endPoint x: 1208, endPoint y: 177, distance: 261.0
click at [1208, 177] on div "Publish Template Name /skin regimen/Lx - Longevity Pro Collagen Facial URL and …" at bounding box center [784, 372] width 1568 height 744
paste input "/skin regimen/Lx - Longevity Pro Collagen Facial"
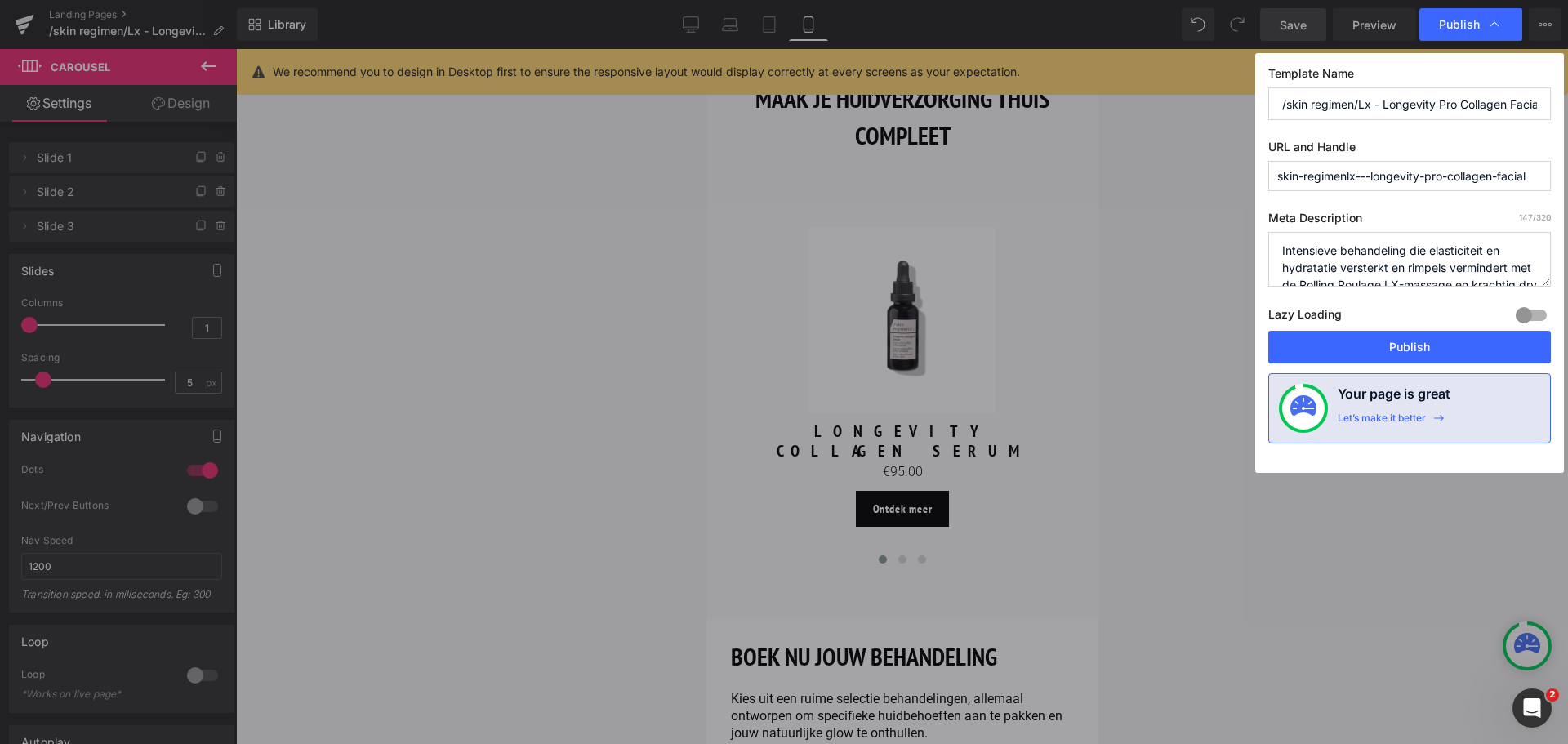
click at [1372, 177] on input "skin-regimenlx---longevity-pro-collagen-facial" at bounding box center [1409, 176] width 283 height 30
click at [1303, 181] on input "skin-regimenlx-longevity-pro-collagen-facial" at bounding box center [1409, 176] width 283 height 30
drag, startPoint x: 1281, startPoint y: 177, endPoint x: 1250, endPoint y: 169, distance: 32.0
click at [1250, 169] on div "Publish Template Name /skin regimen/Lx - Longevity Pro Collagen Facial URL and …" at bounding box center [784, 372] width 1568 height 744
click at [1285, 177] on input "skin-regimenlx-longevity-pro-collagen-facial" at bounding box center [1409, 176] width 283 height 30
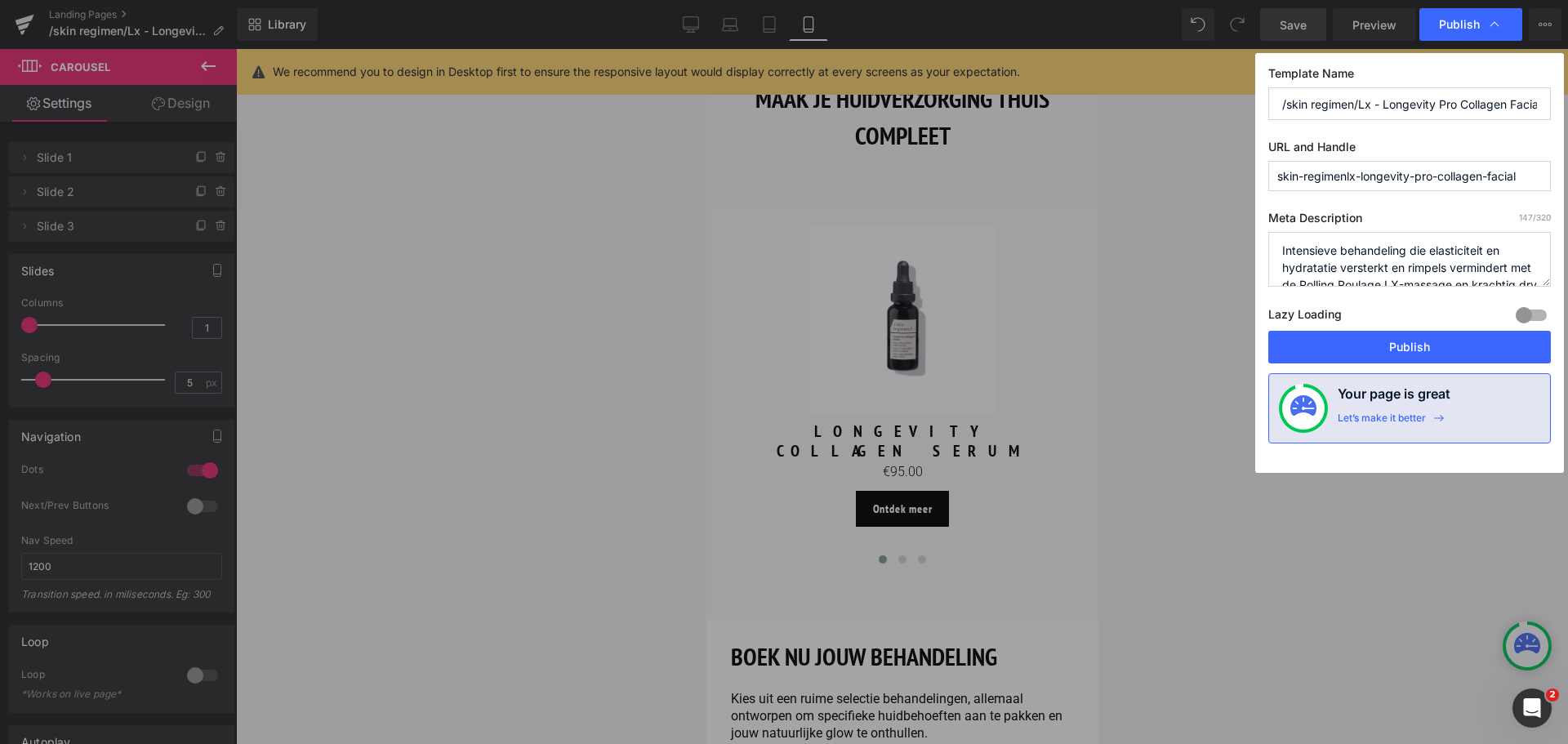
click at [1272, 180] on input "skin-regimenlx-longevity-pro-collagen-facial" at bounding box center [1409, 176] width 283 height 30
type input "skin-regimenlx-longevity-pro-collagen-facial"
click at [1385, 357] on button "Publish" at bounding box center [1409, 346] width 283 height 32
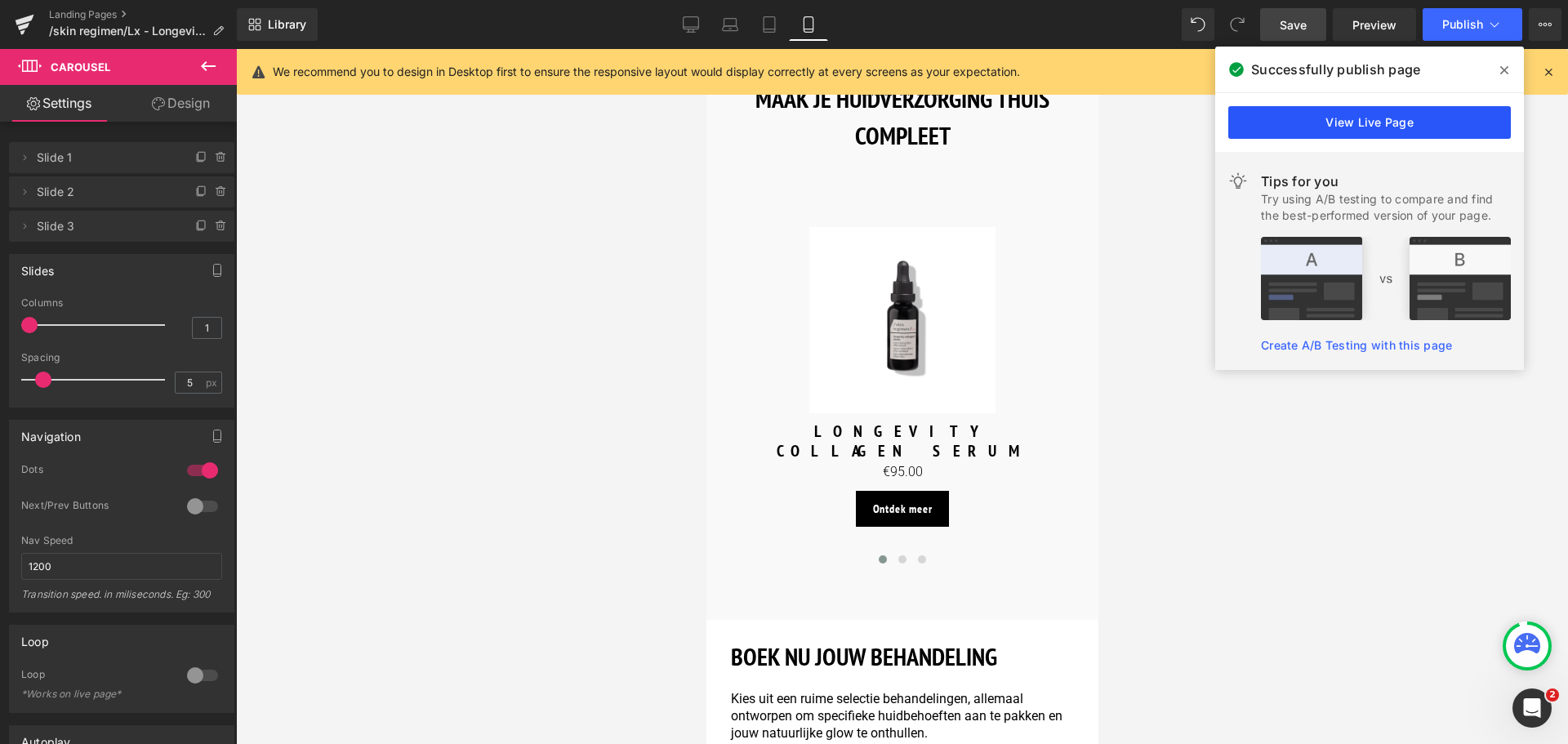
click at [1449, 117] on link "View Live Page" at bounding box center [1369, 122] width 283 height 32
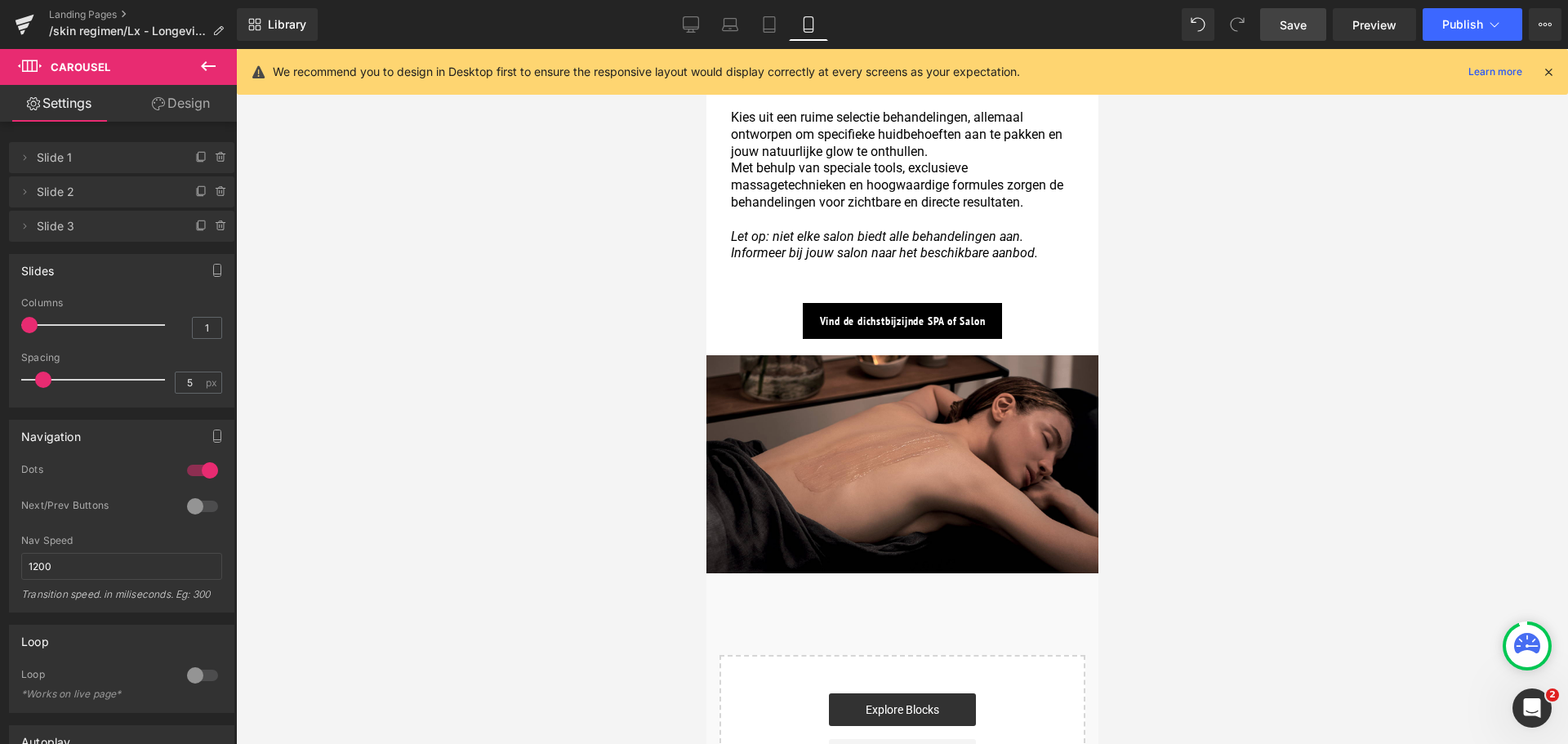
scroll to position [3348, 0]
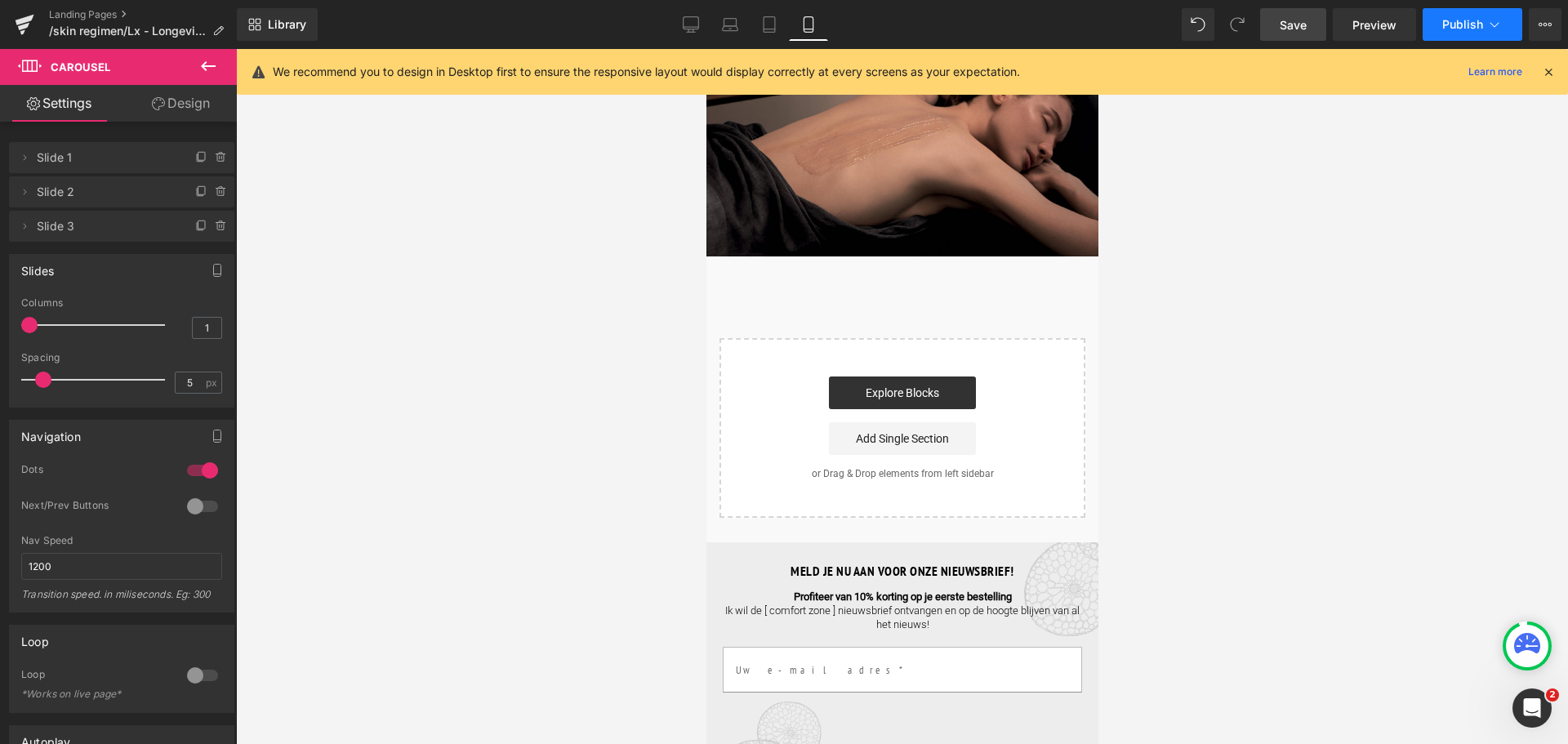
click at [1488, 22] on icon at bounding box center [1494, 25] width 17 height 17
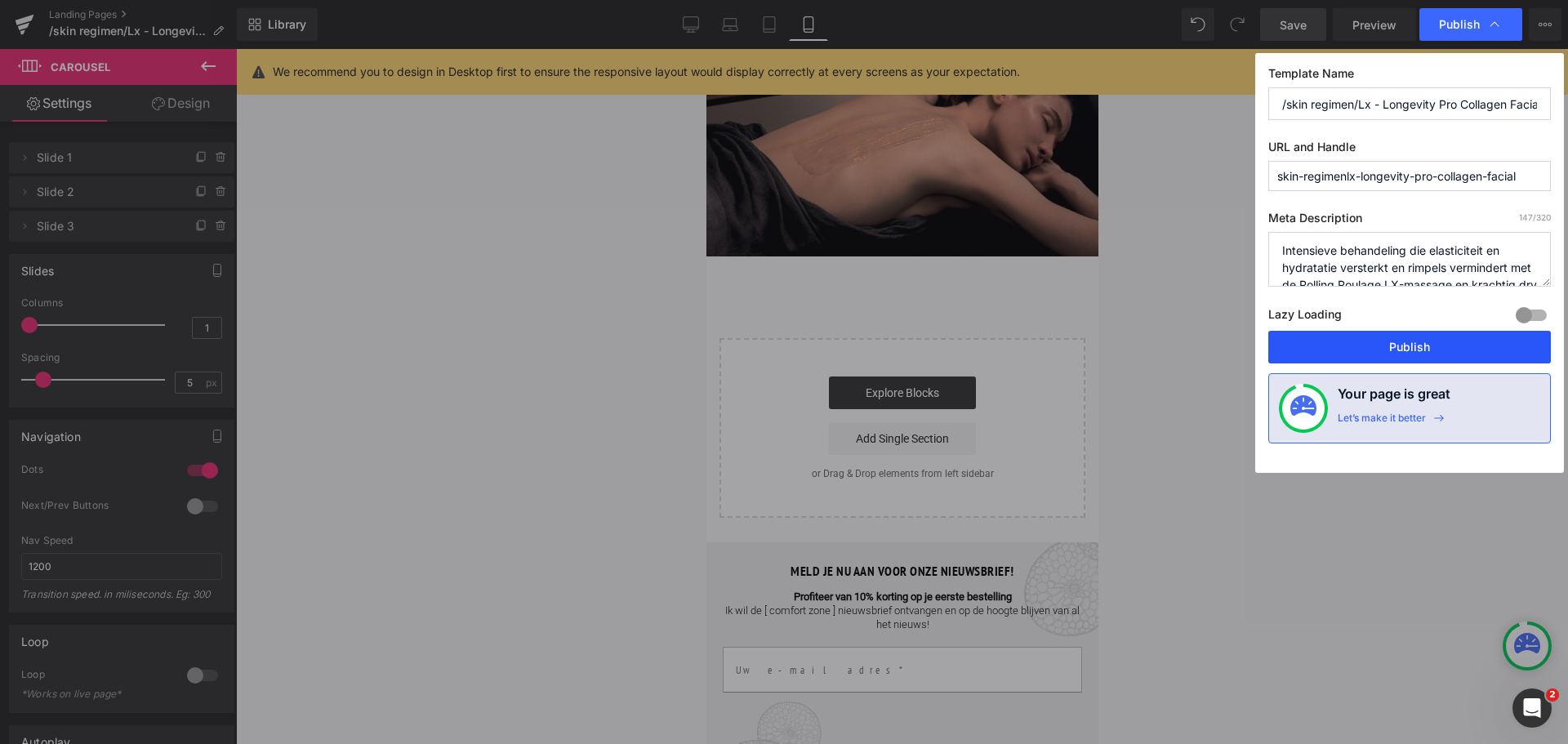
click at [1437, 346] on button "Publish" at bounding box center [1409, 346] width 283 height 32
